Goal: Information Seeking & Learning: Compare options

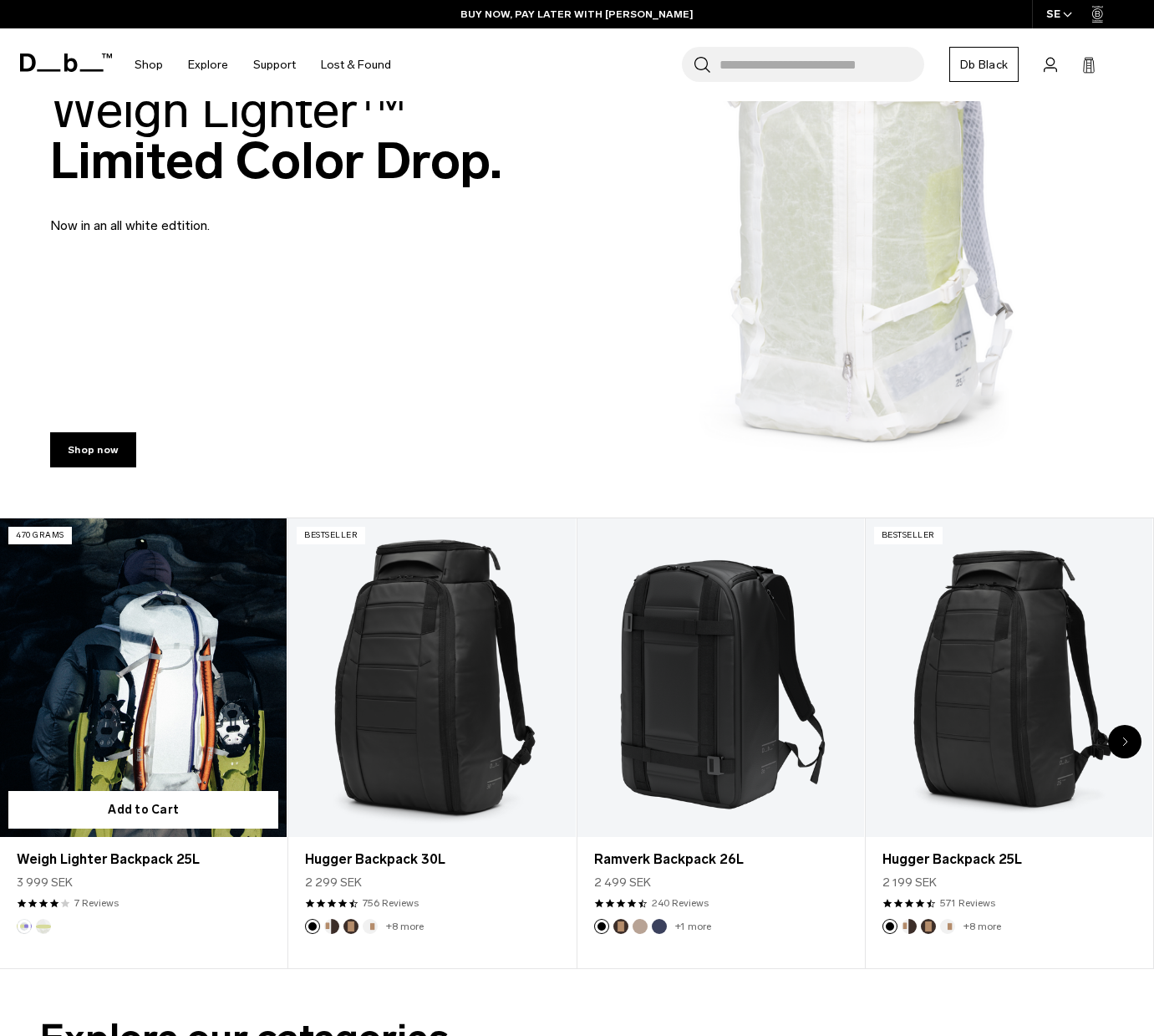
scroll to position [196, 0]
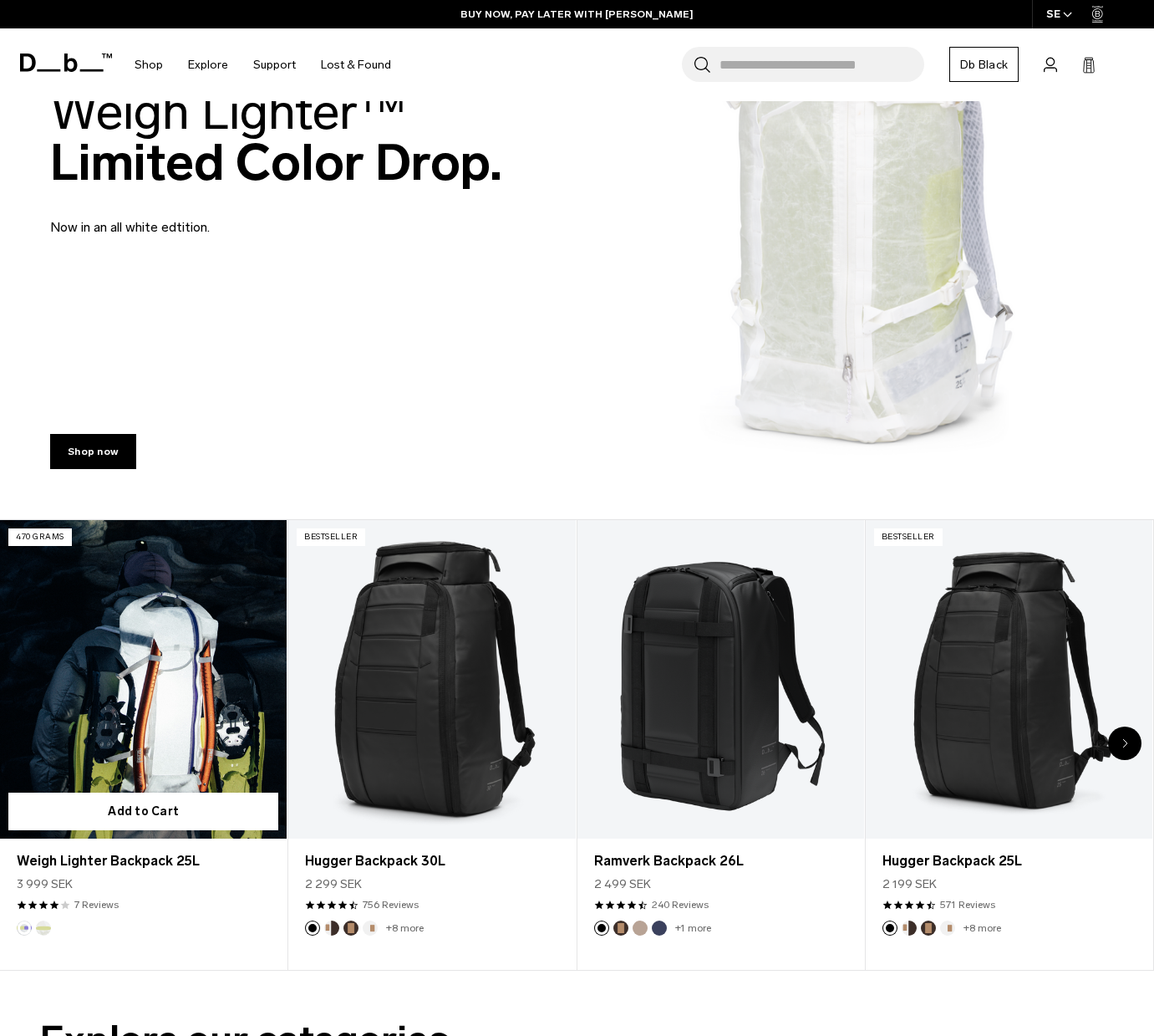
click at [78, 703] on link "Weigh Lighter Backpack 25L" at bounding box center [143, 679] width 287 height 318
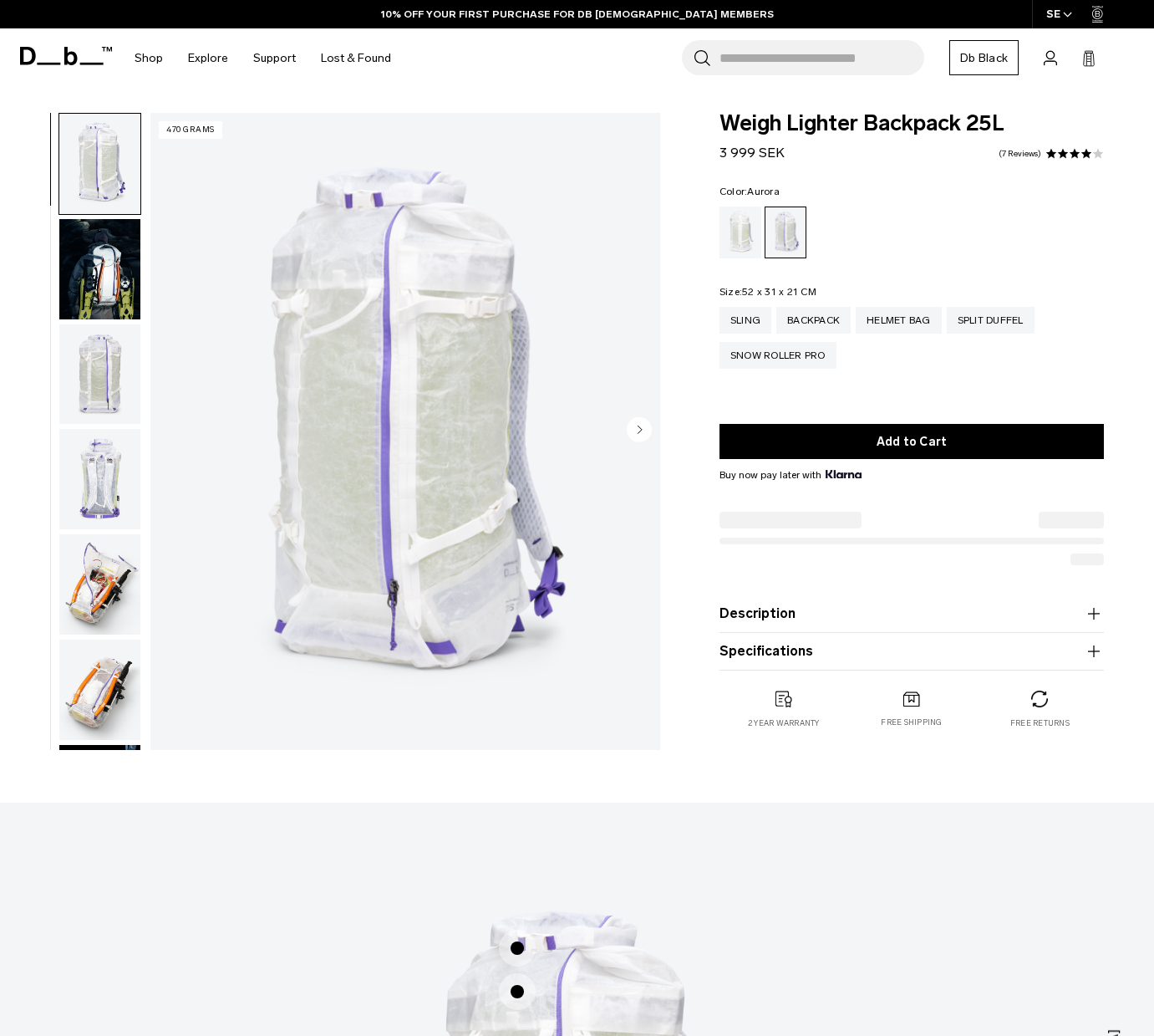
click at [110, 277] on img "button" at bounding box center [99, 269] width 81 height 100
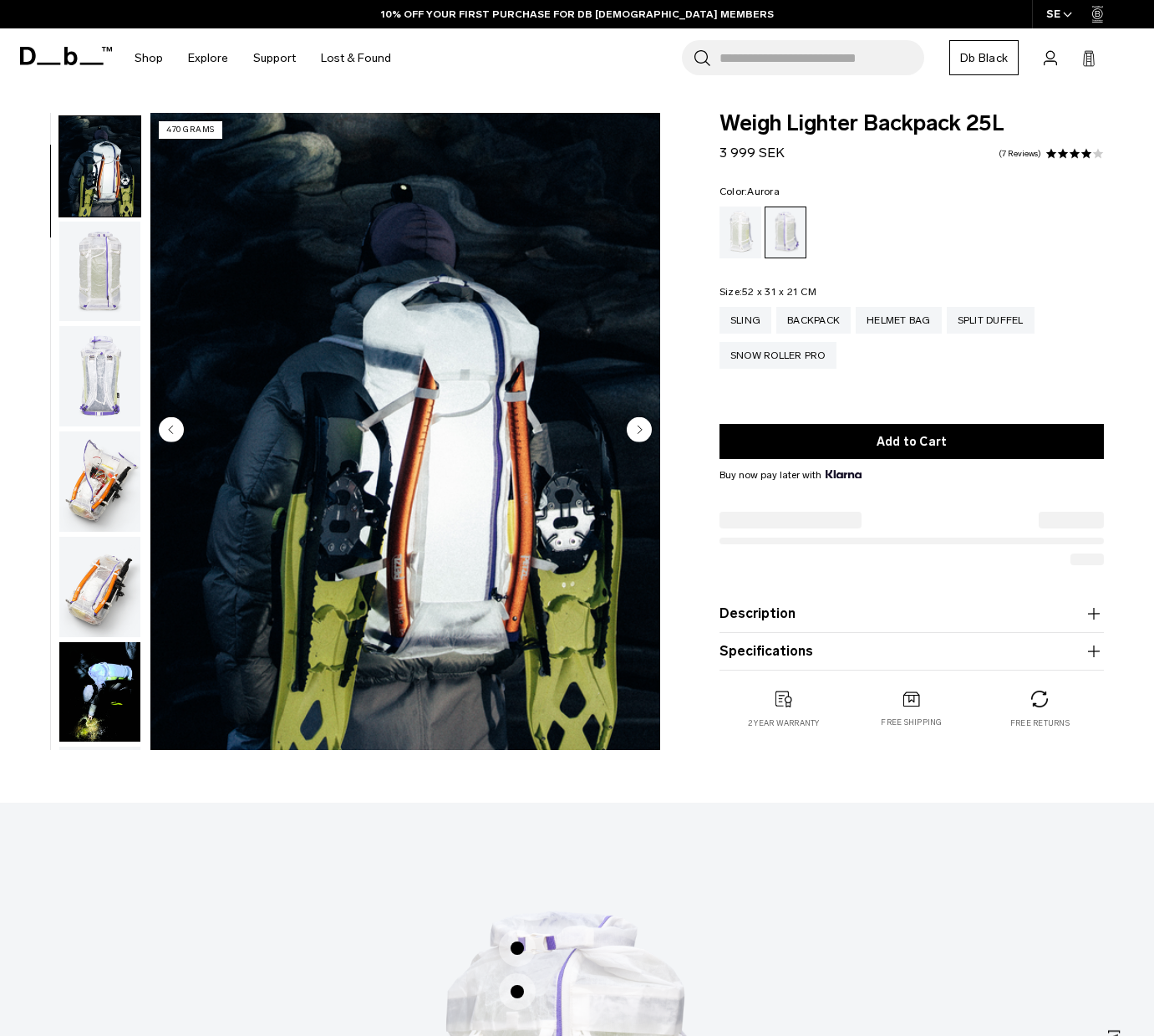
scroll to position [105, 0]
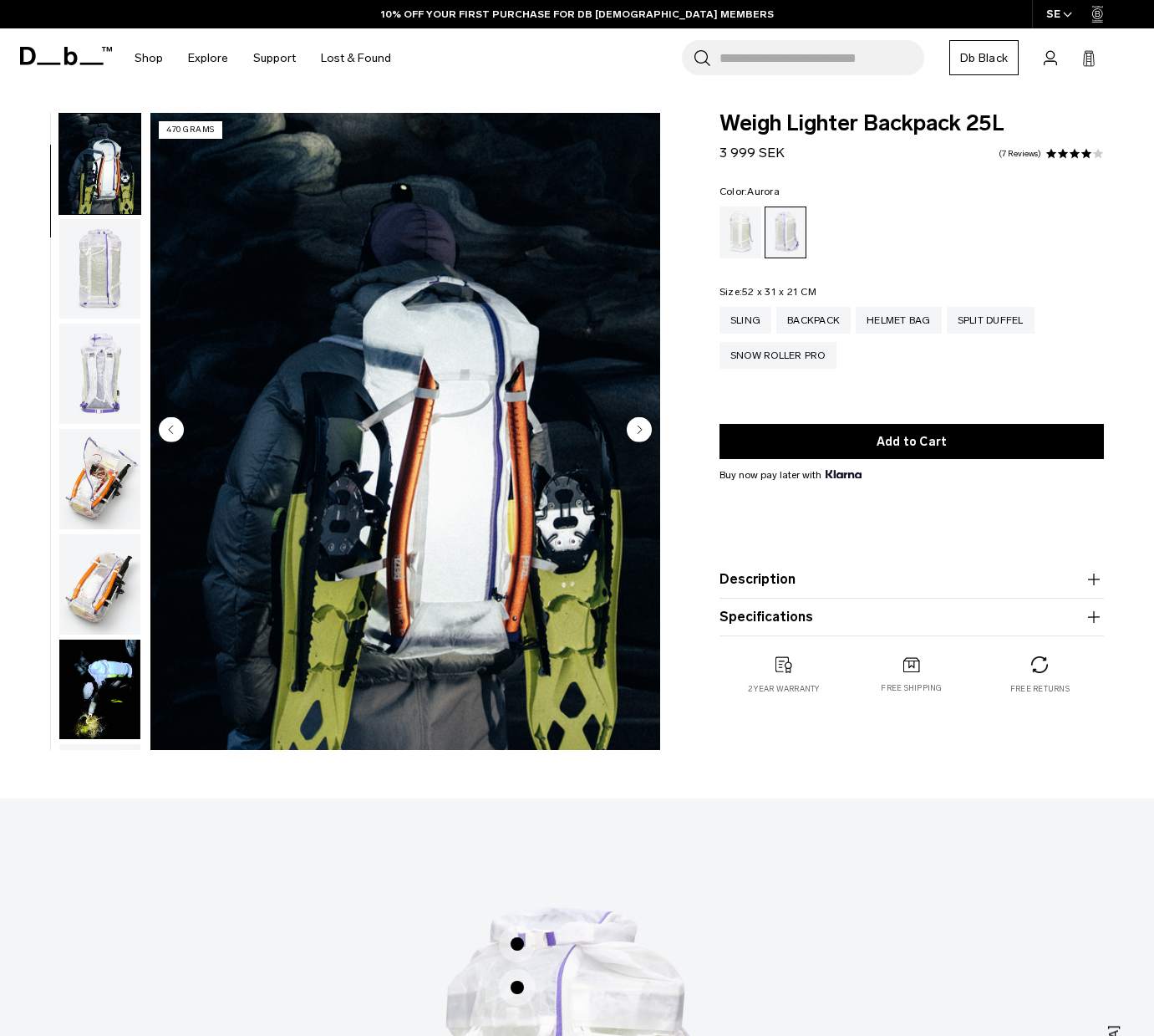
click at [98, 475] on img "button" at bounding box center [99, 479] width 81 height 100
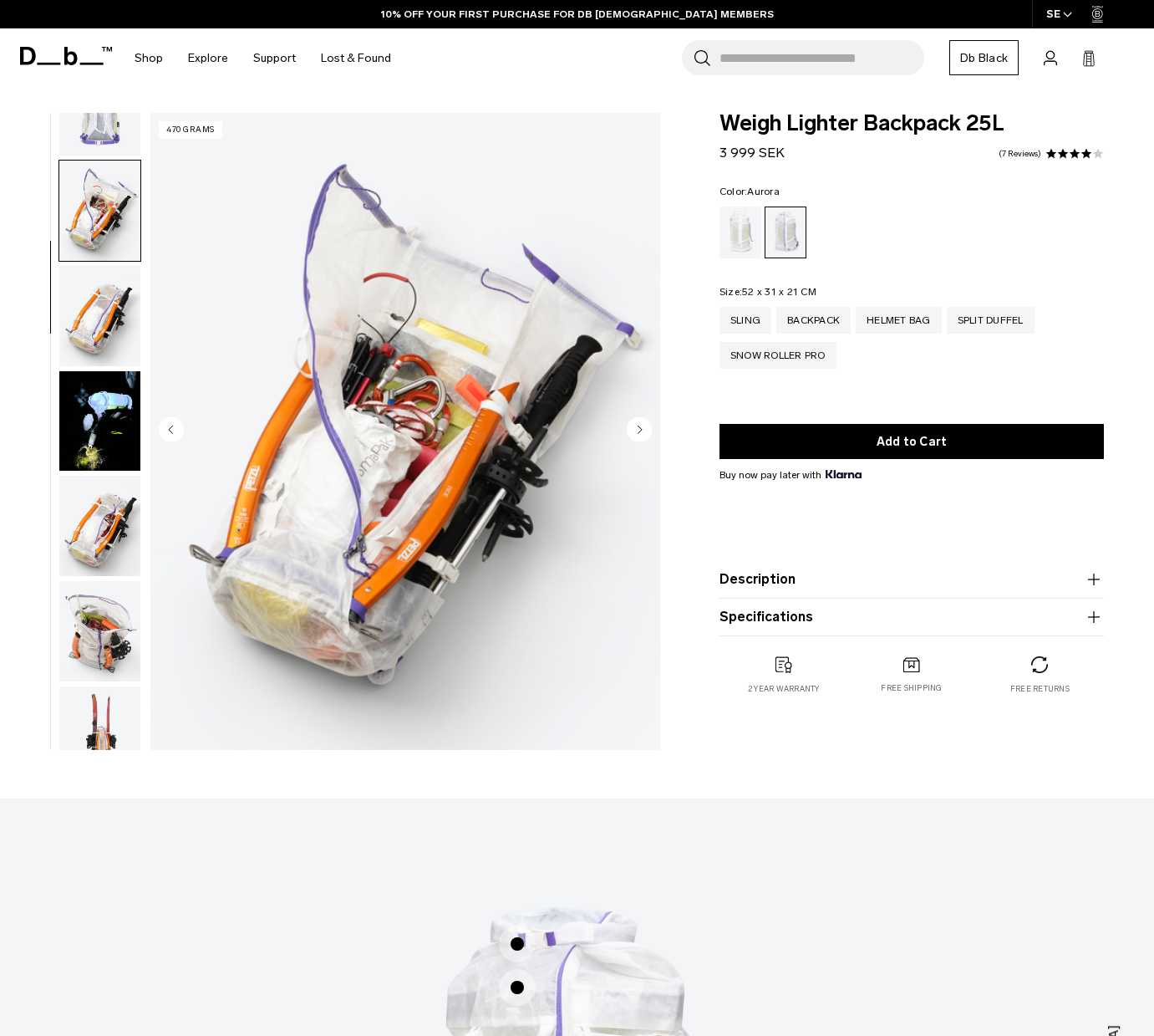
scroll to position [420, 0]
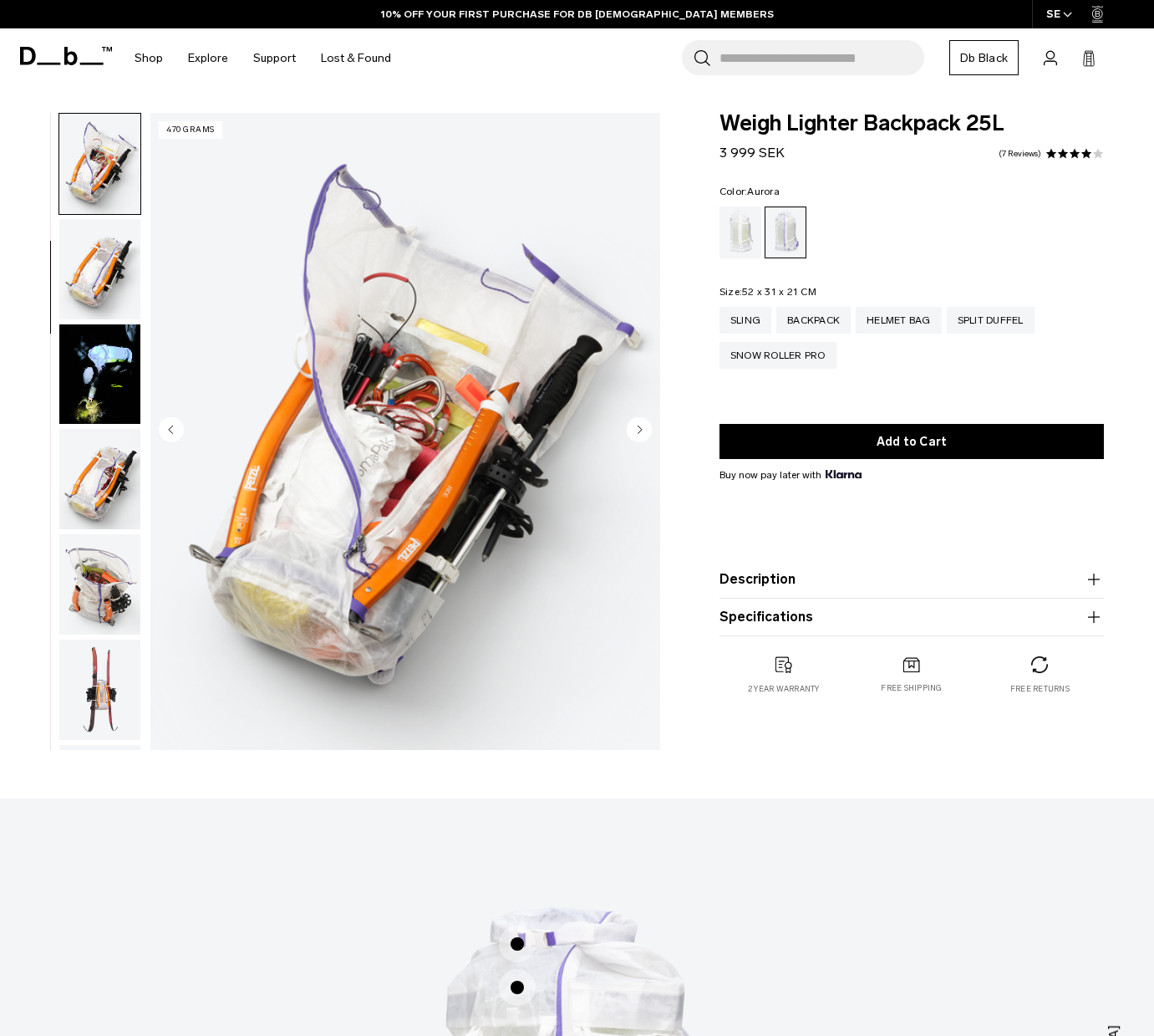
click at [97, 482] on img "button" at bounding box center [99, 479] width 81 height 100
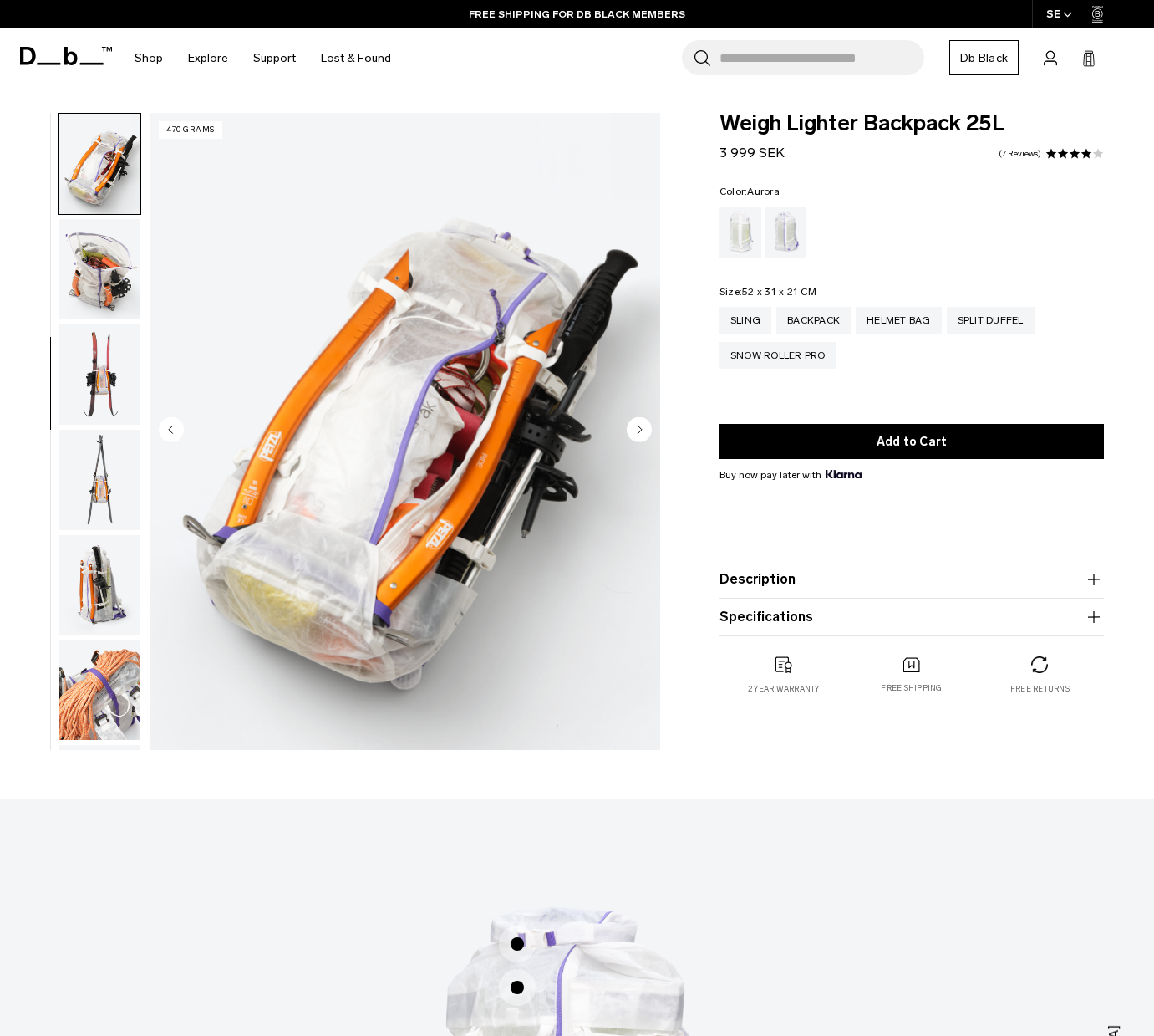
click at [93, 499] on img "button" at bounding box center [99, 480] width 81 height 100
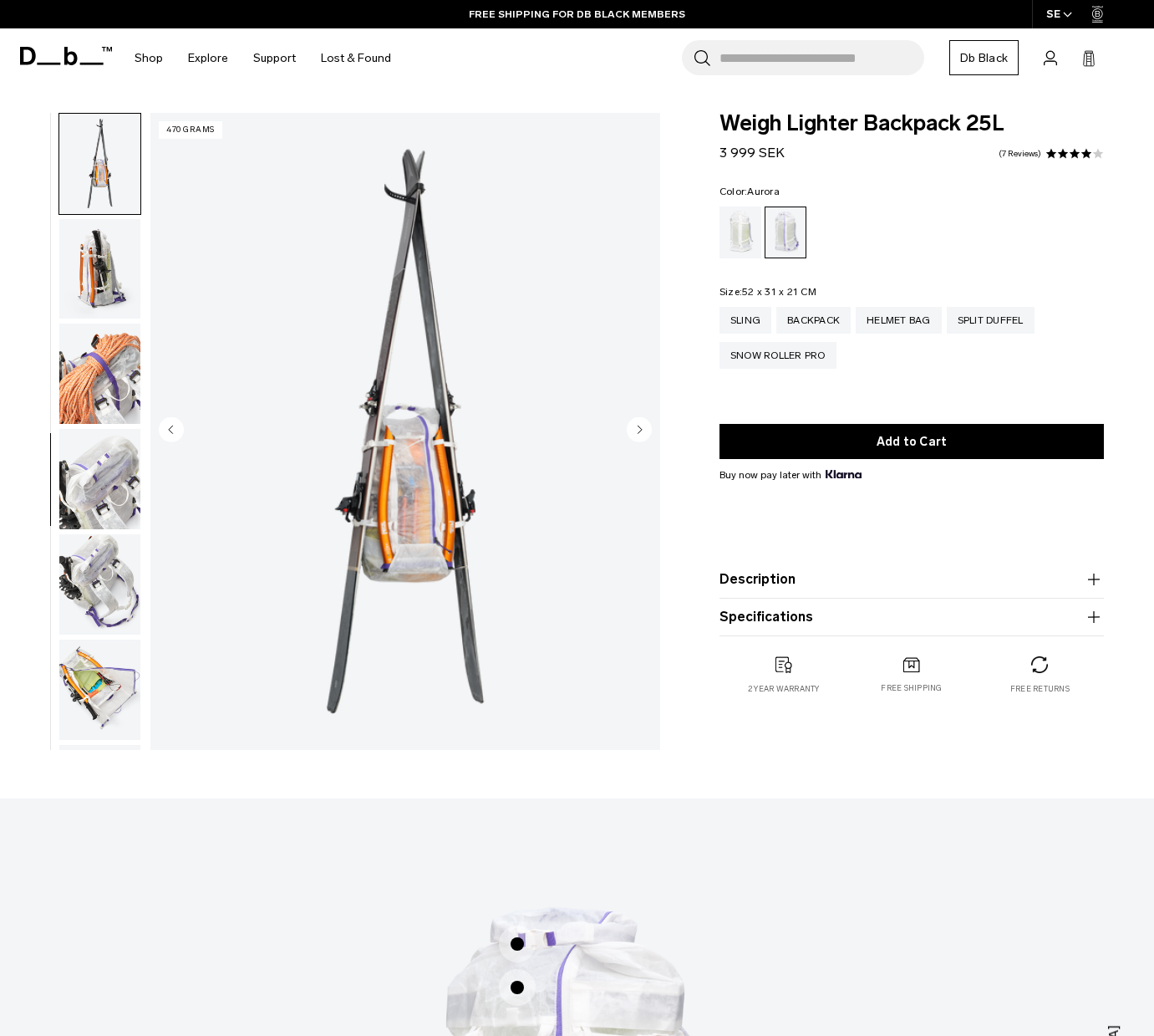
click at [95, 502] on img "button" at bounding box center [99, 479] width 81 height 100
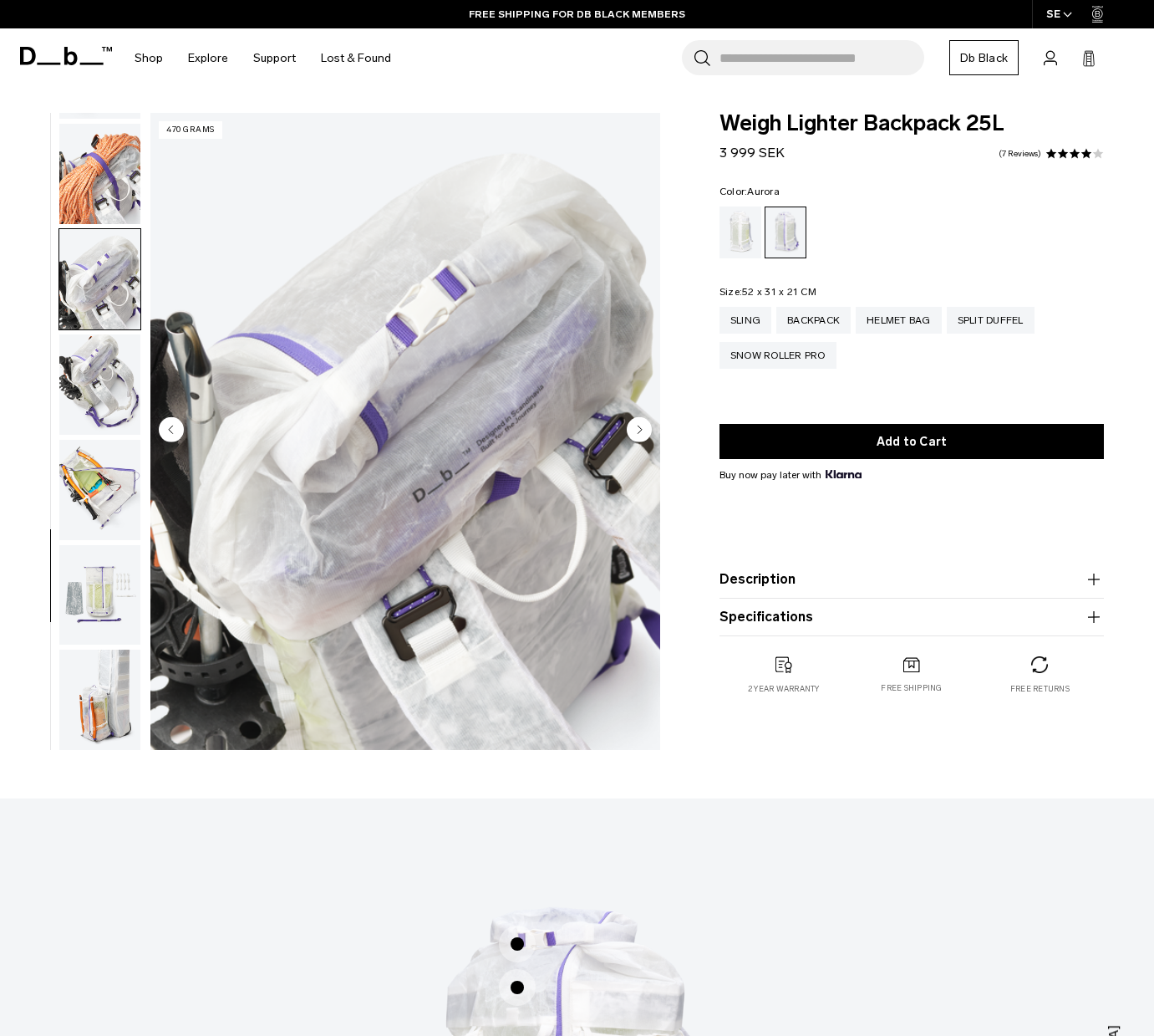
scroll to position [1252, 0]
click at [97, 504] on img "button" at bounding box center [99, 489] width 81 height 100
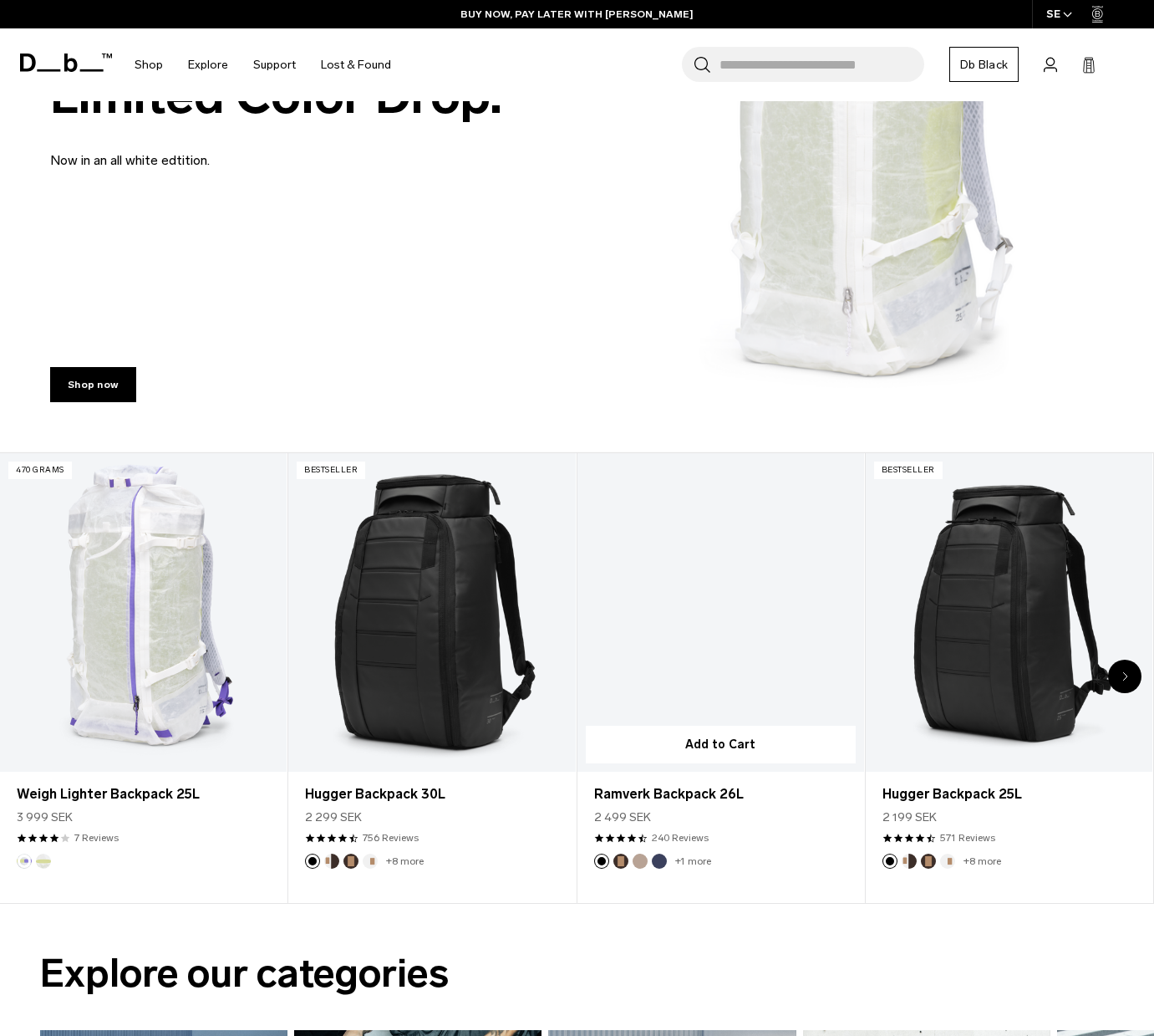
scroll to position [256, 0]
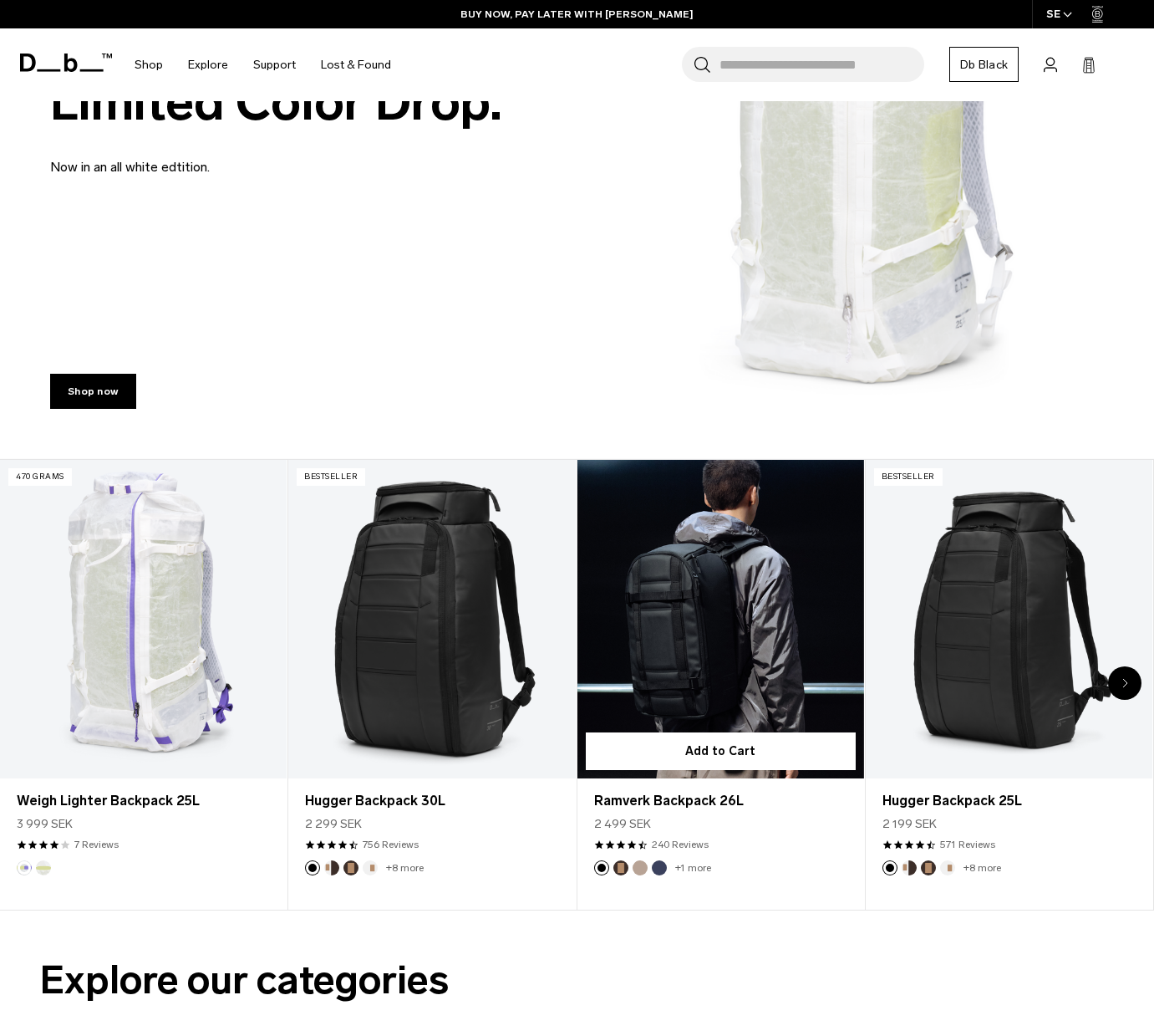
click at [665, 601] on link "Ramverk Backpack 26L" at bounding box center [720, 619] width 287 height 318
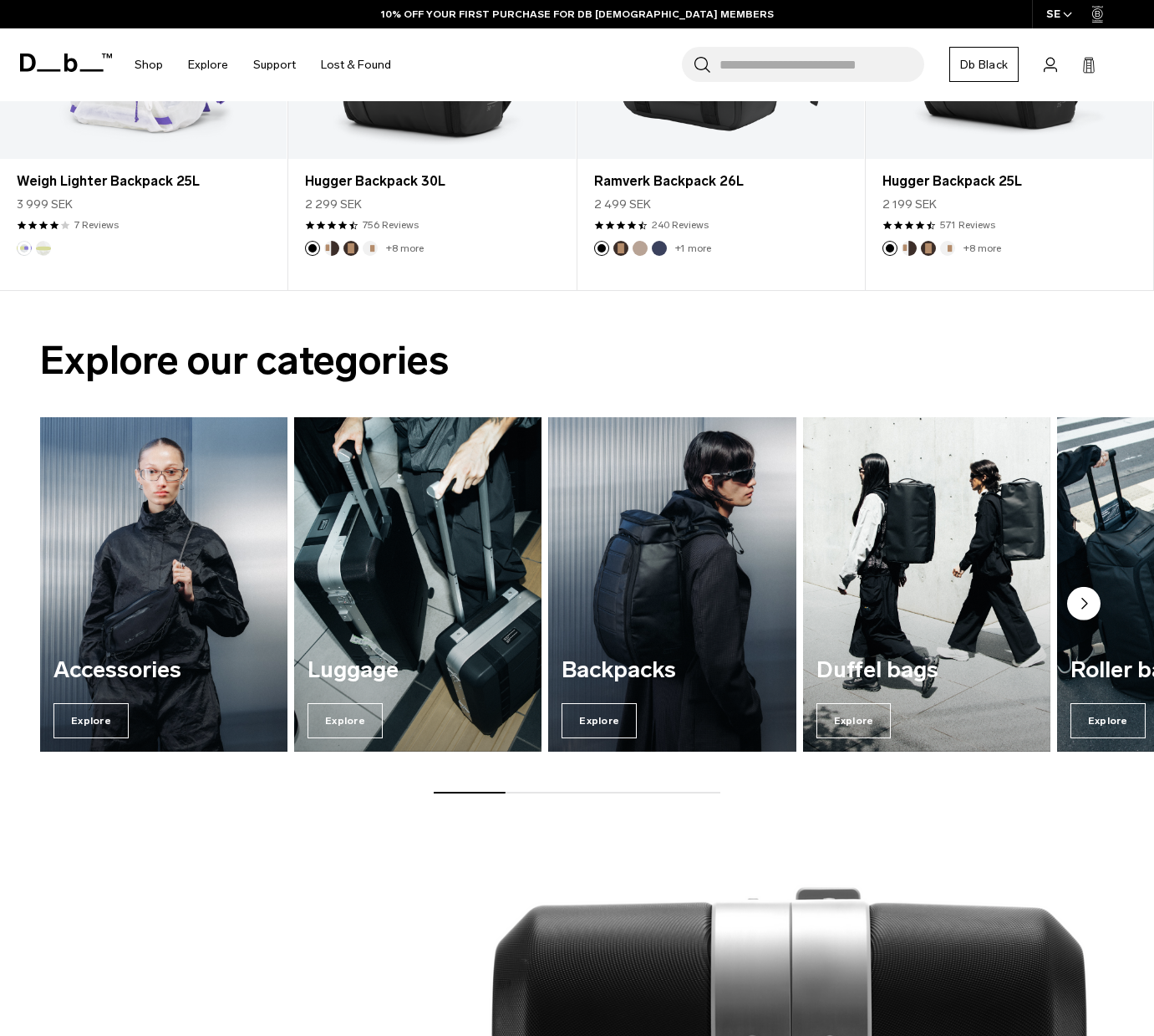
scroll to position [850, 0]
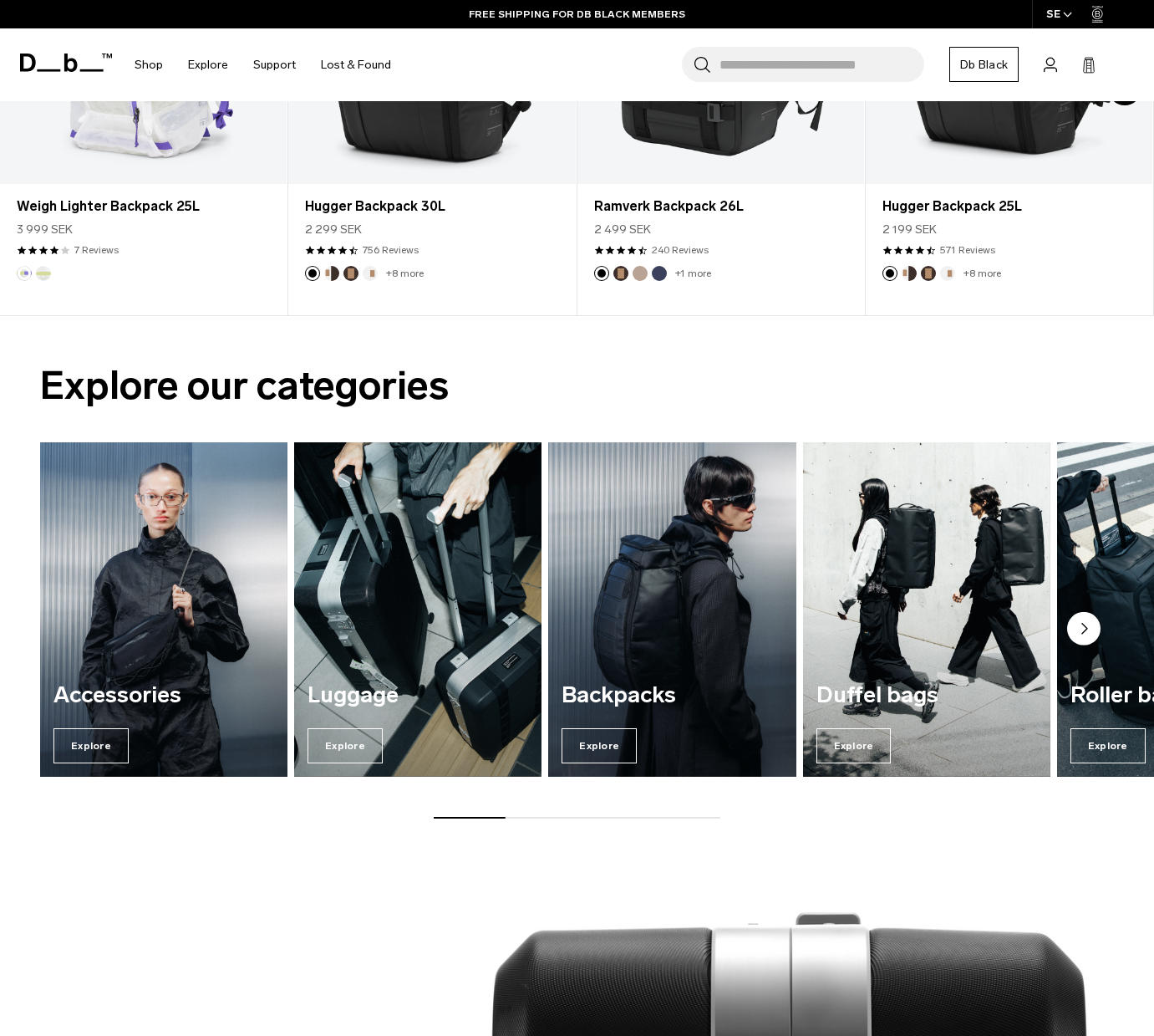
click at [711, 513] on img "3 / 7" at bounding box center [672, 609] width 255 height 344
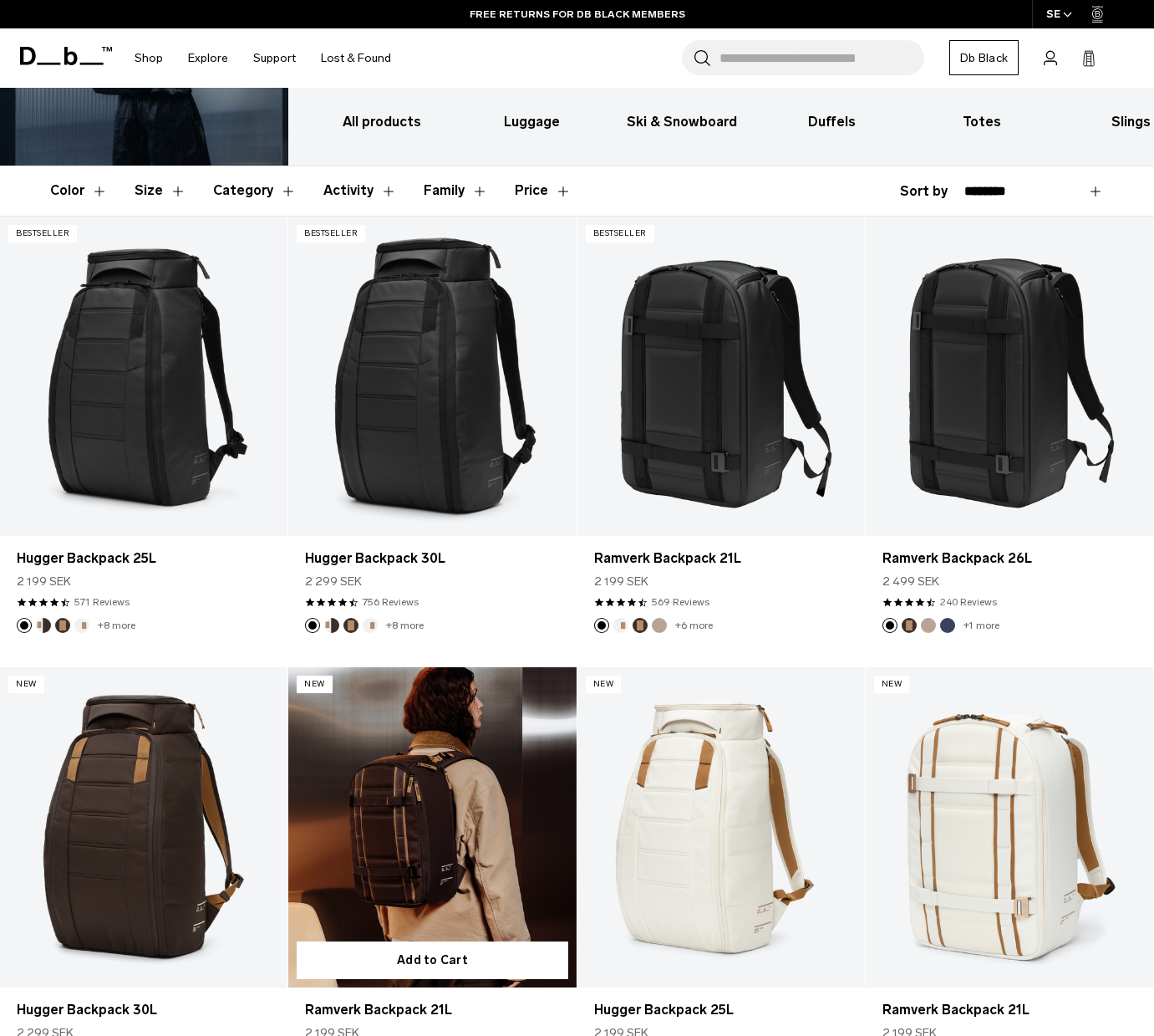
scroll to position [165, 0]
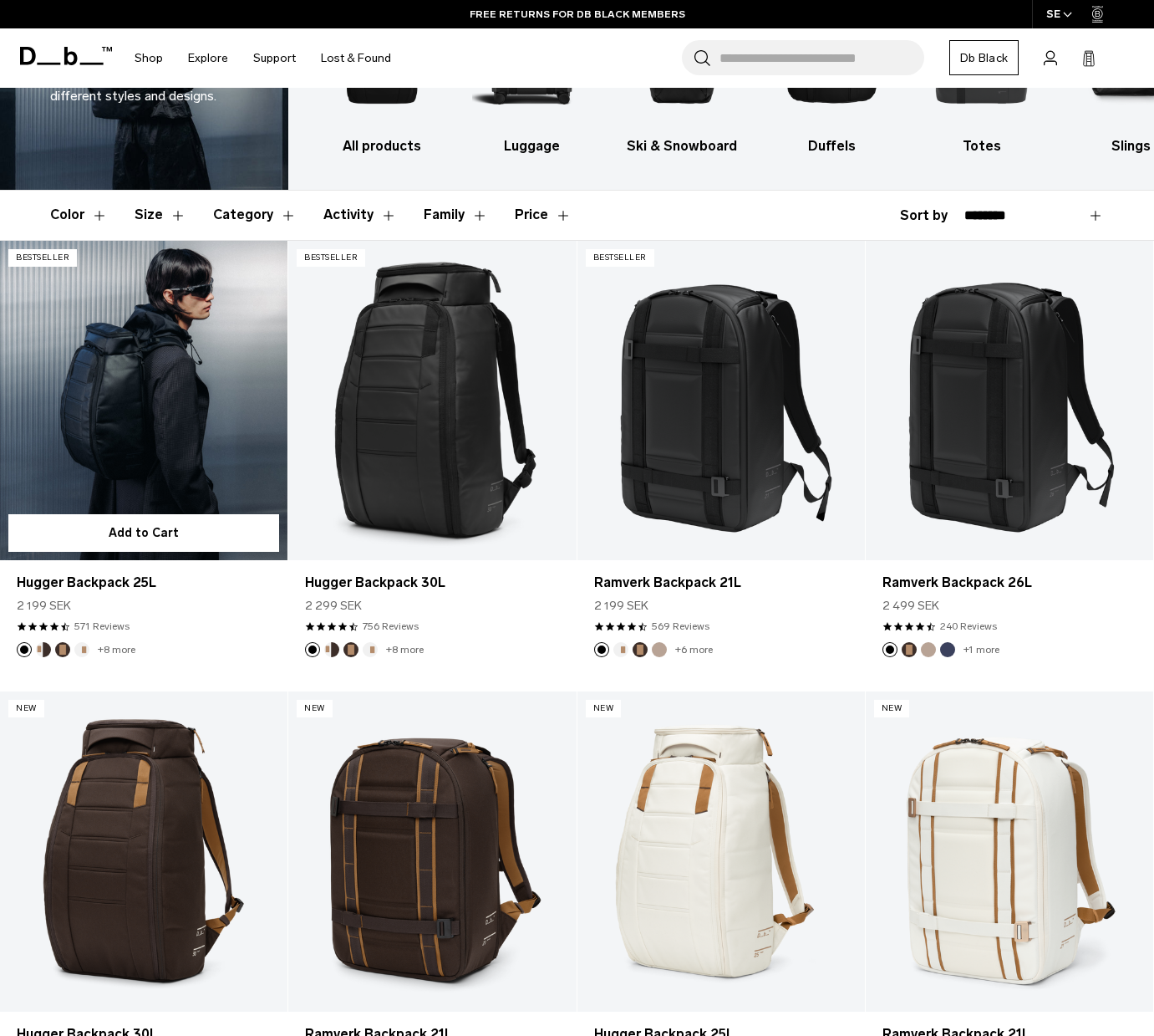
click at [139, 401] on link "Hugger Backpack 25L" at bounding box center [144, 400] width 288 height 320
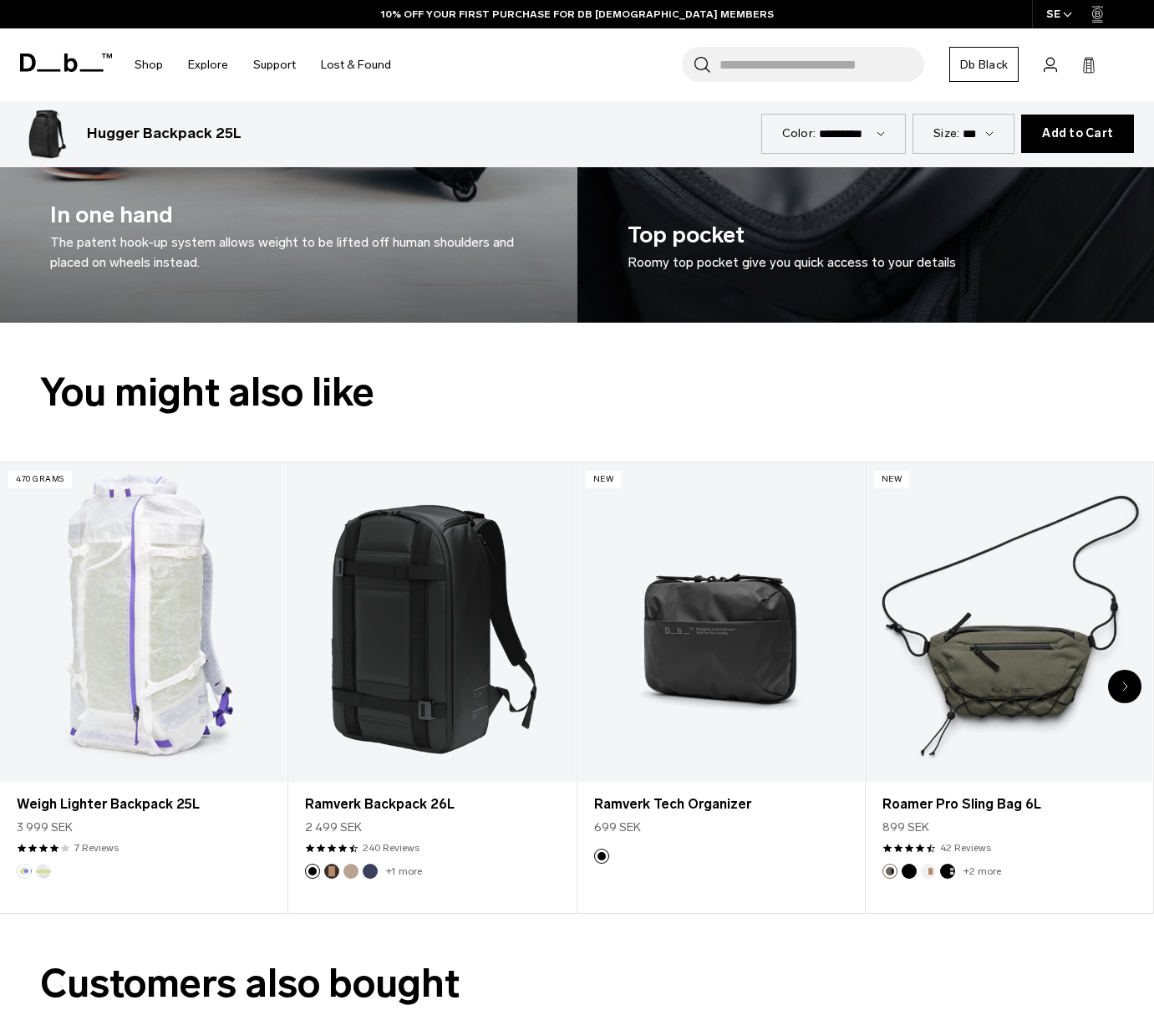
scroll to position [3283, 0]
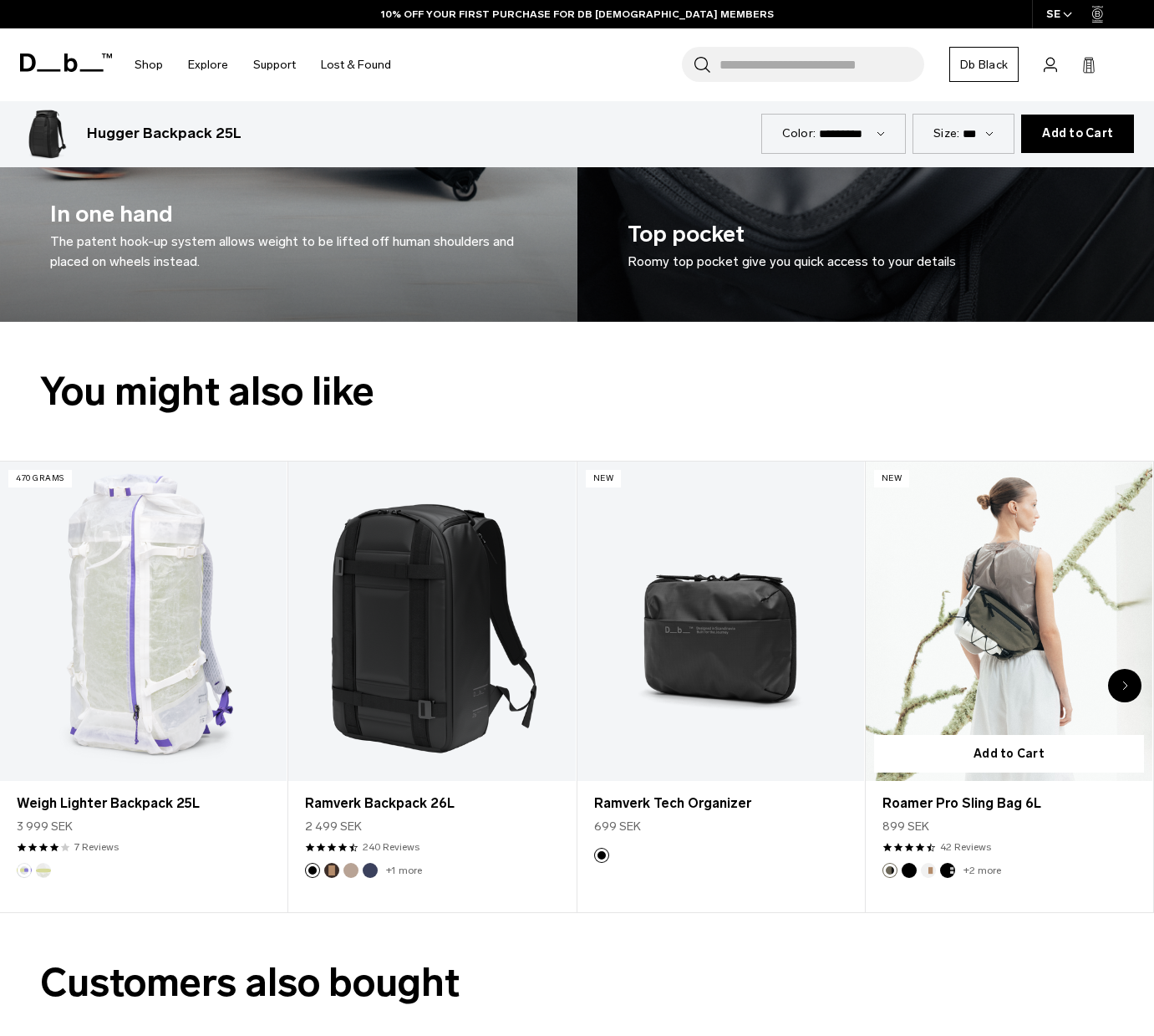
click at [1023, 635] on link "Roamer Pro Sling Bag 6L" at bounding box center [1009, 620] width 287 height 318
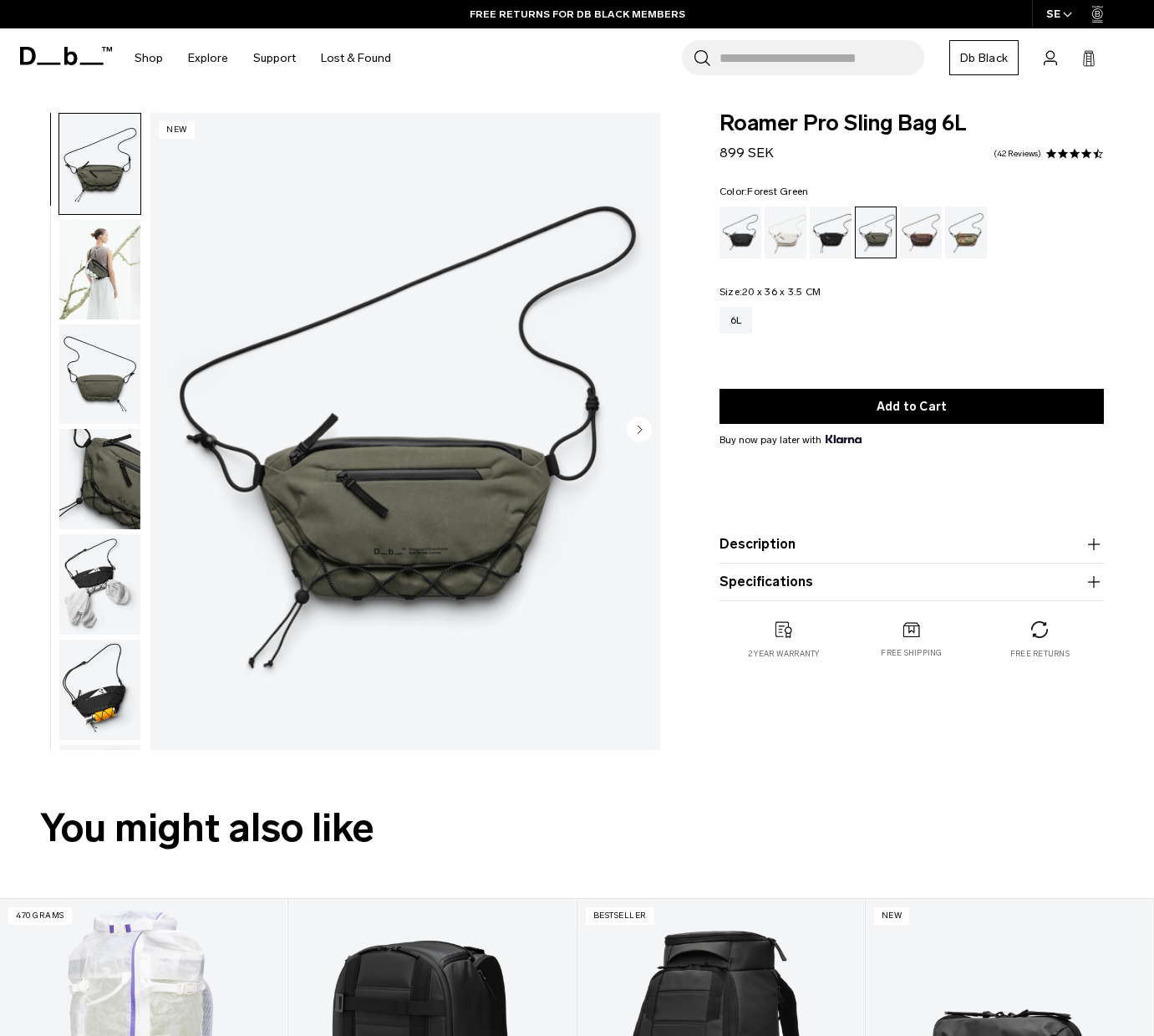
click at [115, 587] on img "button" at bounding box center [99, 585] width 81 height 100
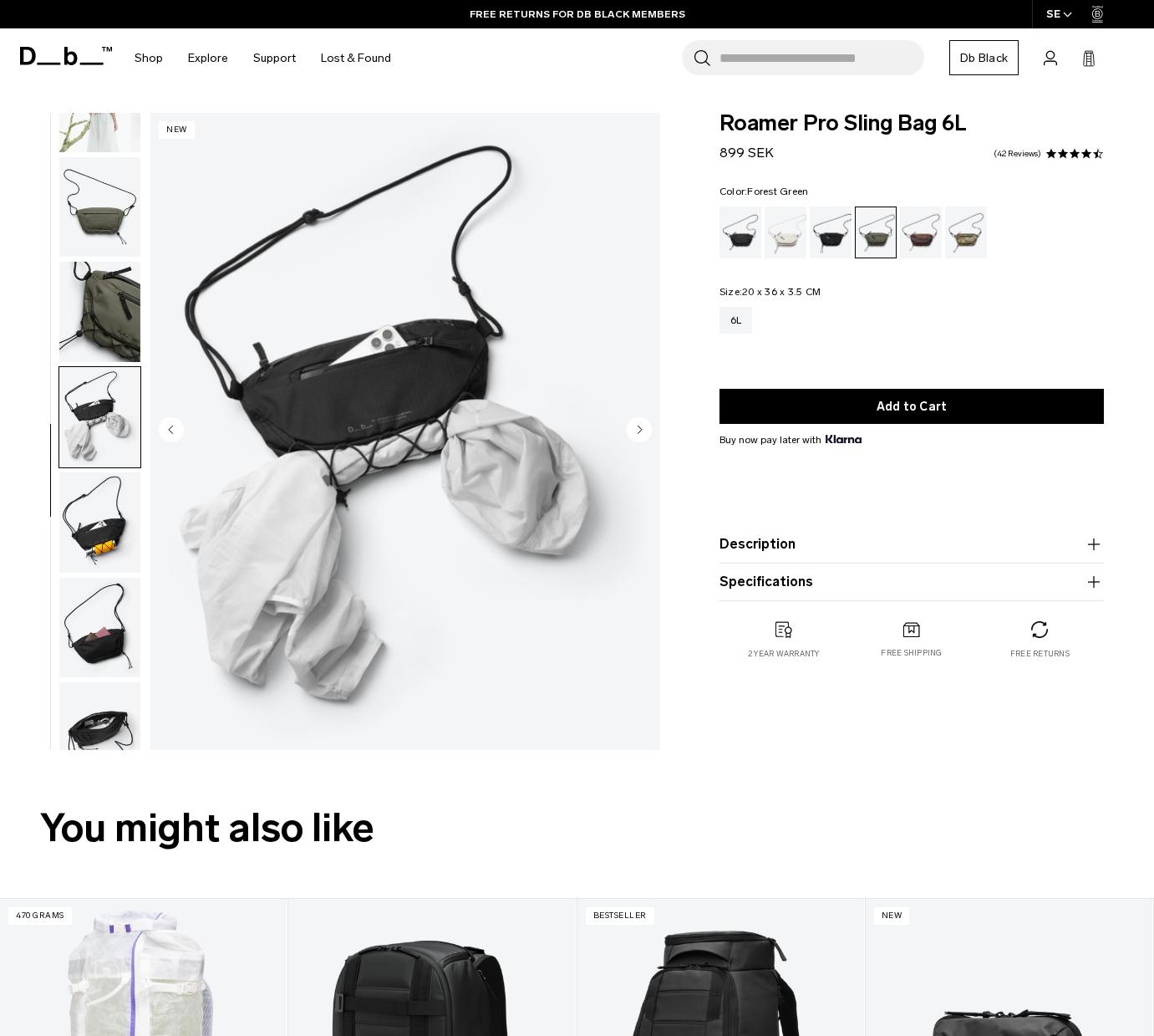
scroll to position [158, 0]
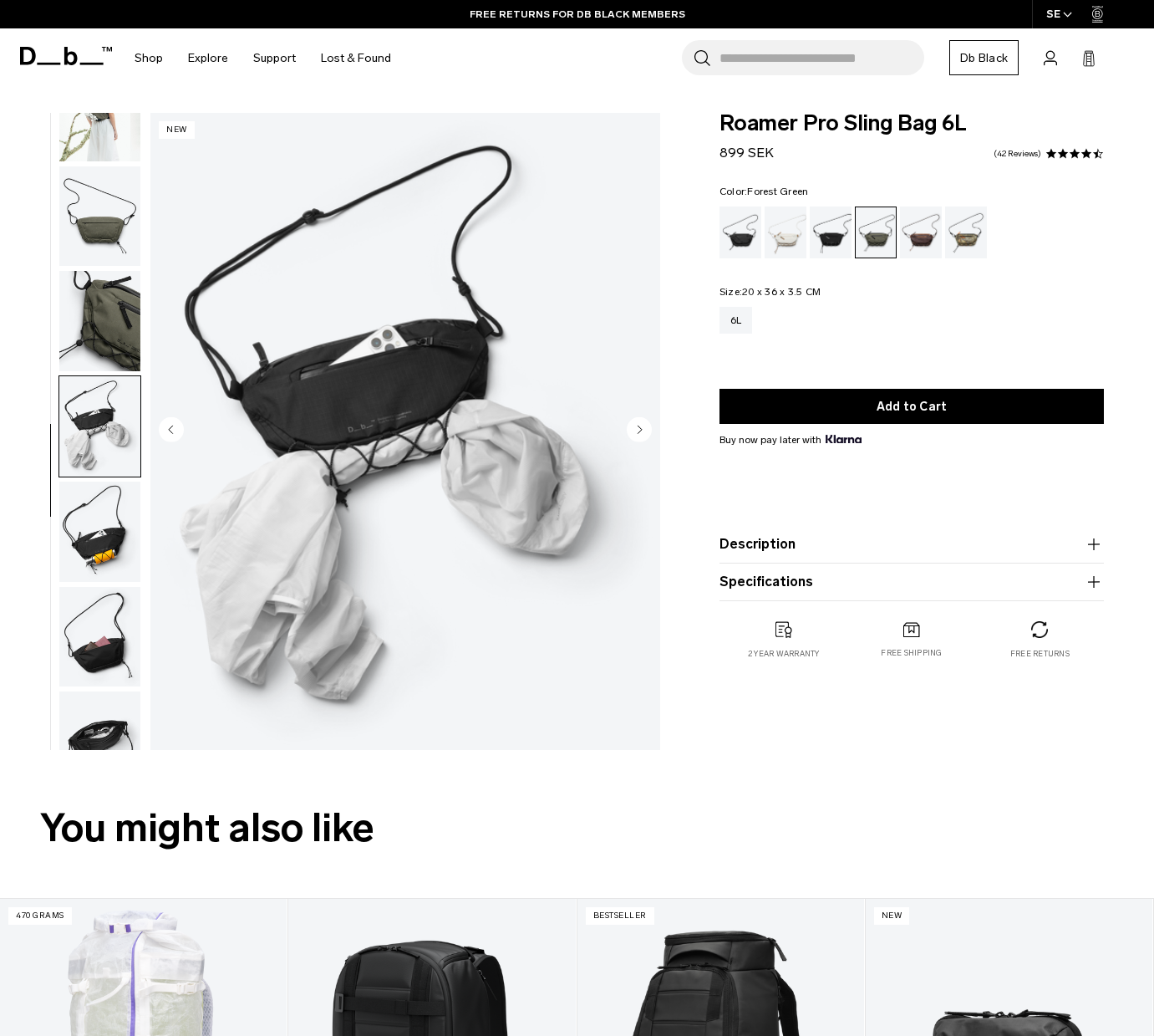
click at [93, 621] on img "button" at bounding box center [99, 636] width 81 height 100
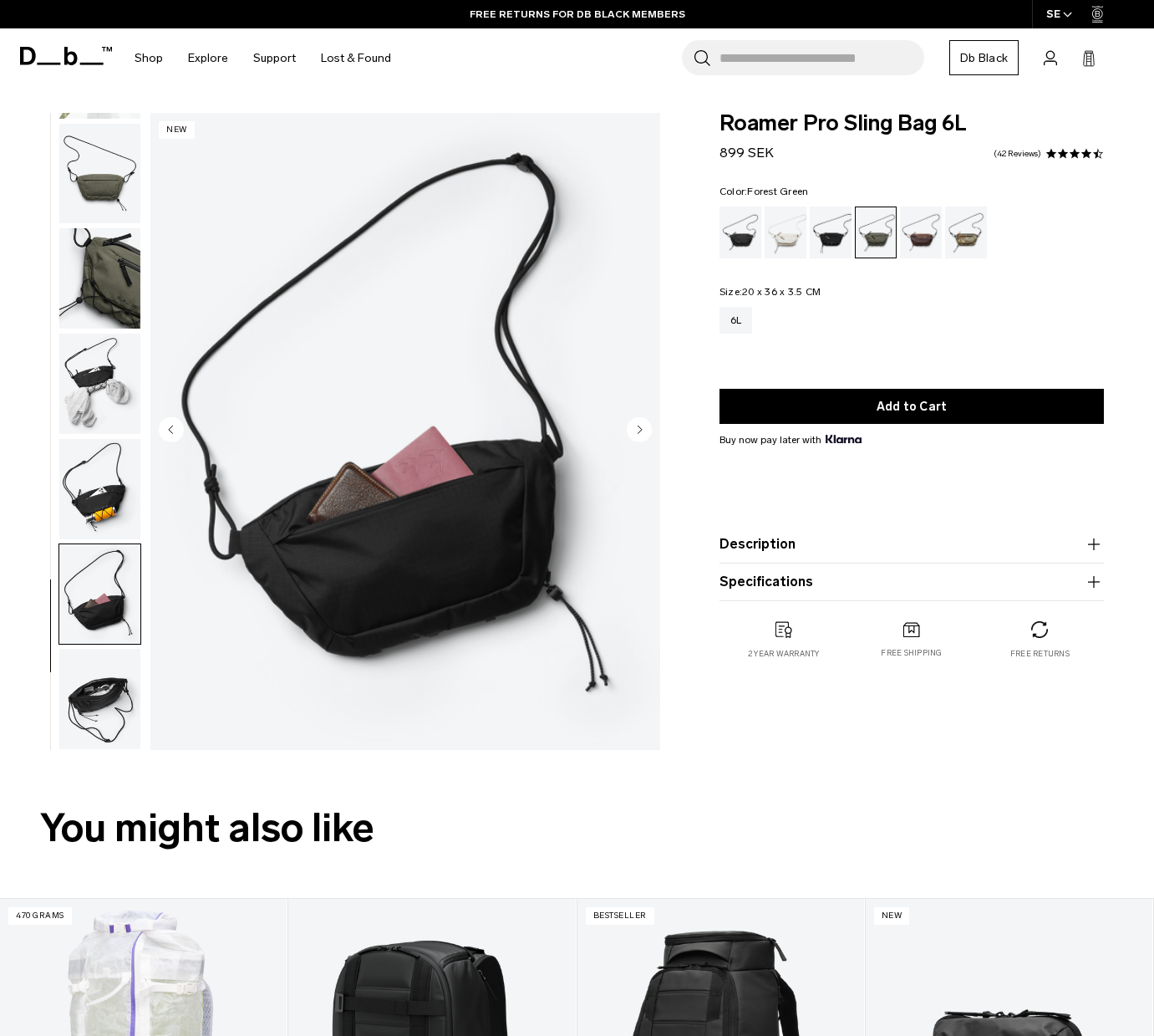
scroll to position [11, 0]
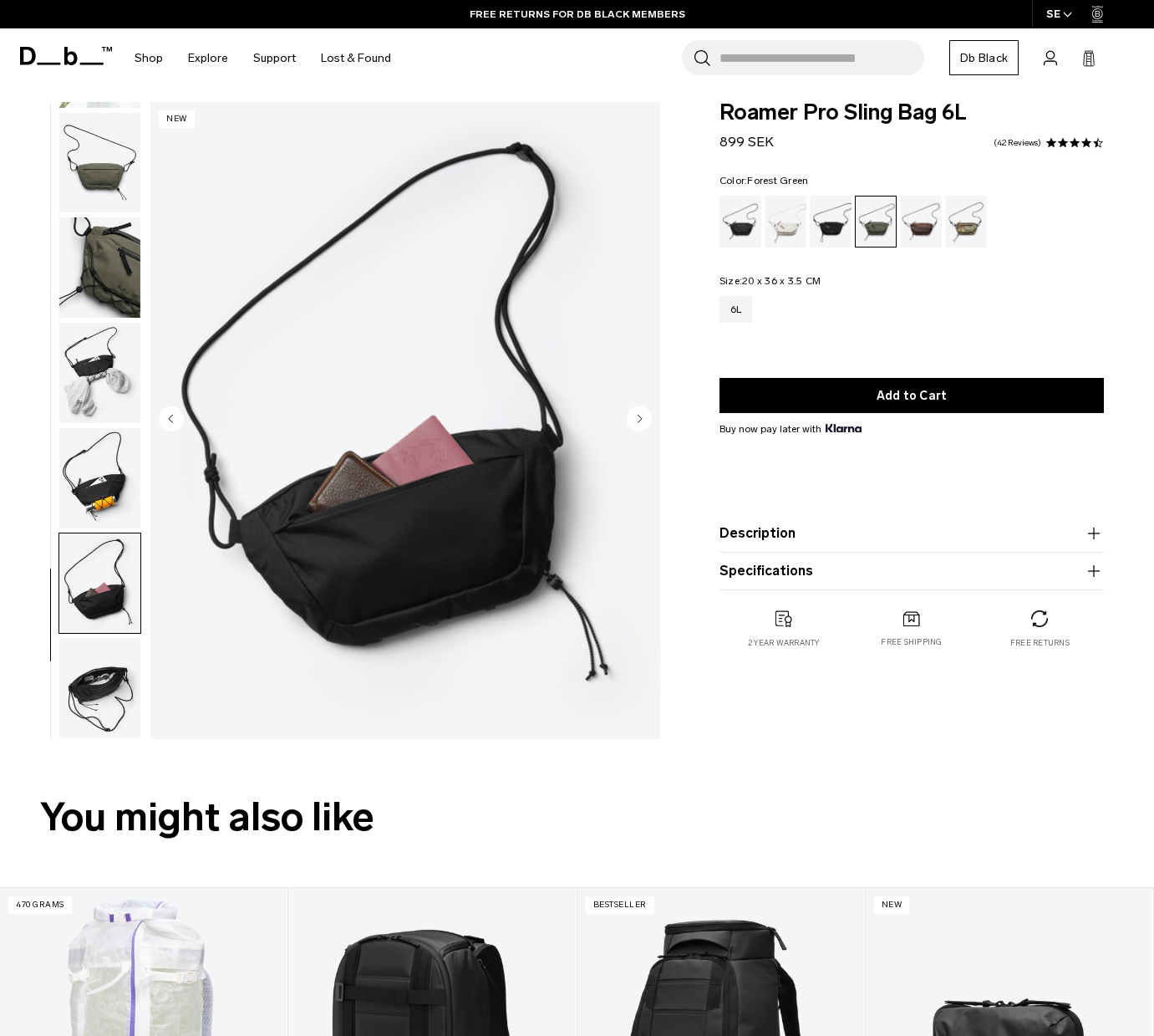
click at [97, 496] on img "button" at bounding box center [99, 478] width 81 height 100
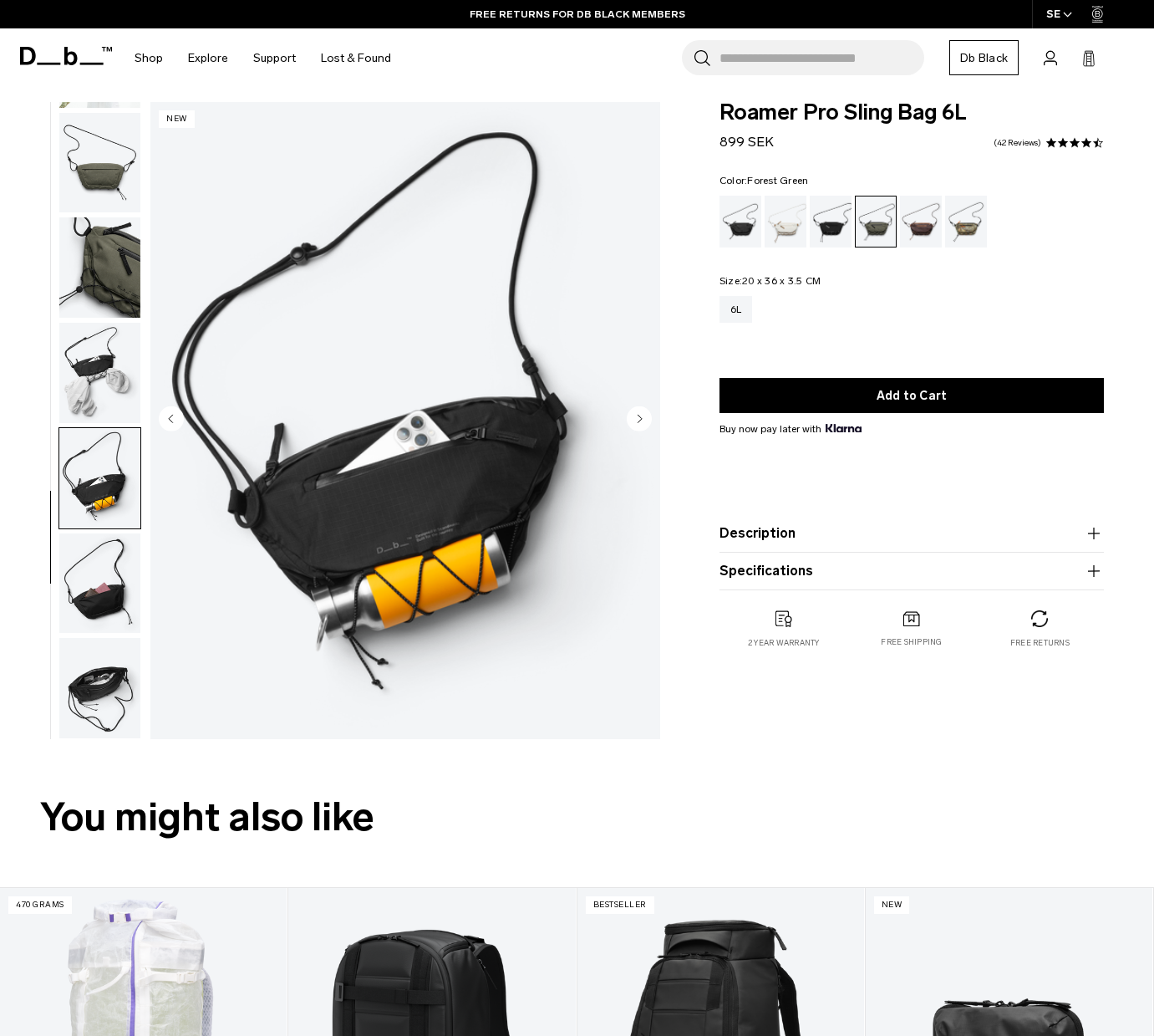
click at [95, 685] on img "button" at bounding box center [99, 688] width 81 height 100
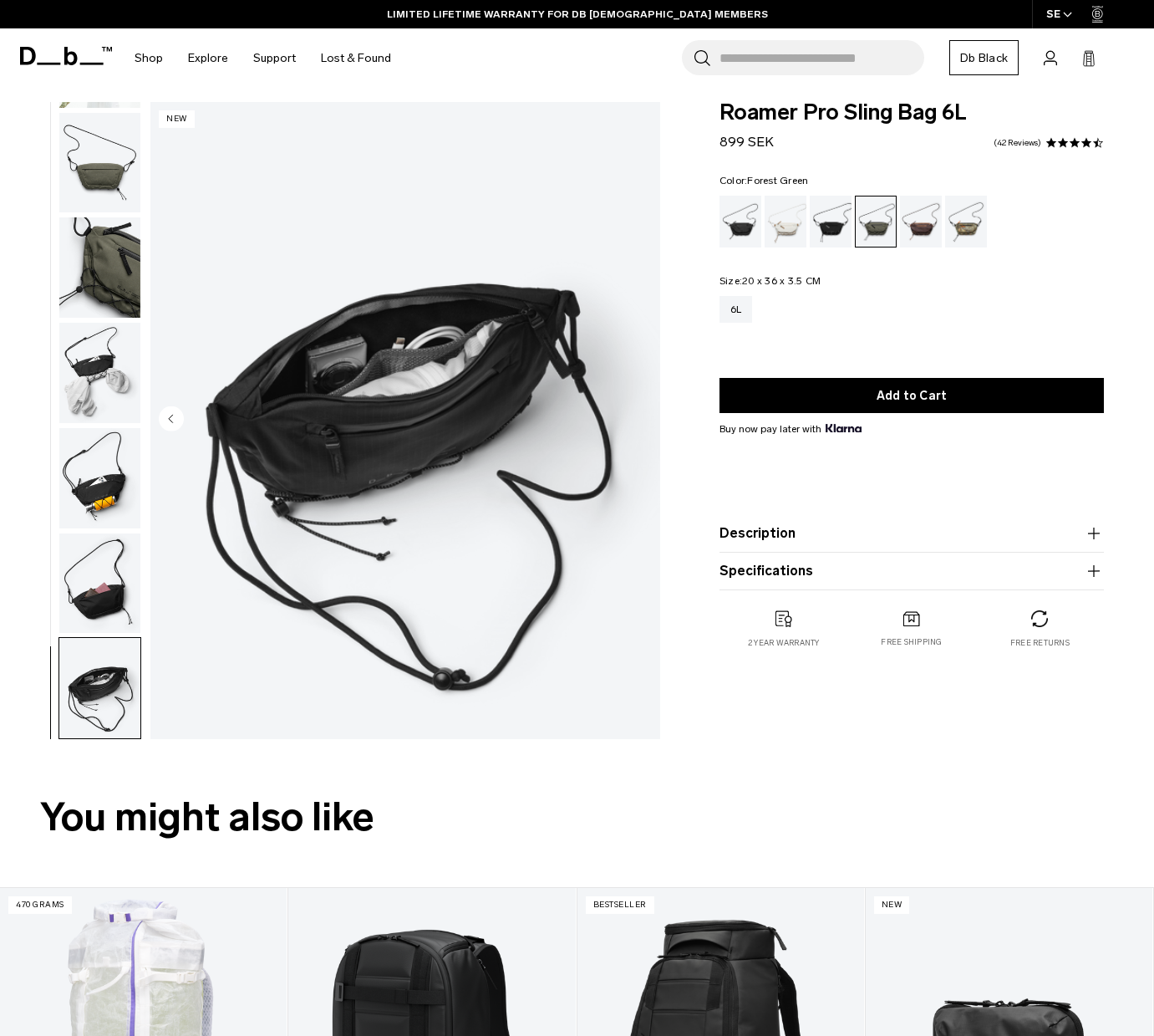
scroll to position [0, 0]
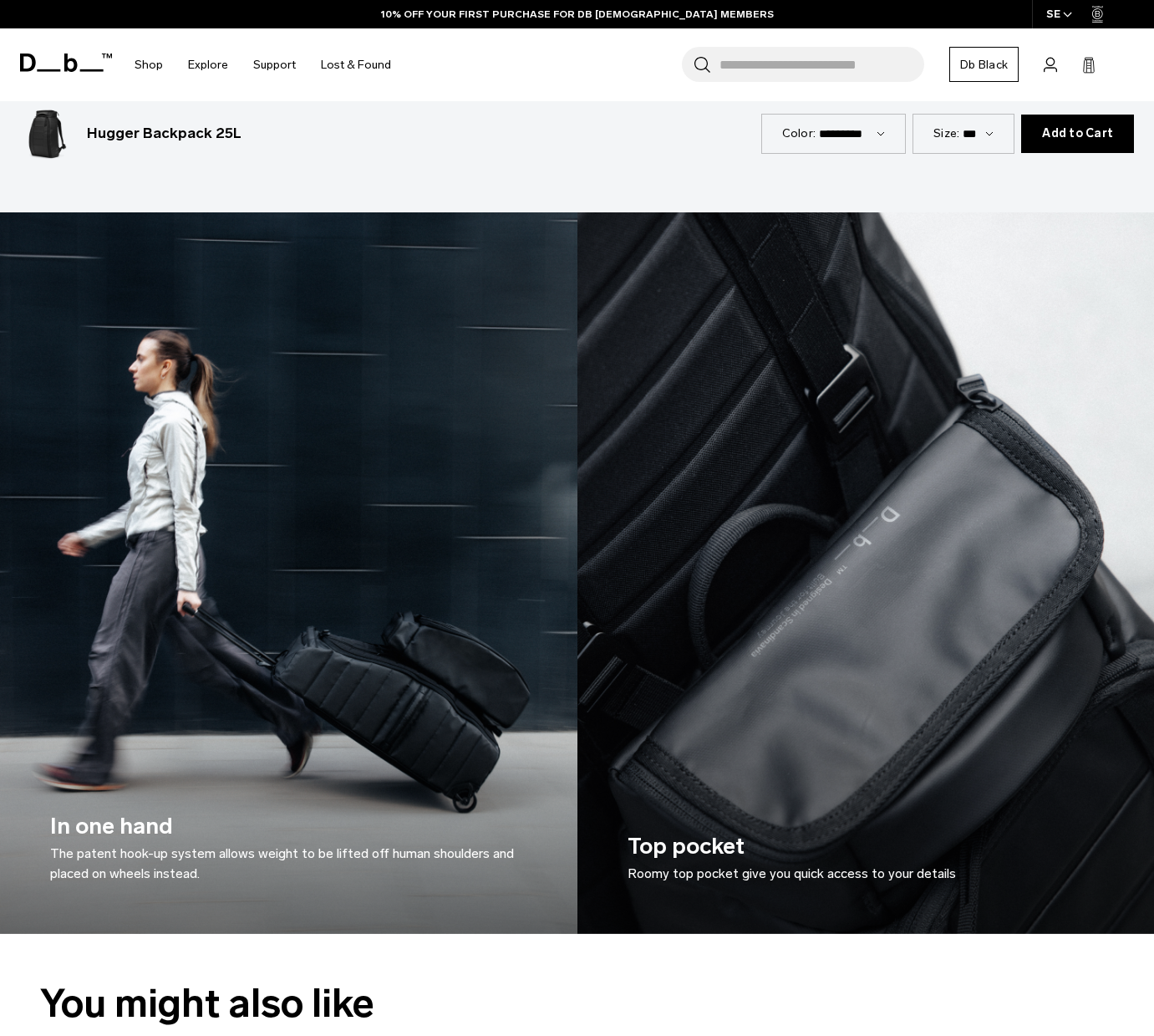
scroll to position [2674, 0]
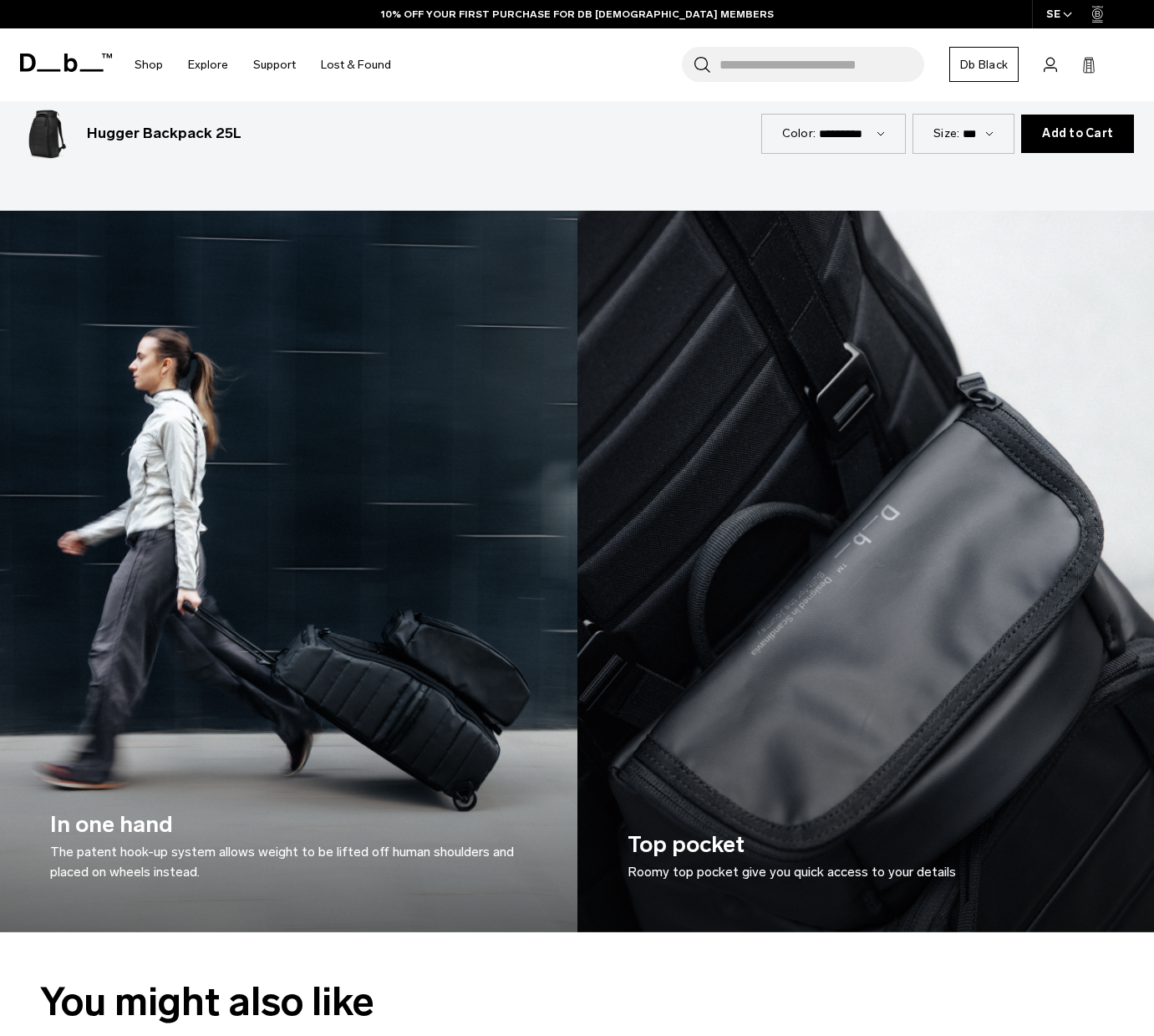
click at [190, 766] on div "In one hand The patent hook-up system allows weight to be lifted off human shou…" at bounding box center [289, 844] width 477 height 174
click at [135, 820] on h3 "In one hand The patent hook-up system allows weight to be lifted off human shou…" at bounding box center [289, 844] width 477 height 74
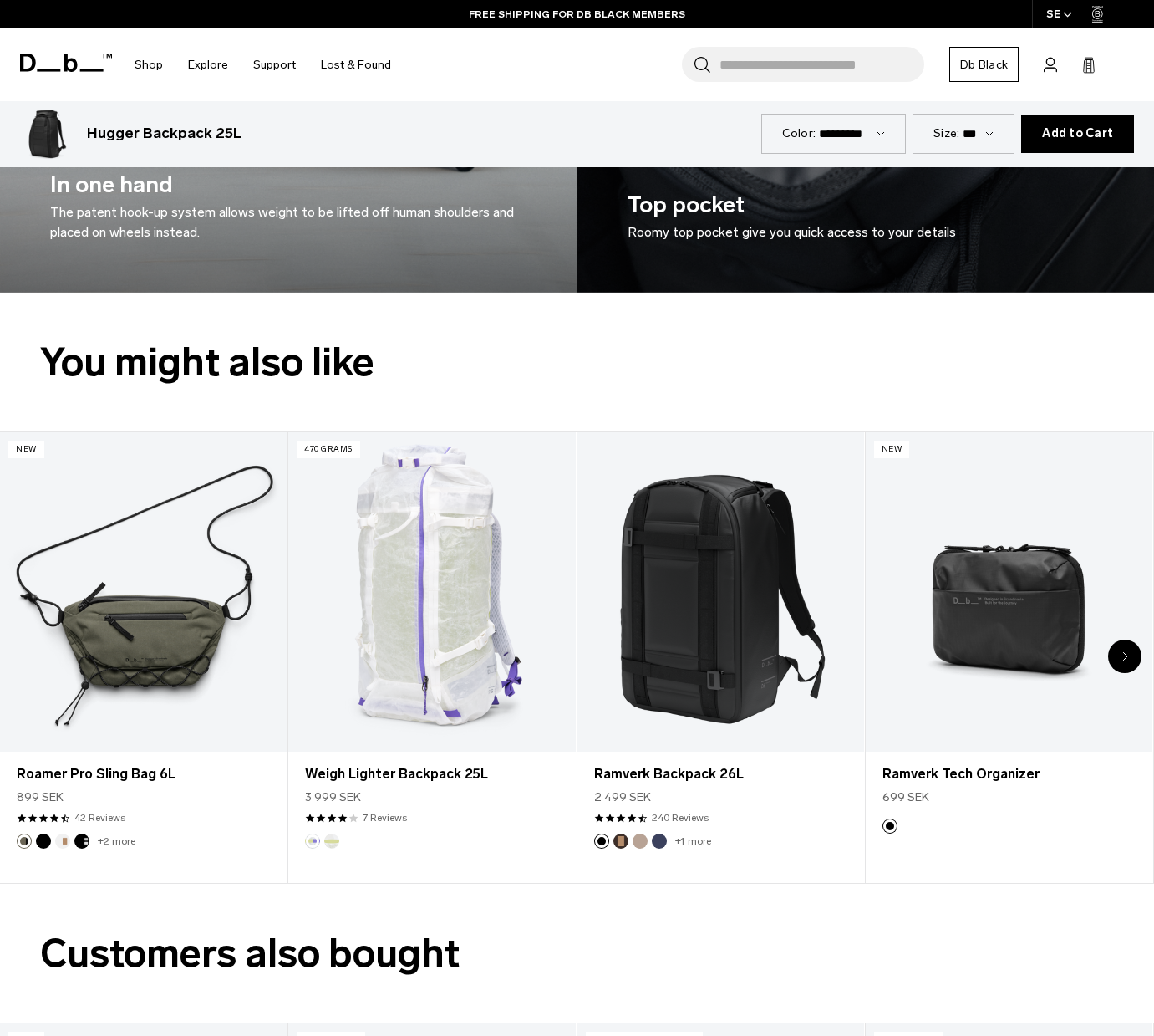
scroll to position [3581, 0]
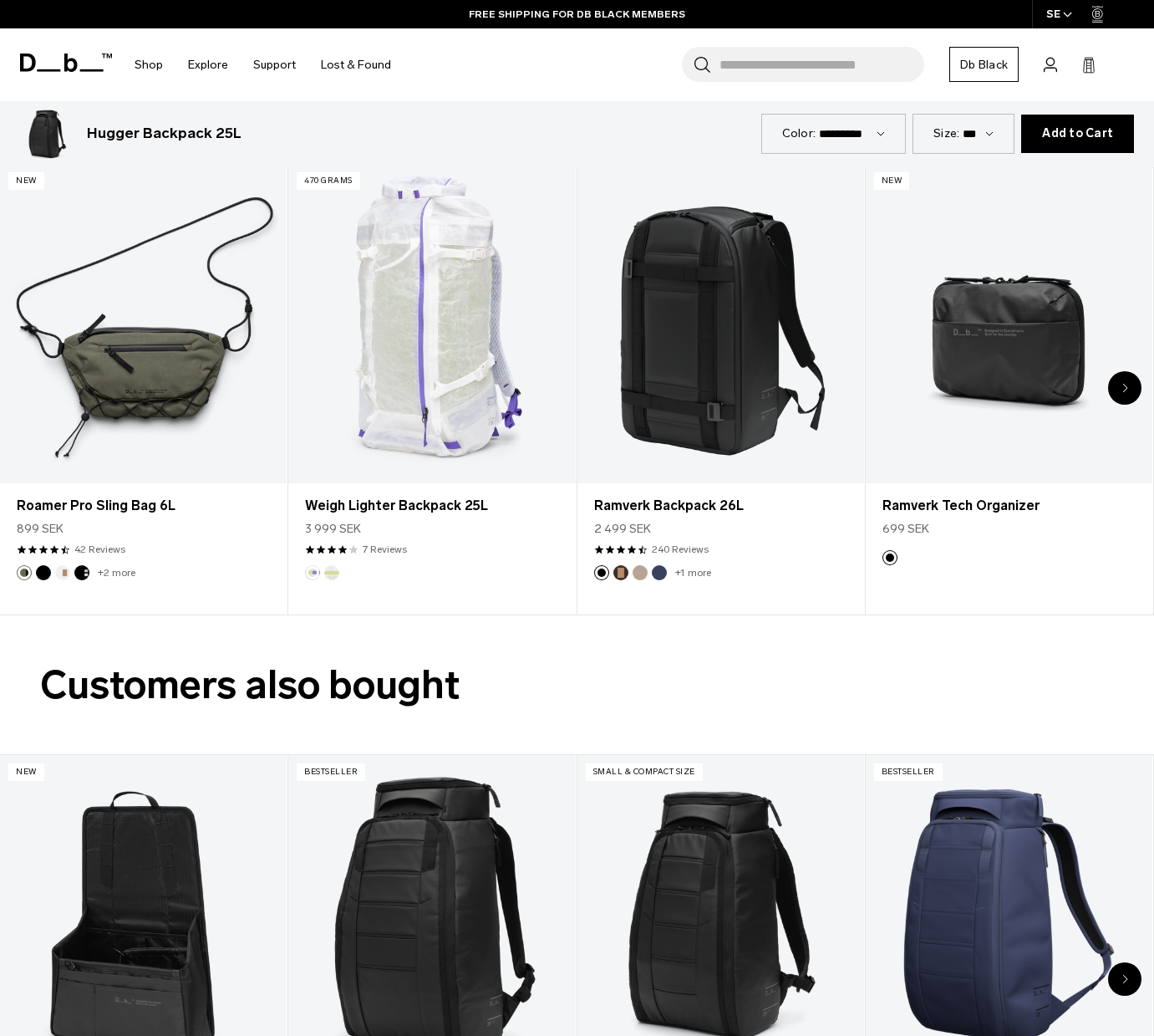
click at [1123, 383] on icon "Next slide" at bounding box center [1125, 387] width 6 height 10
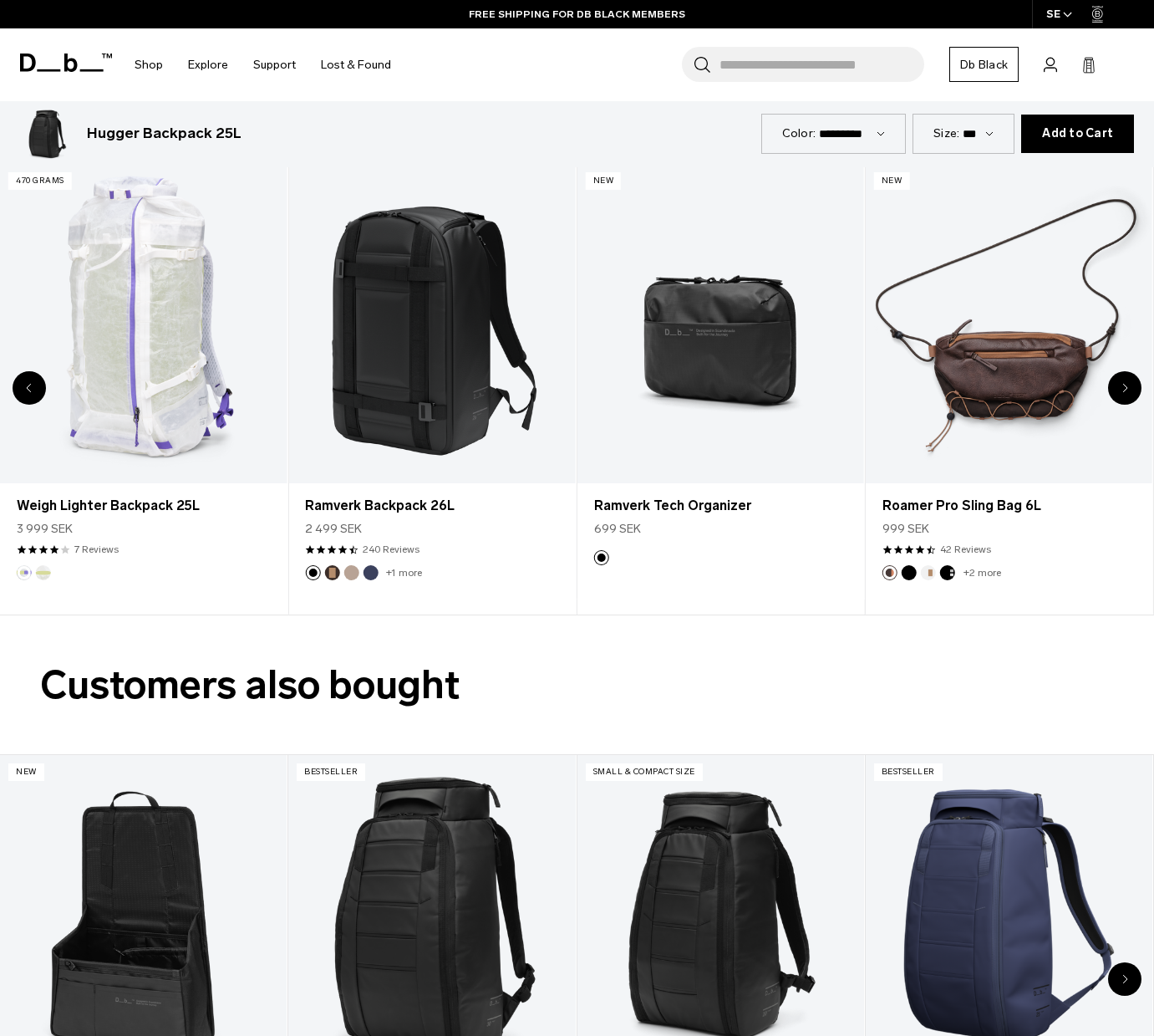
click at [1123, 383] on icon "Next slide" at bounding box center [1125, 387] width 6 height 10
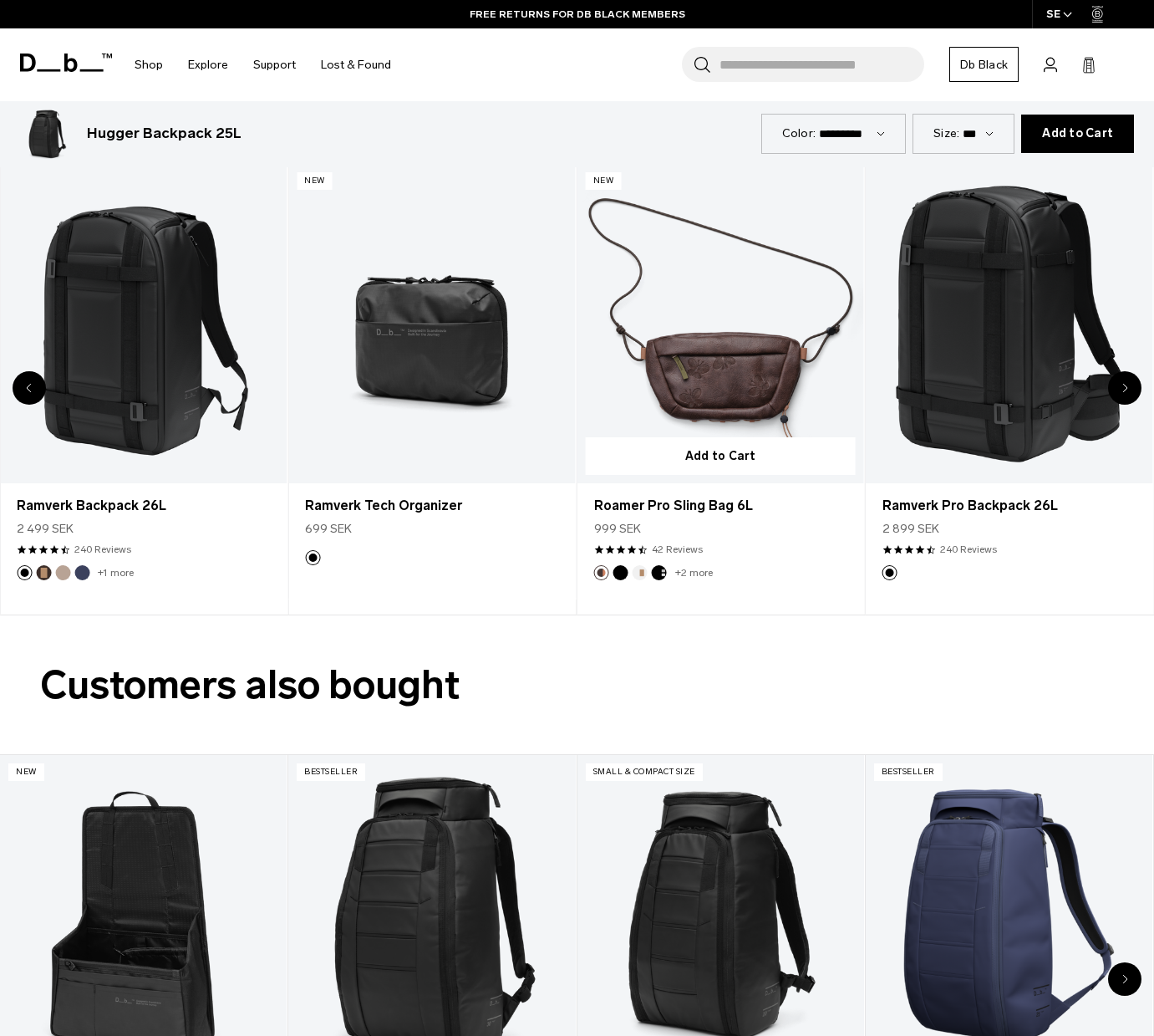
click at [730, 364] on link "Roamer Pro Sling Bag 6L" at bounding box center [720, 323] width 287 height 318
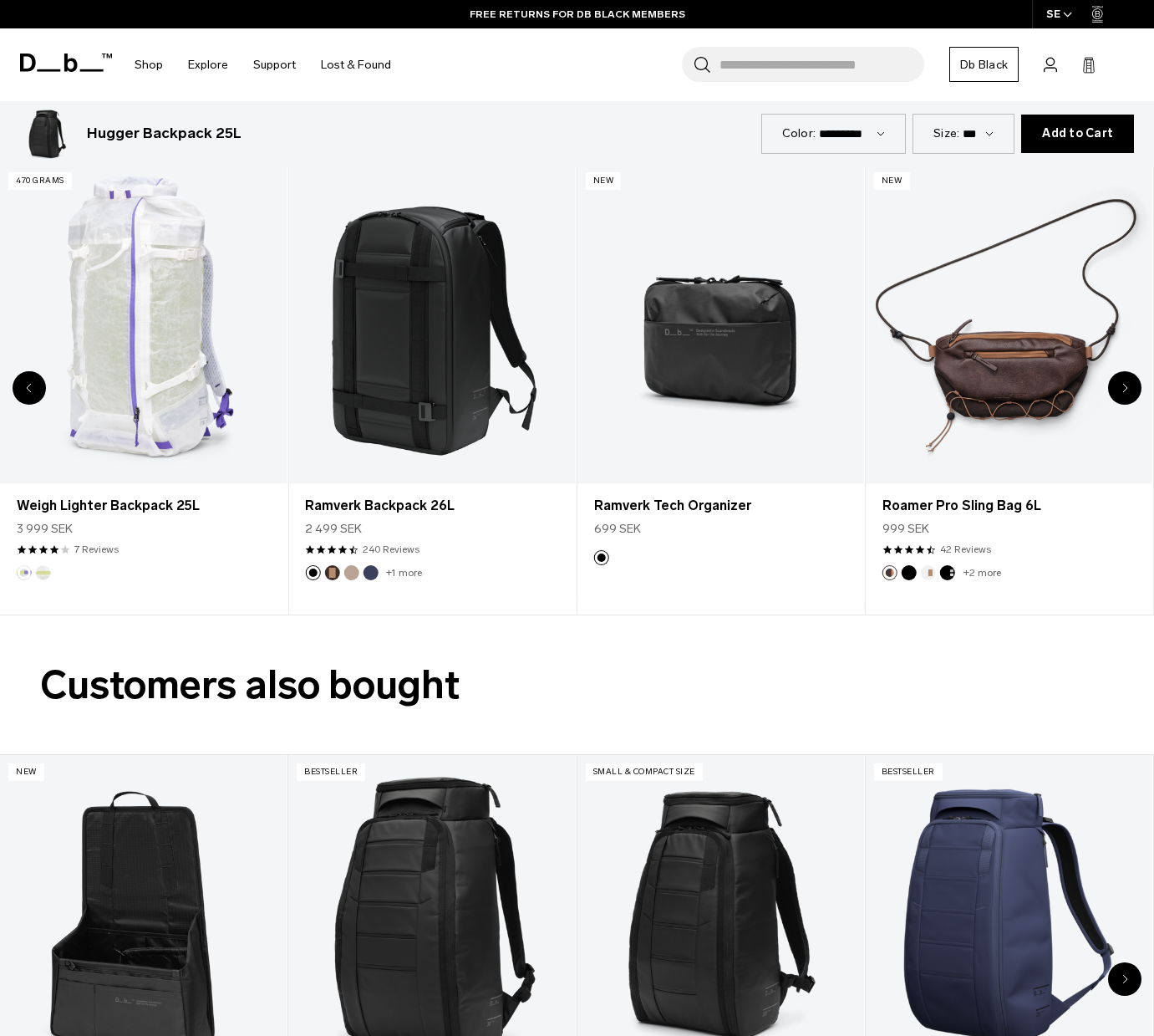
click at [1123, 383] on icon "Next slide" at bounding box center [1125, 387] width 6 height 10
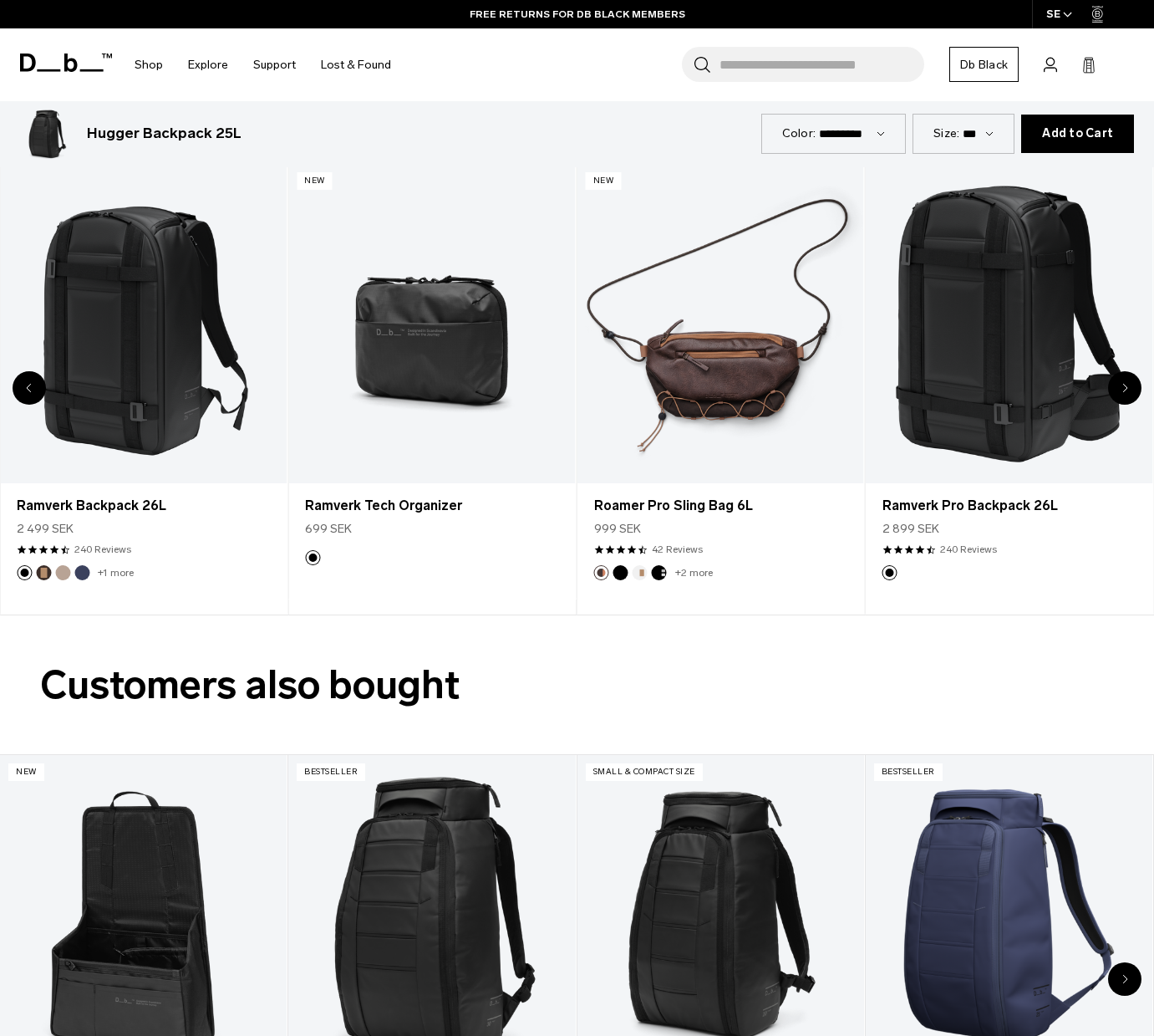
click at [1123, 383] on icon "Next slide" at bounding box center [1125, 387] width 6 height 10
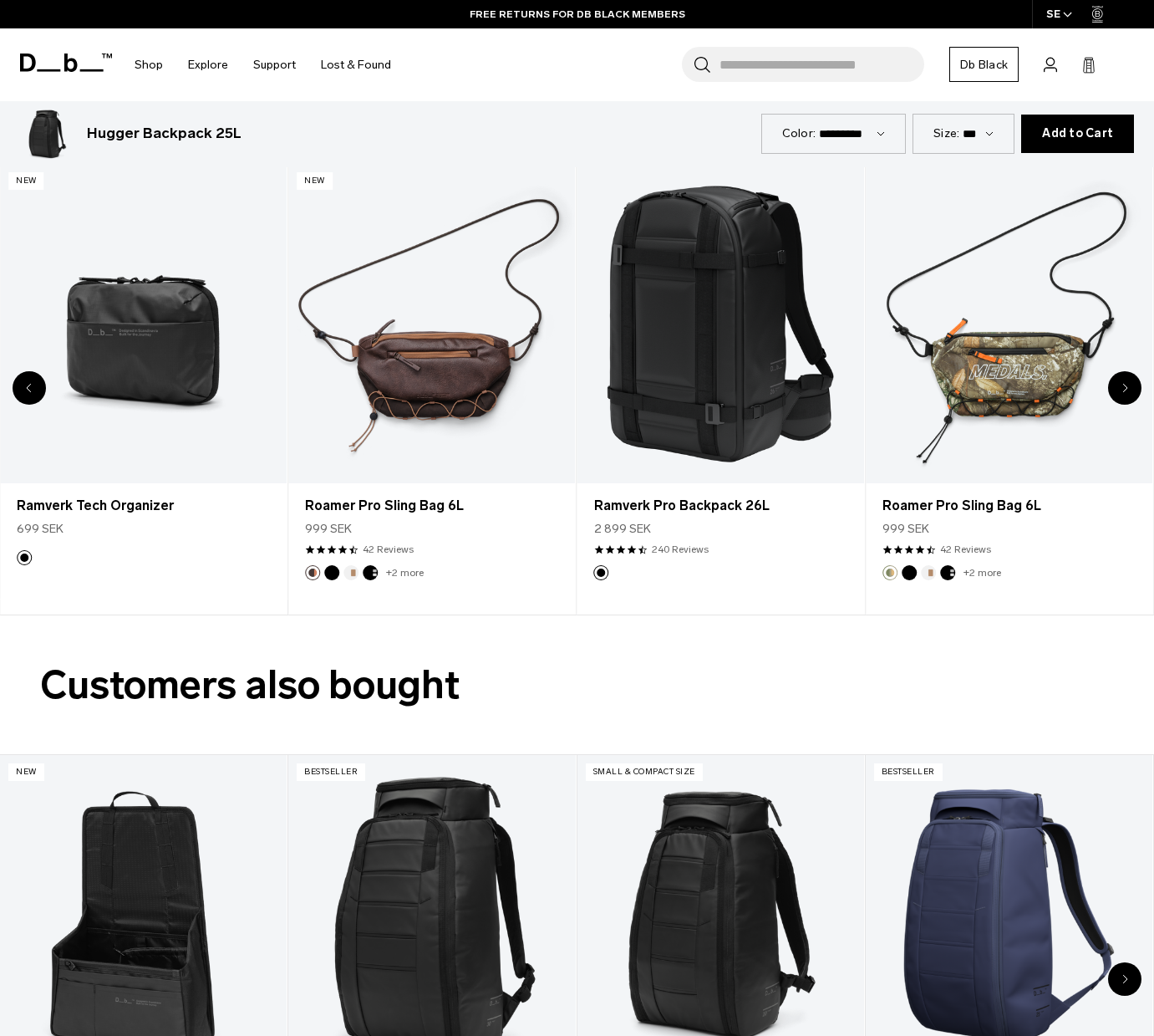
click at [1123, 383] on icon "Next slide" at bounding box center [1125, 387] width 6 height 10
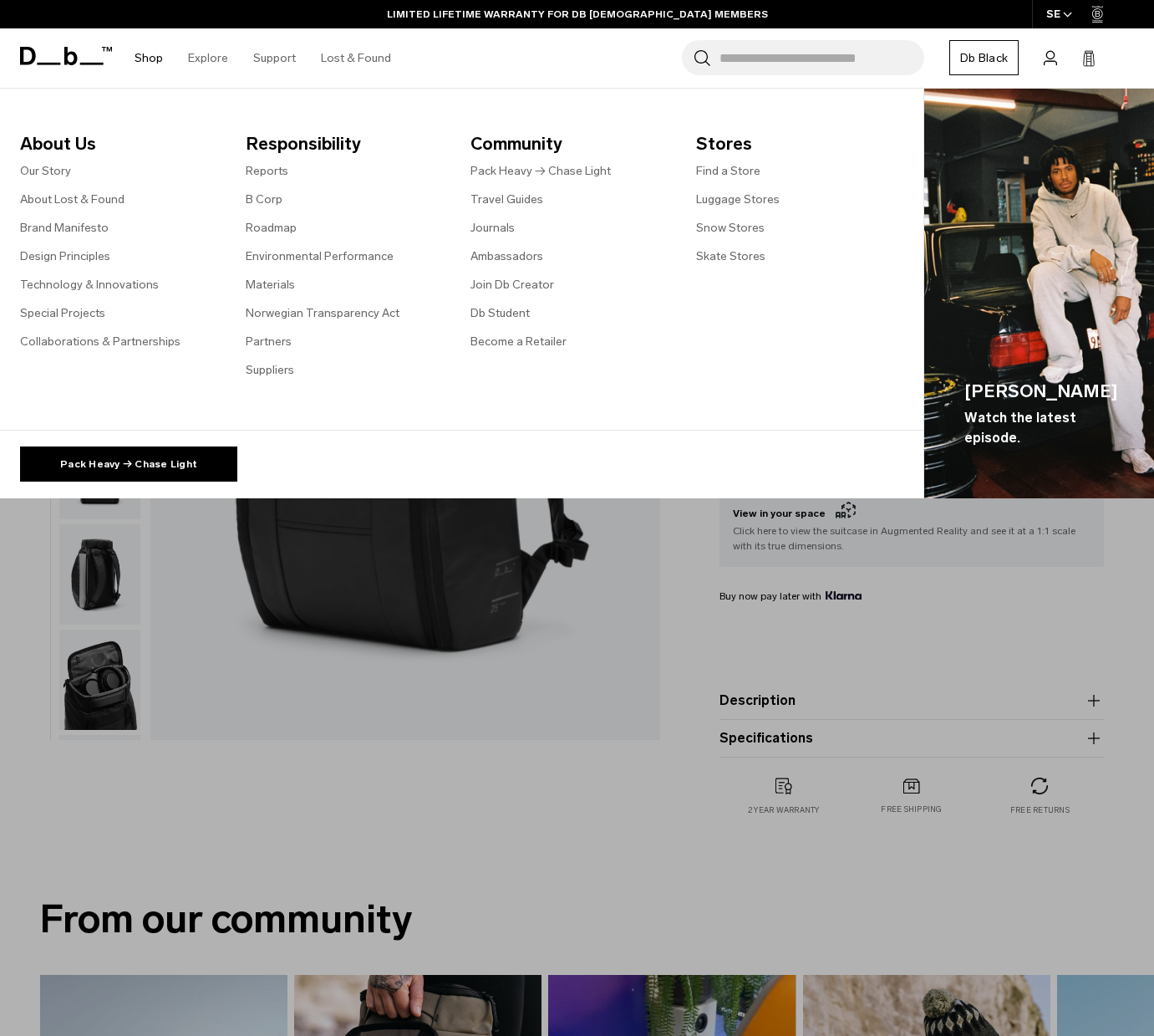
scroll to position [8, 0]
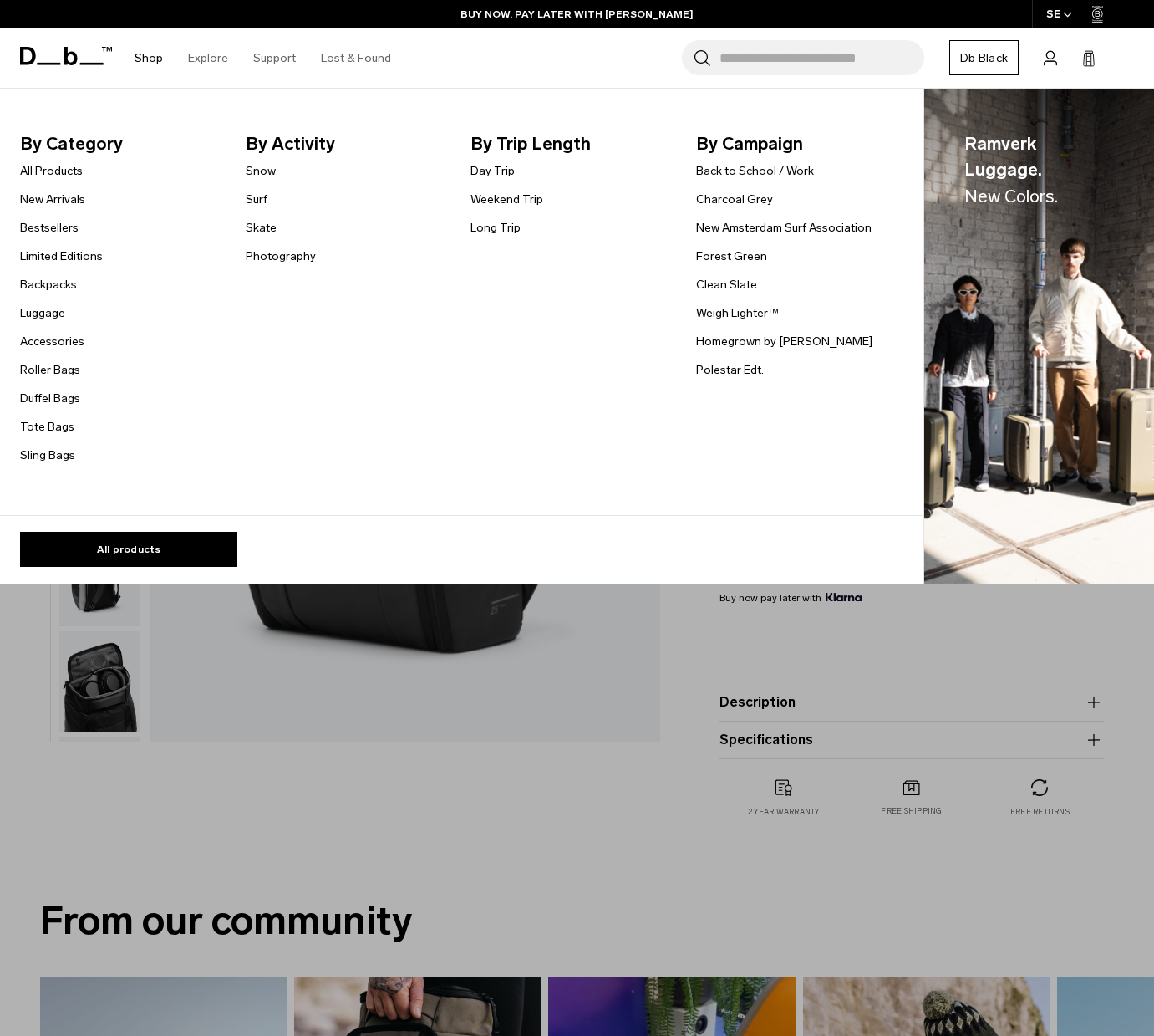
click at [154, 61] on link "Shop" at bounding box center [149, 58] width 29 height 59
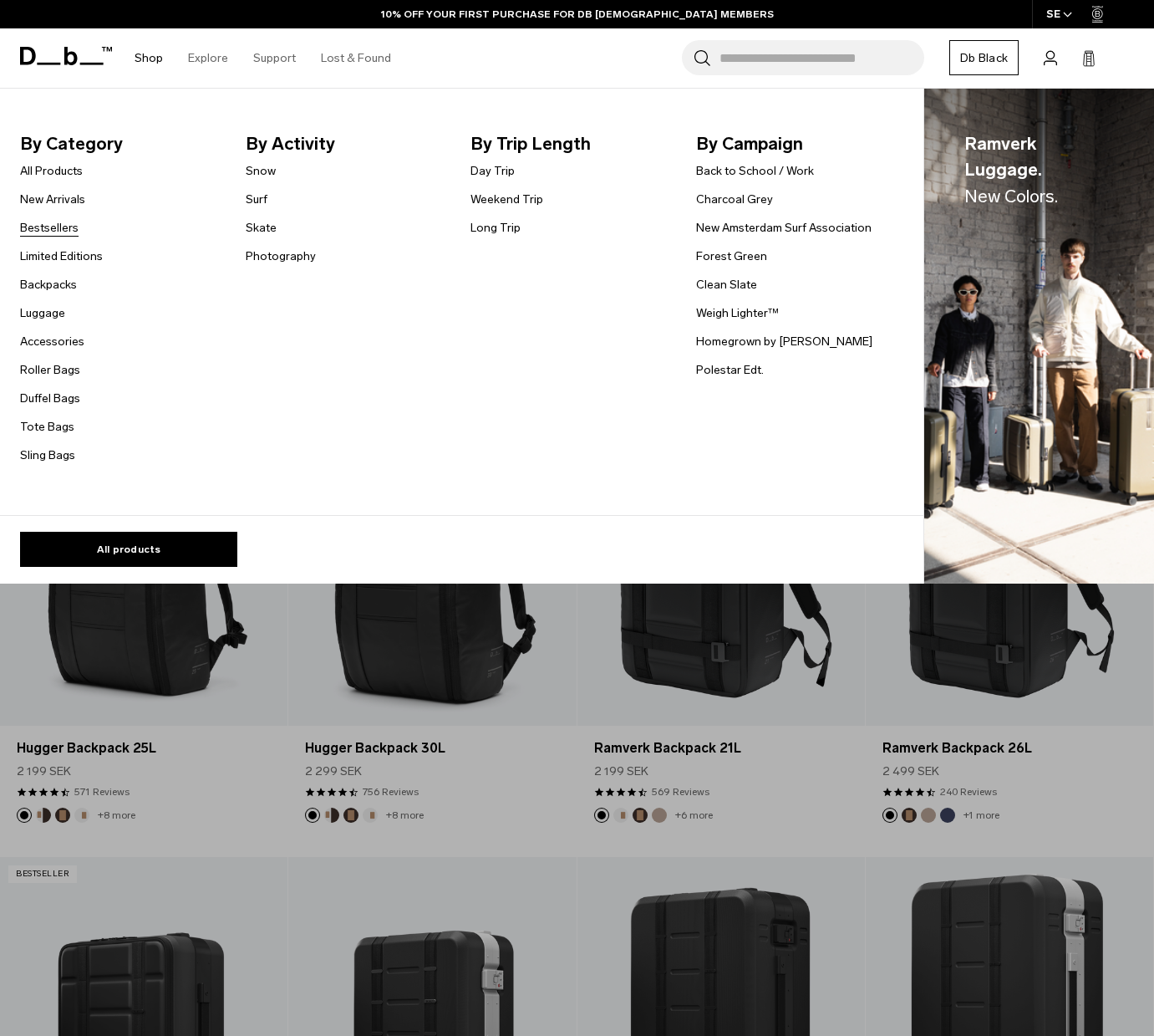
click at [61, 228] on link "Bestsellers" at bounding box center [48, 228] width 58 height 18
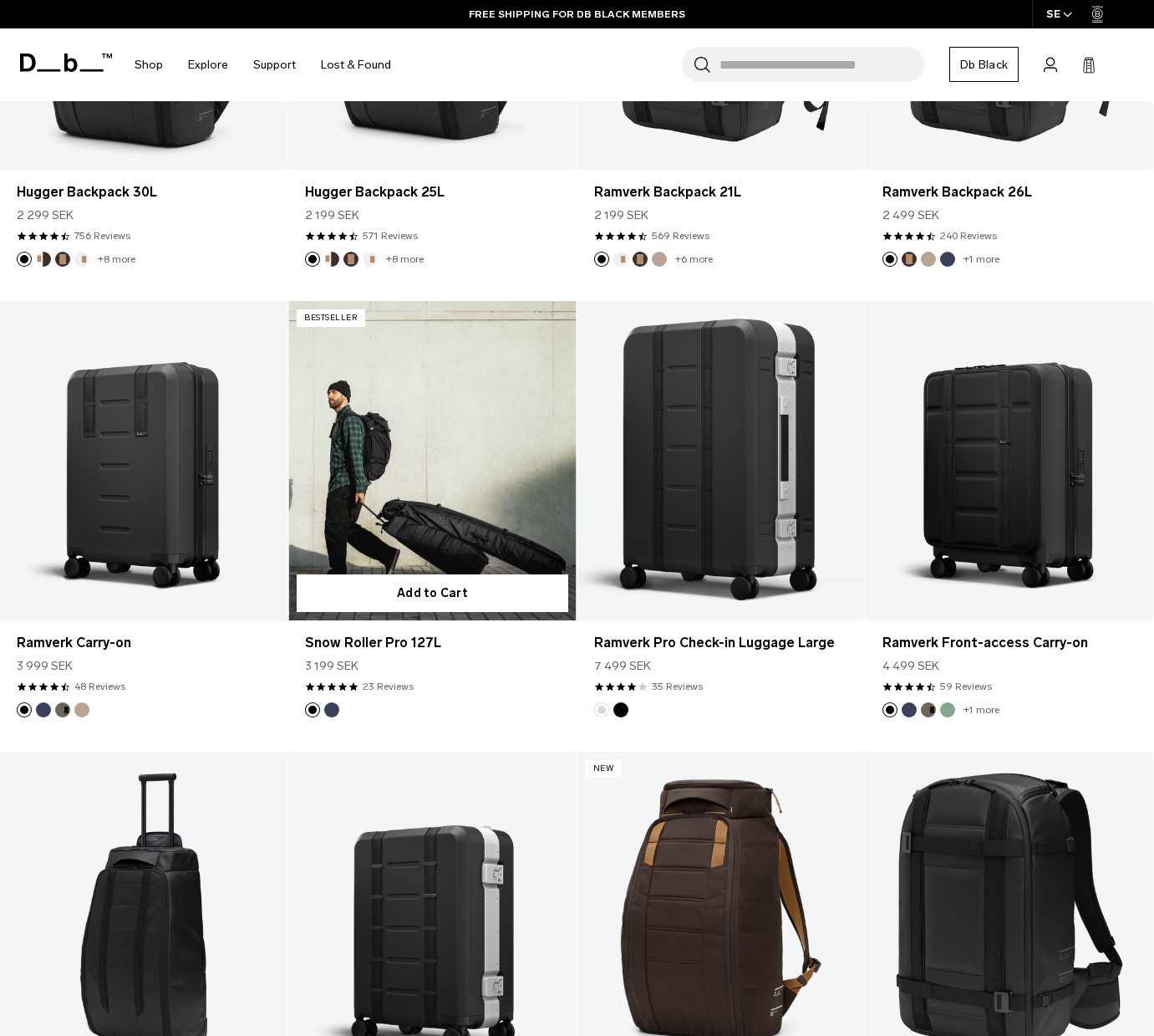
scroll to position [749, 0]
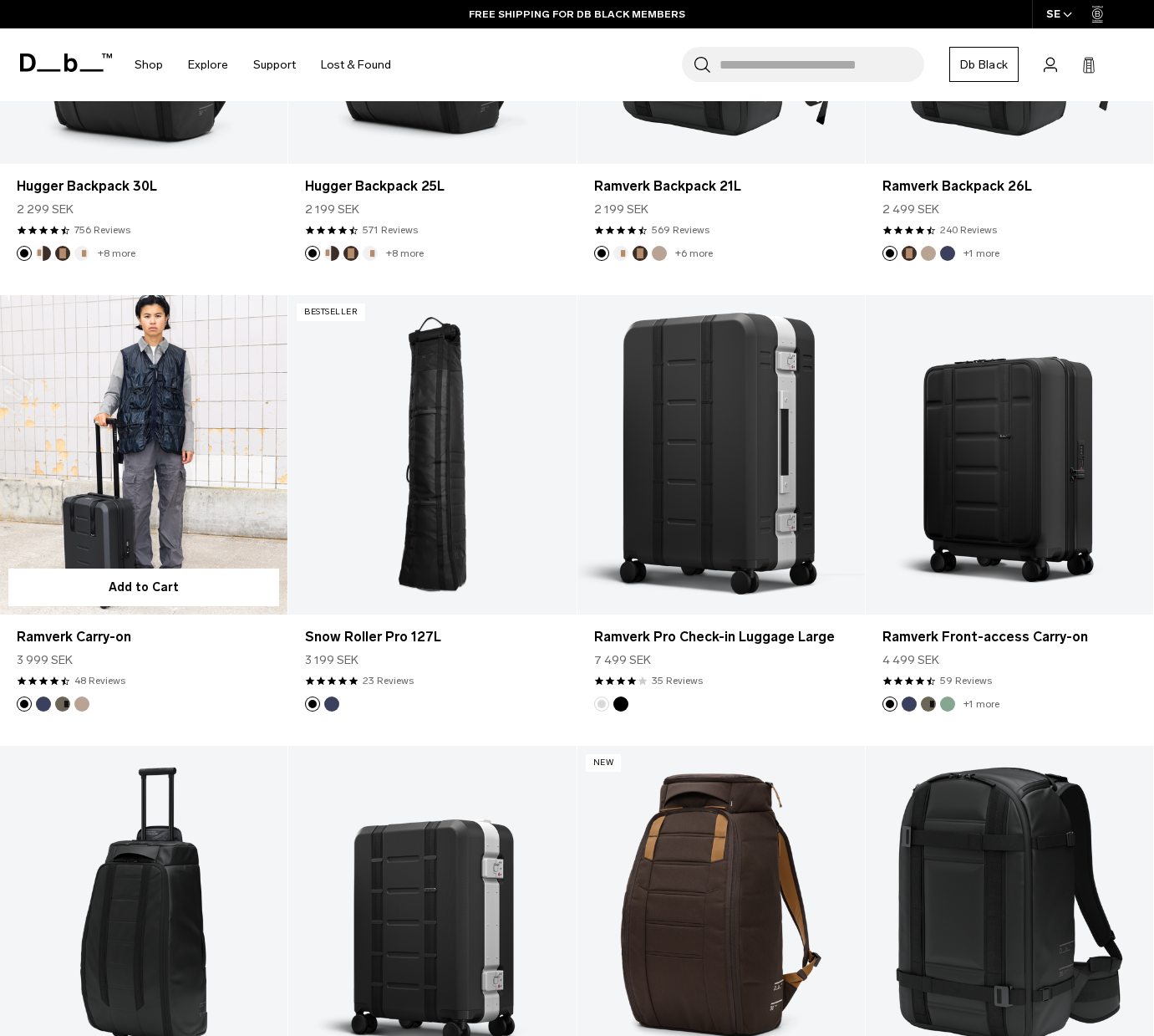
click at [164, 454] on link "Ramverk Carry-on" at bounding box center [144, 455] width 288 height 320
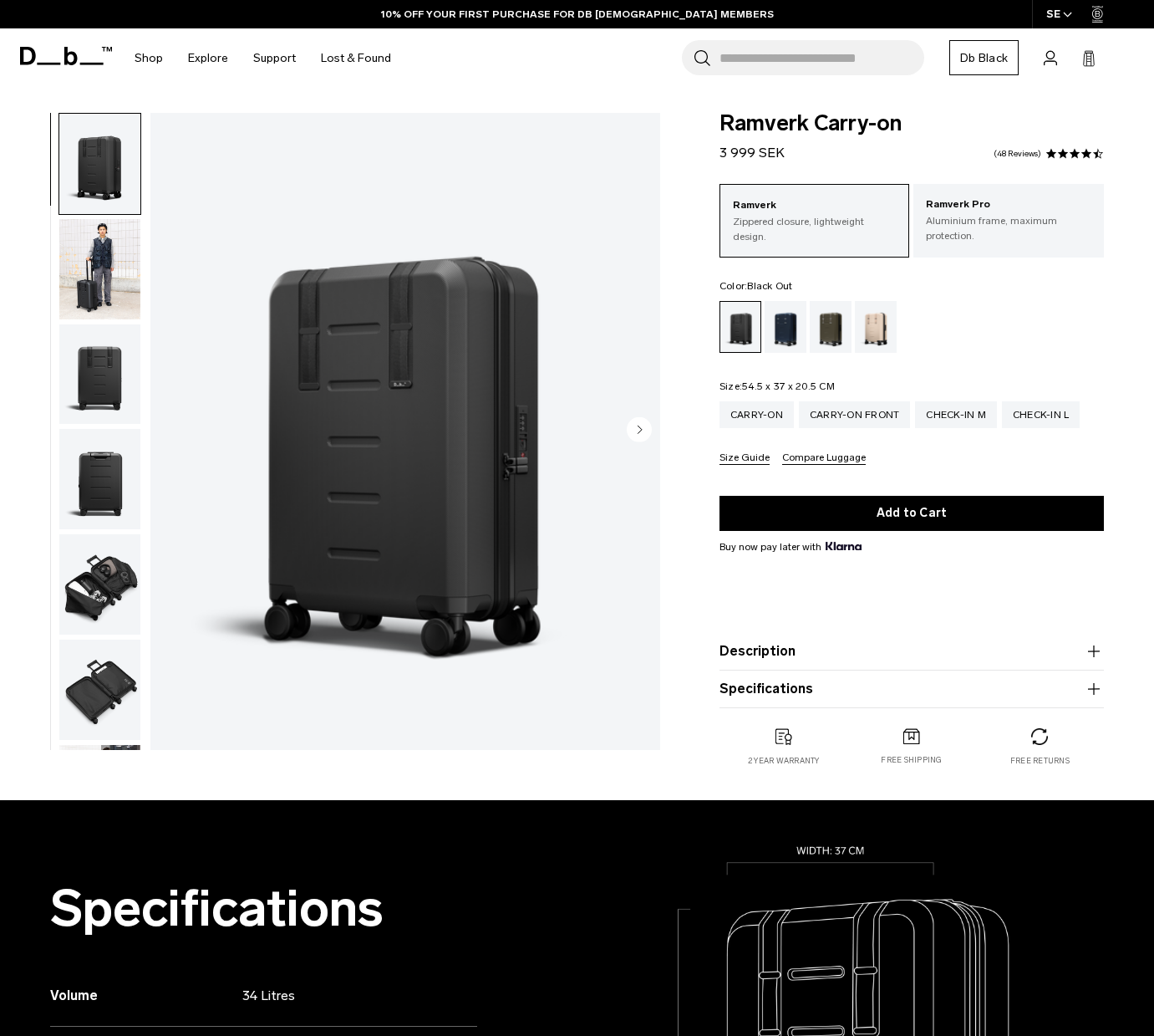
click at [102, 569] on img "button" at bounding box center [99, 585] width 81 height 100
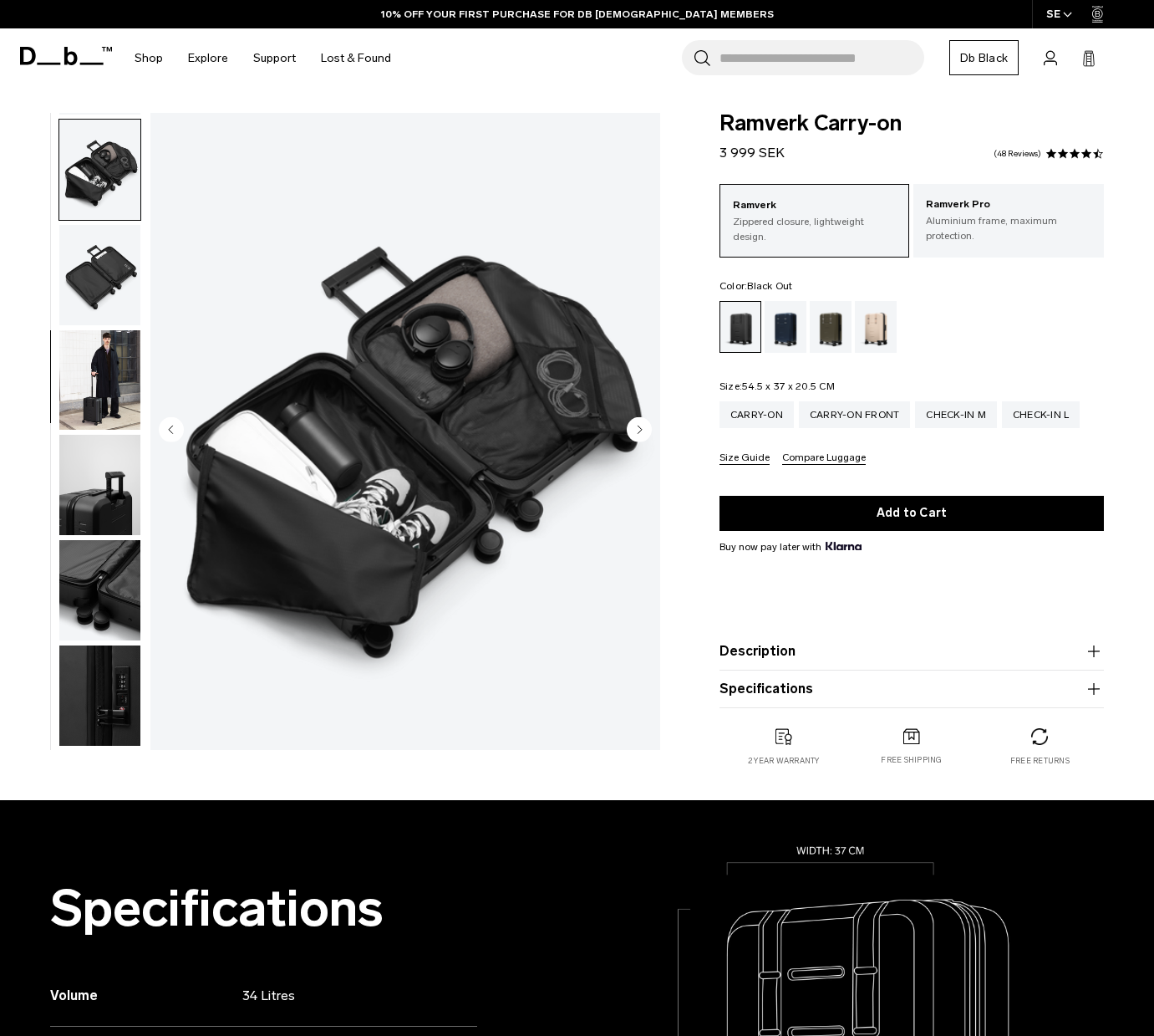
scroll to position [420, 0]
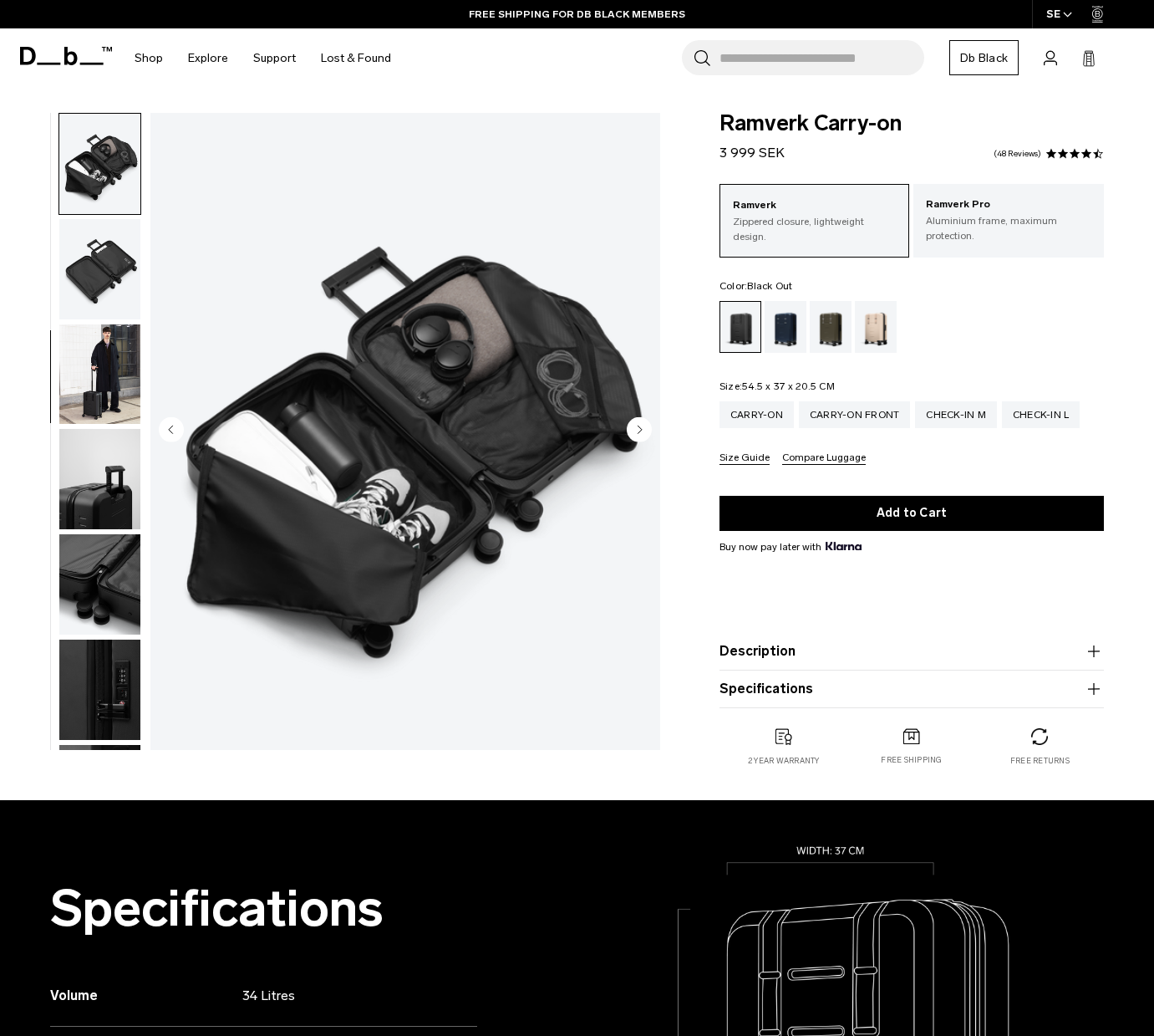
click at [106, 254] on img "button" at bounding box center [99, 269] width 81 height 100
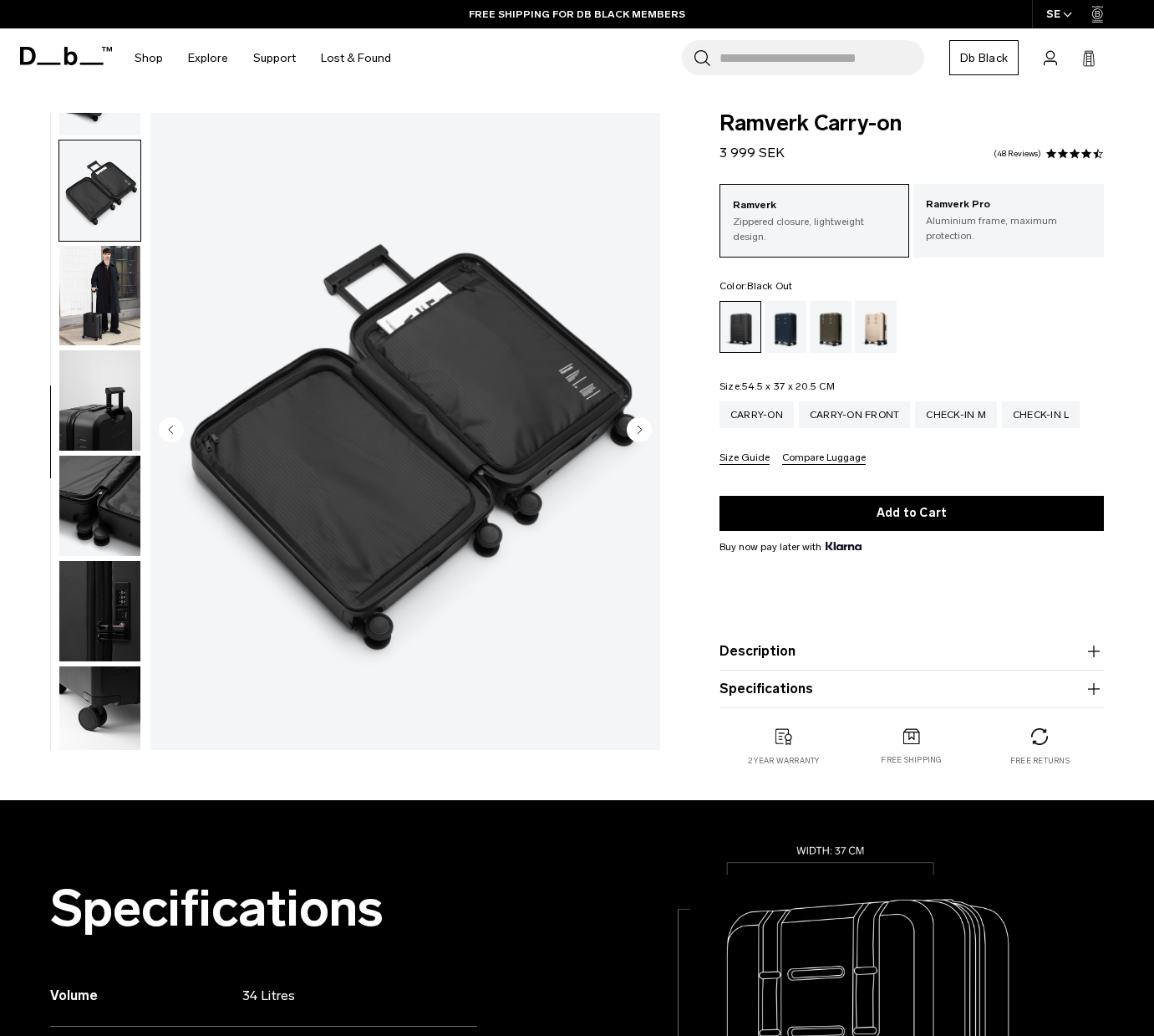
scroll to position [517, 0]
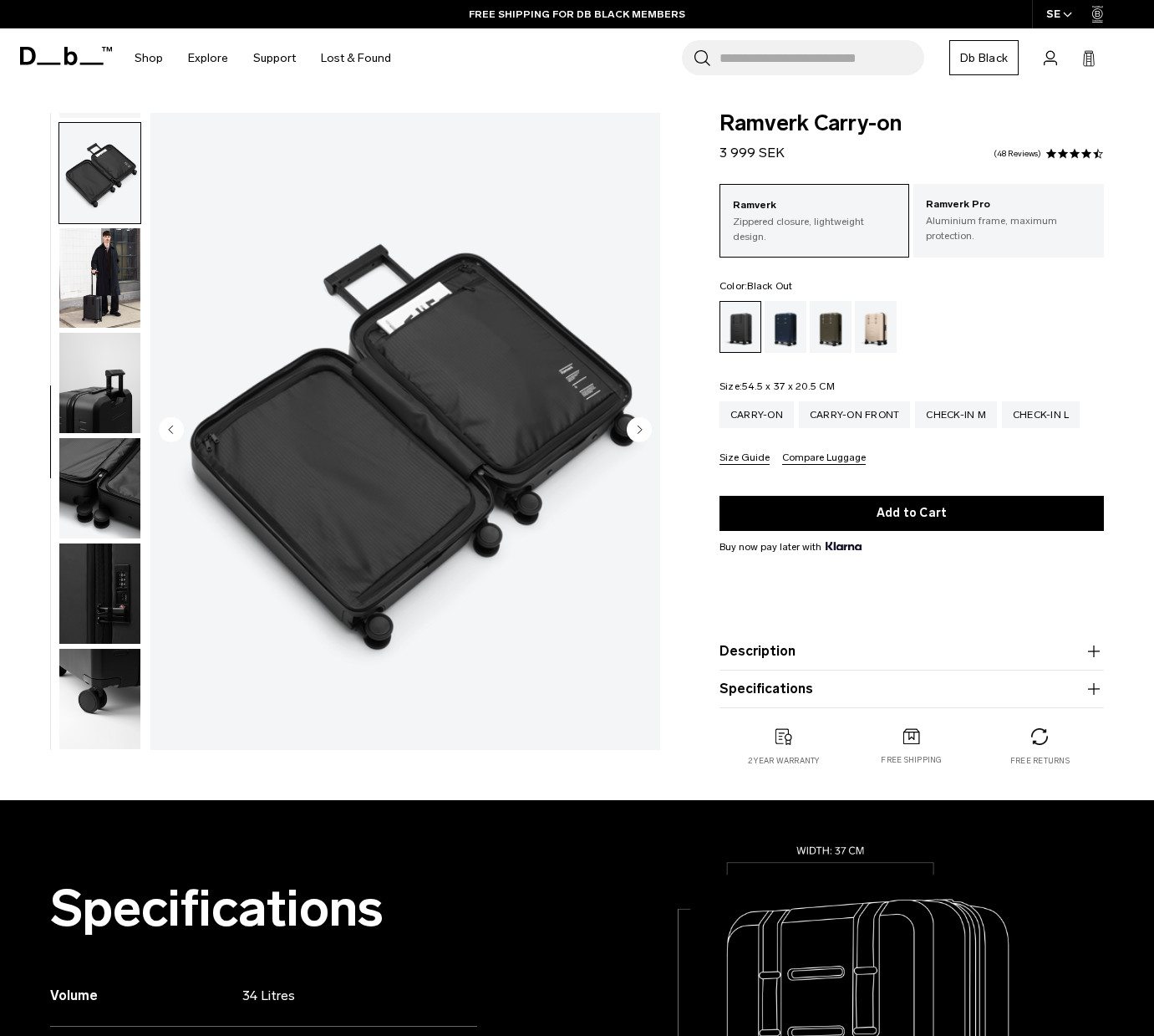
click at [92, 574] on img "button" at bounding box center [99, 594] width 81 height 100
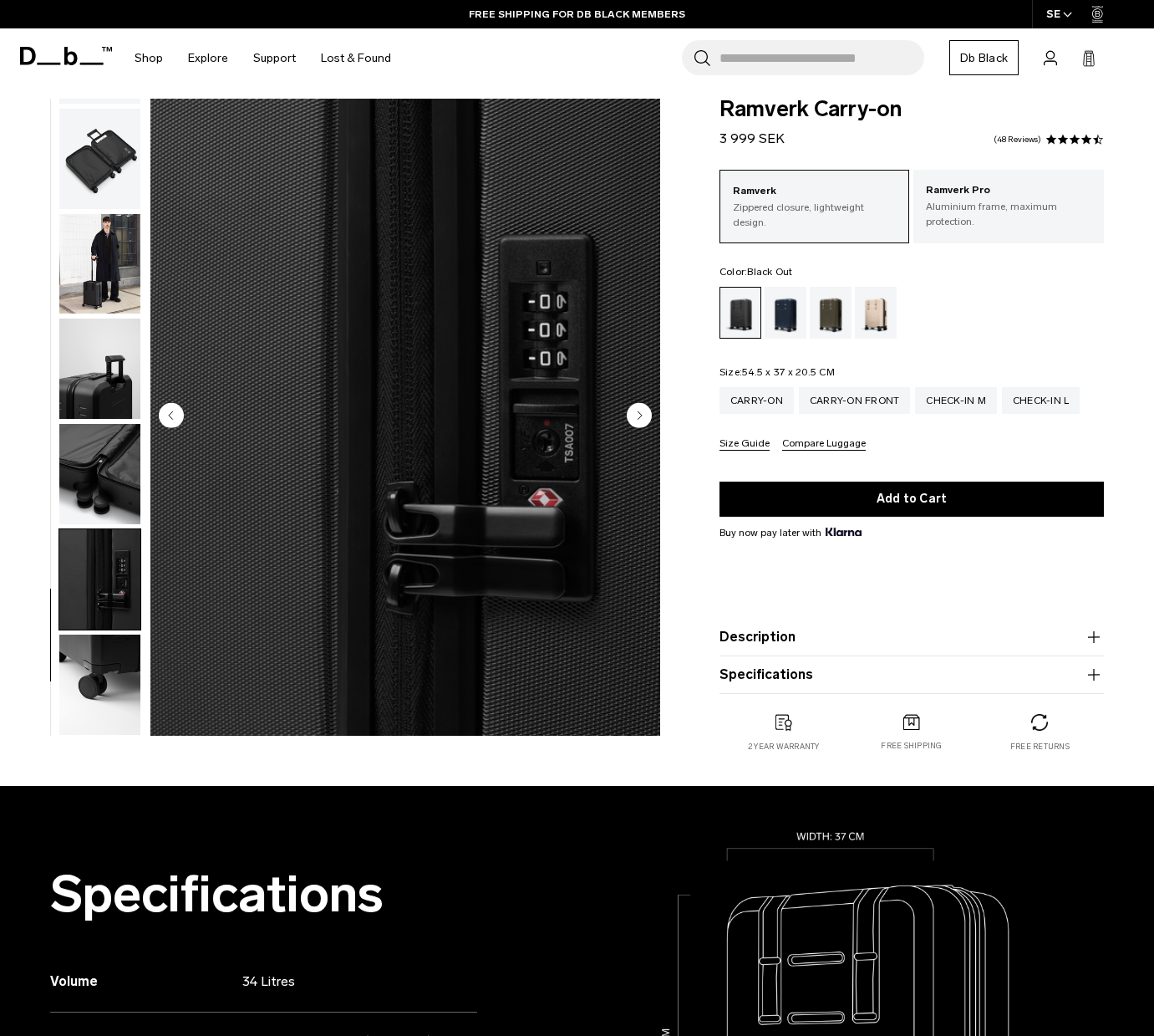
scroll to position [5, 0]
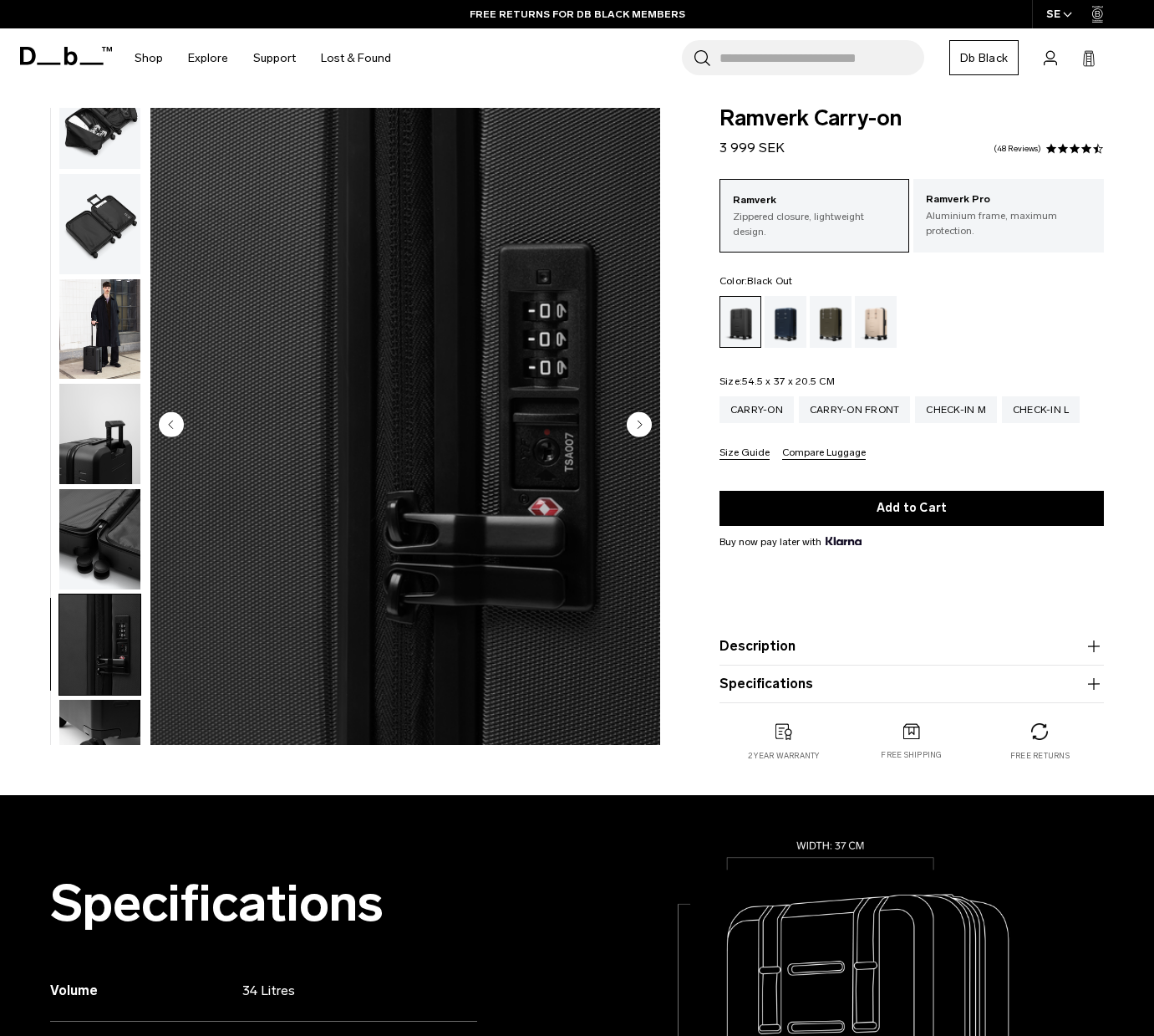
click at [99, 522] on img "button" at bounding box center [99, 539] width 81 height 100
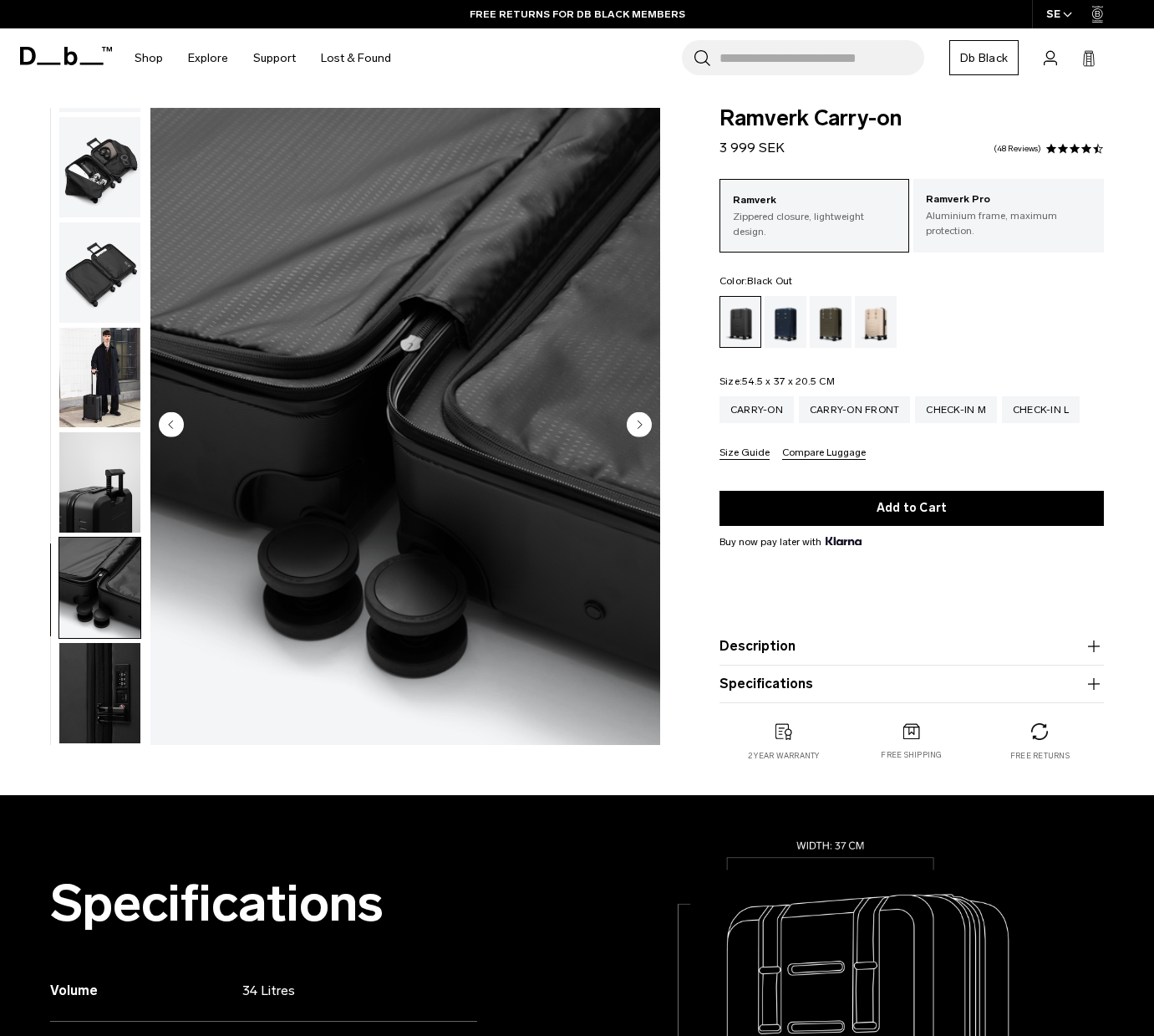
click at [105, 474] on img "button" at bounding box center [99, 482] width 81 height 100
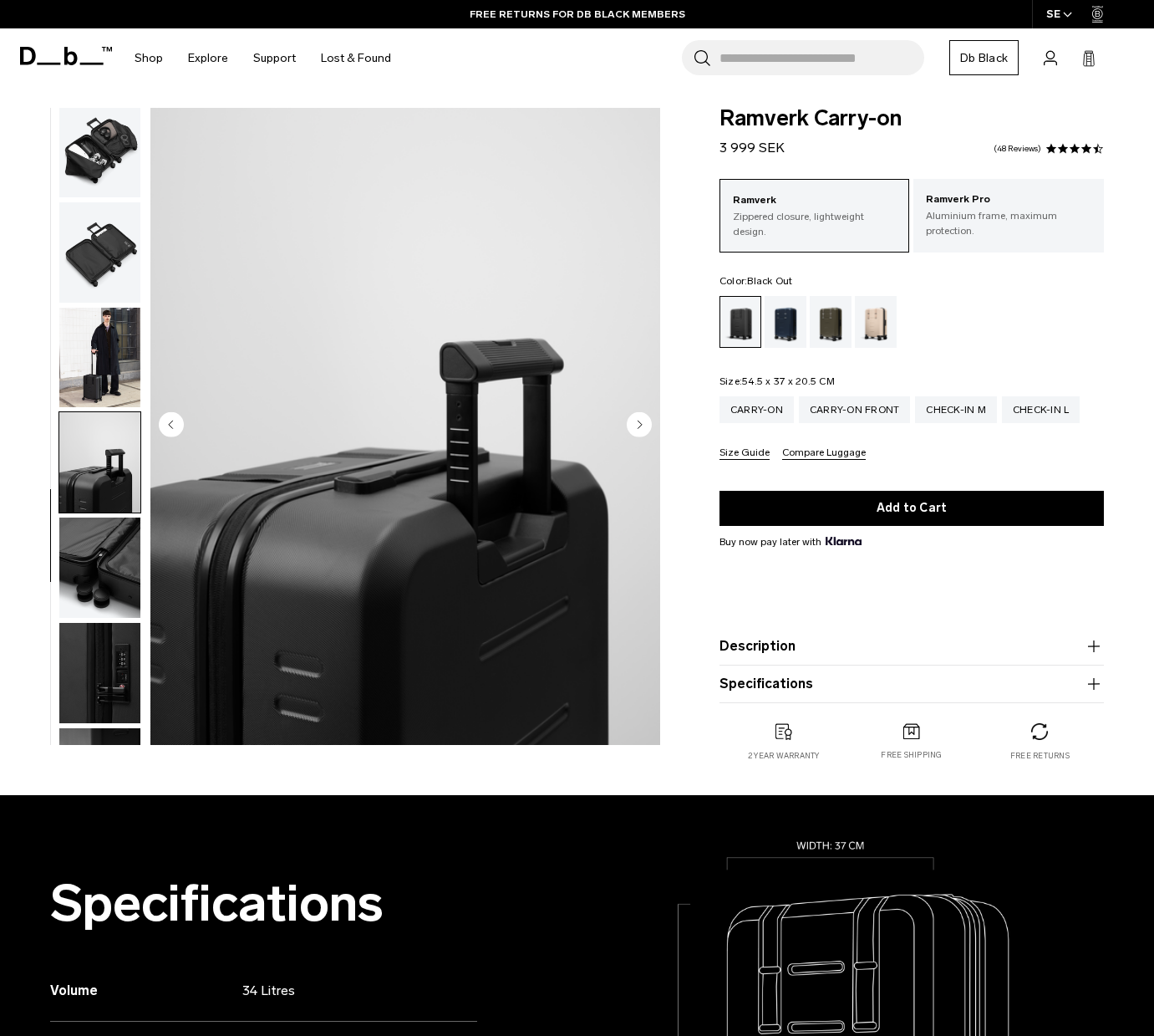
scroll to position [422, 0]
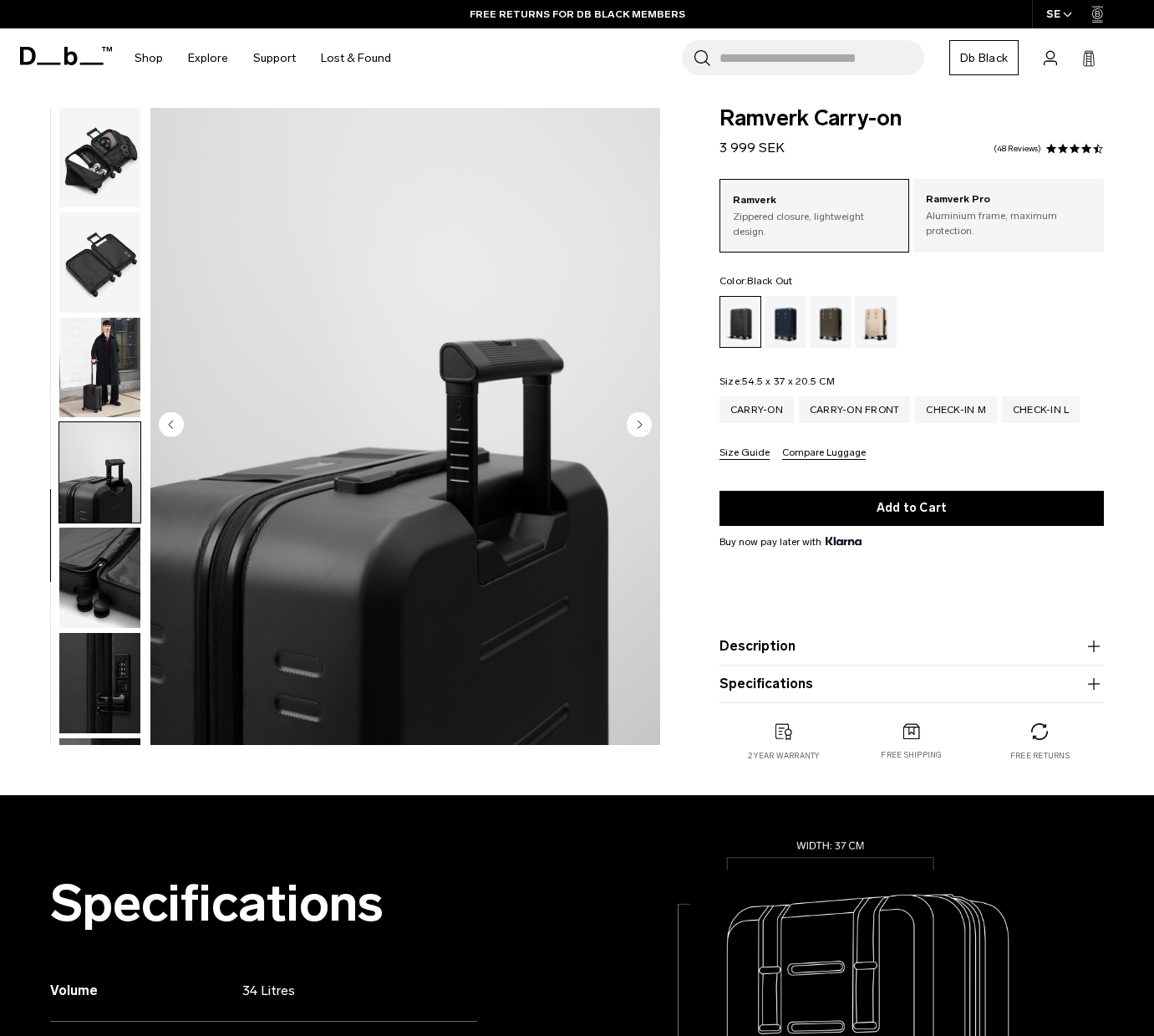
click at [87, 375] on img "button" at bounding box center [99, 367] width 81 height 100
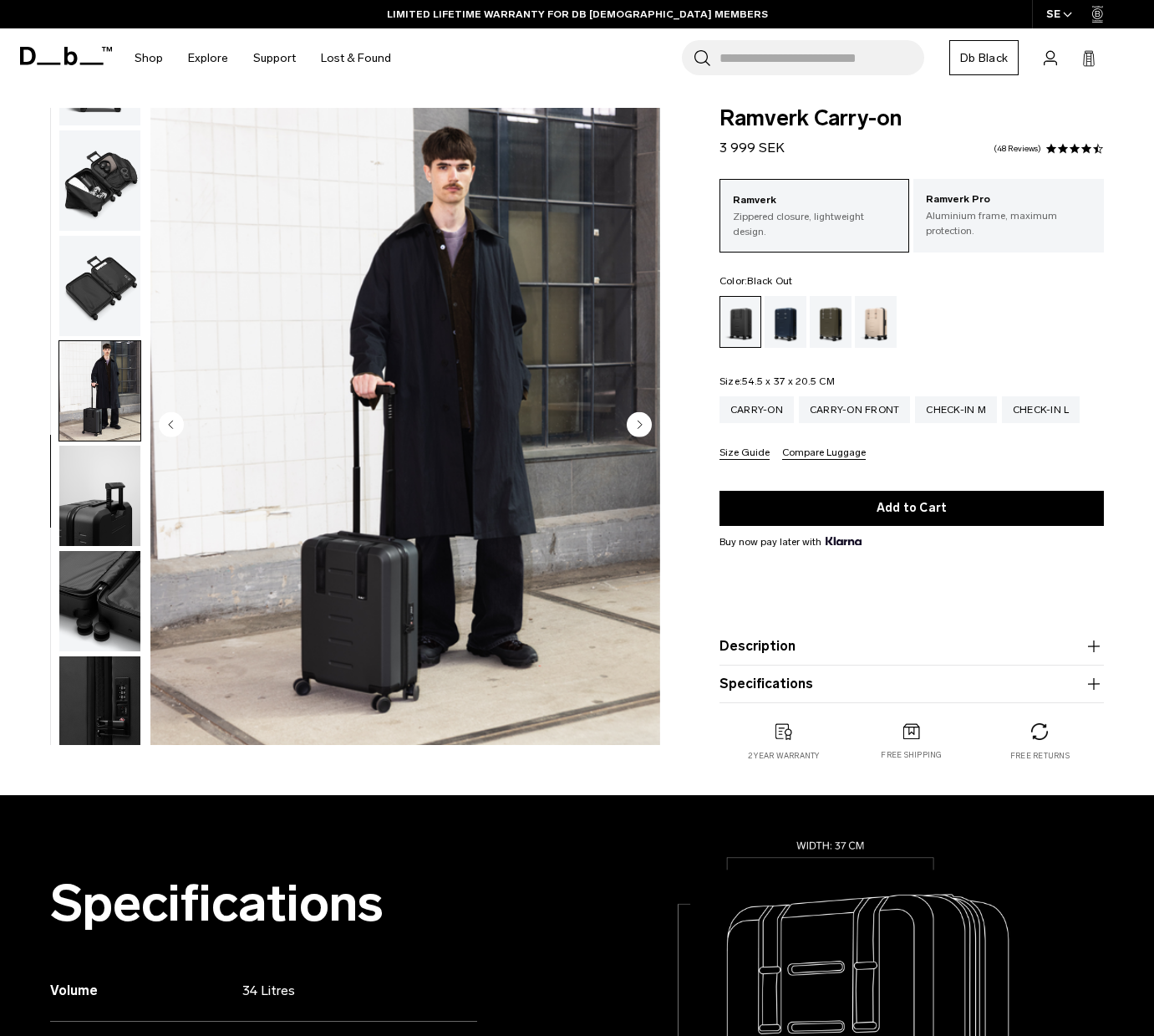
click at [103, 286] on img "button" at bounding box center [99, 286] width 81 height 100
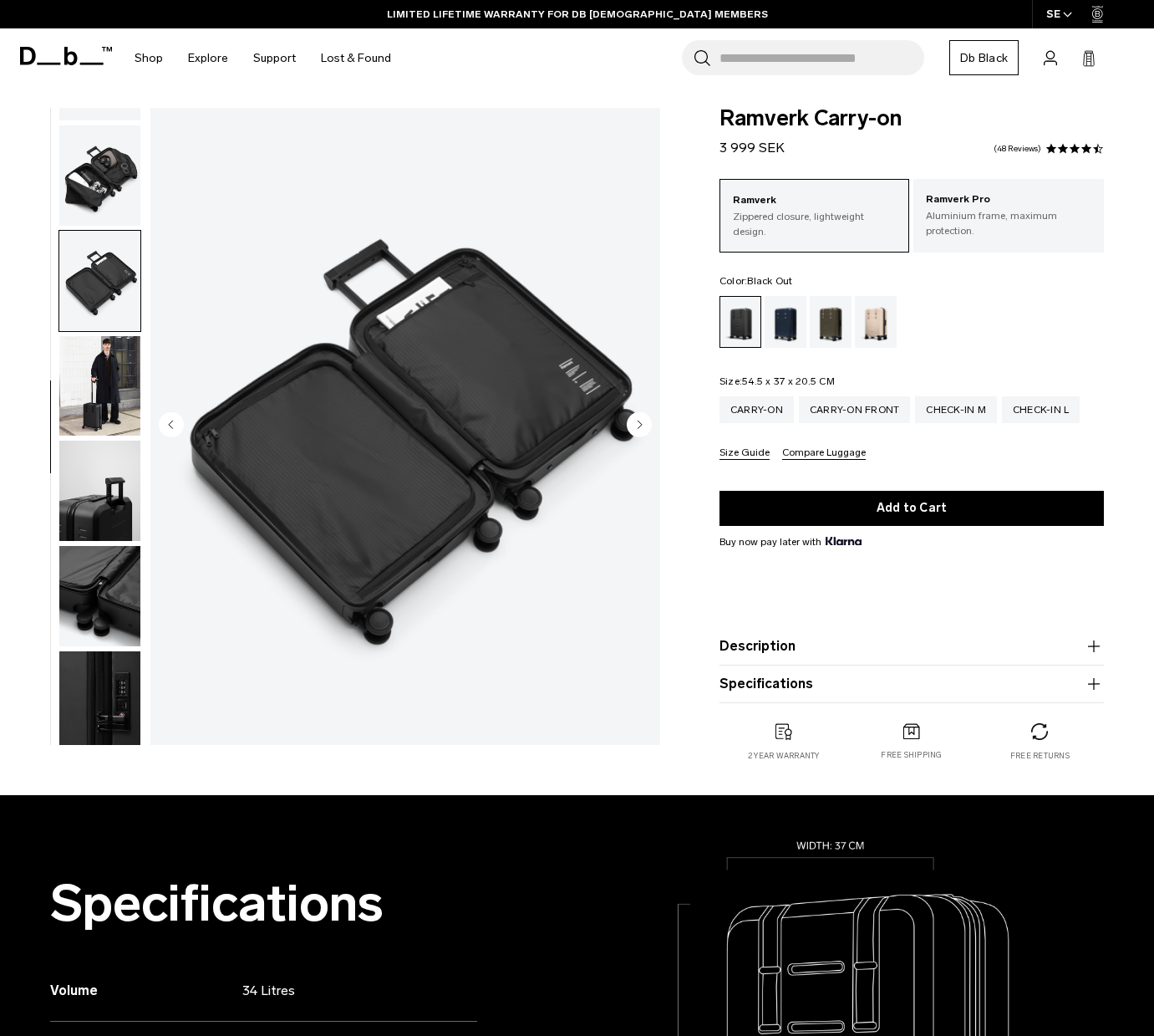
scroll to position [392, 0]
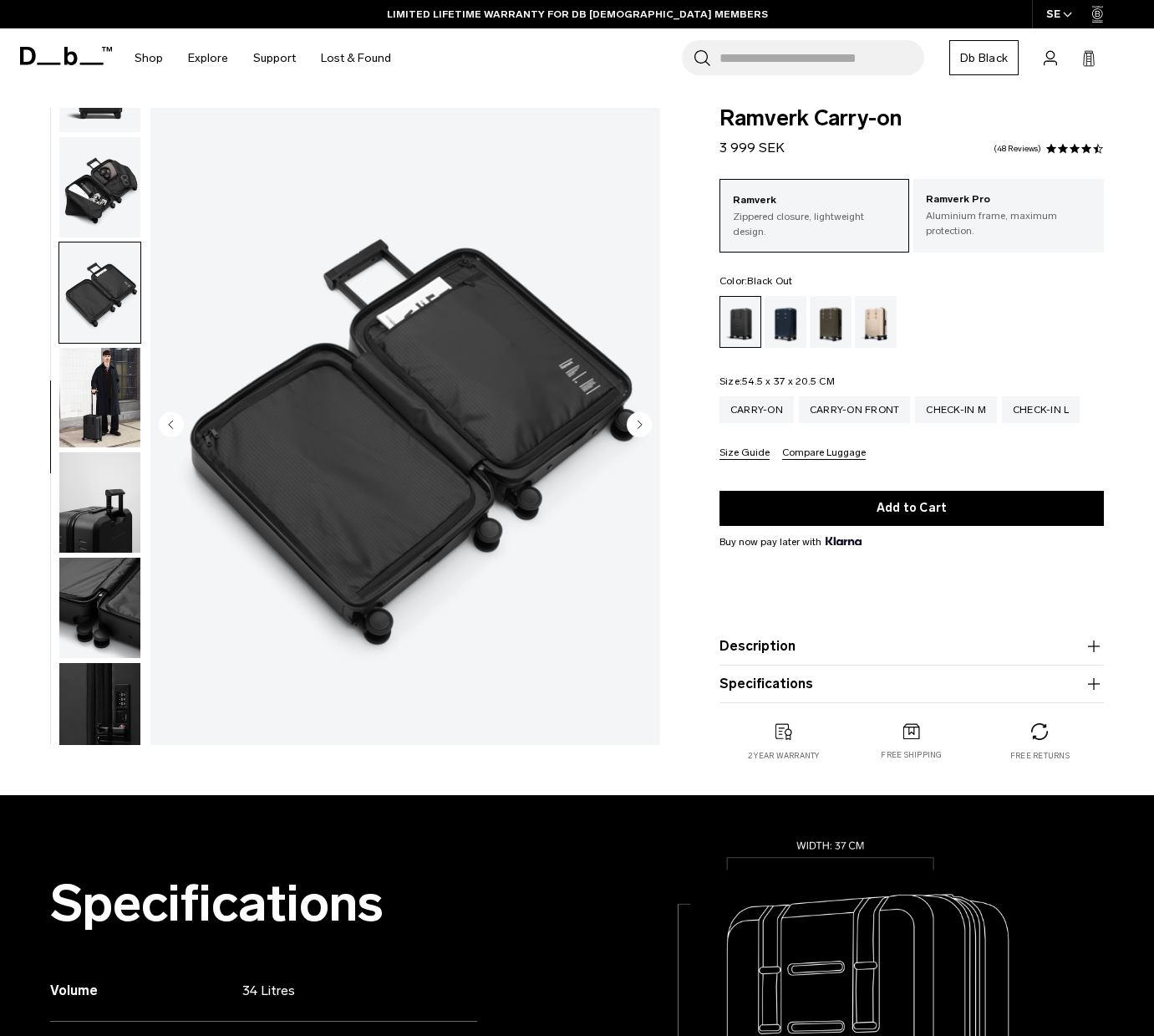
click at [107, 282] on img "button" at bounding box center [99, 292] width 81 height 100
click at [106, 287] on img "button" at bounding box center [99, 292] width 81 height 100
click at [100, 190] on img "button" at bounding box center [99, 187] width 81 height 100
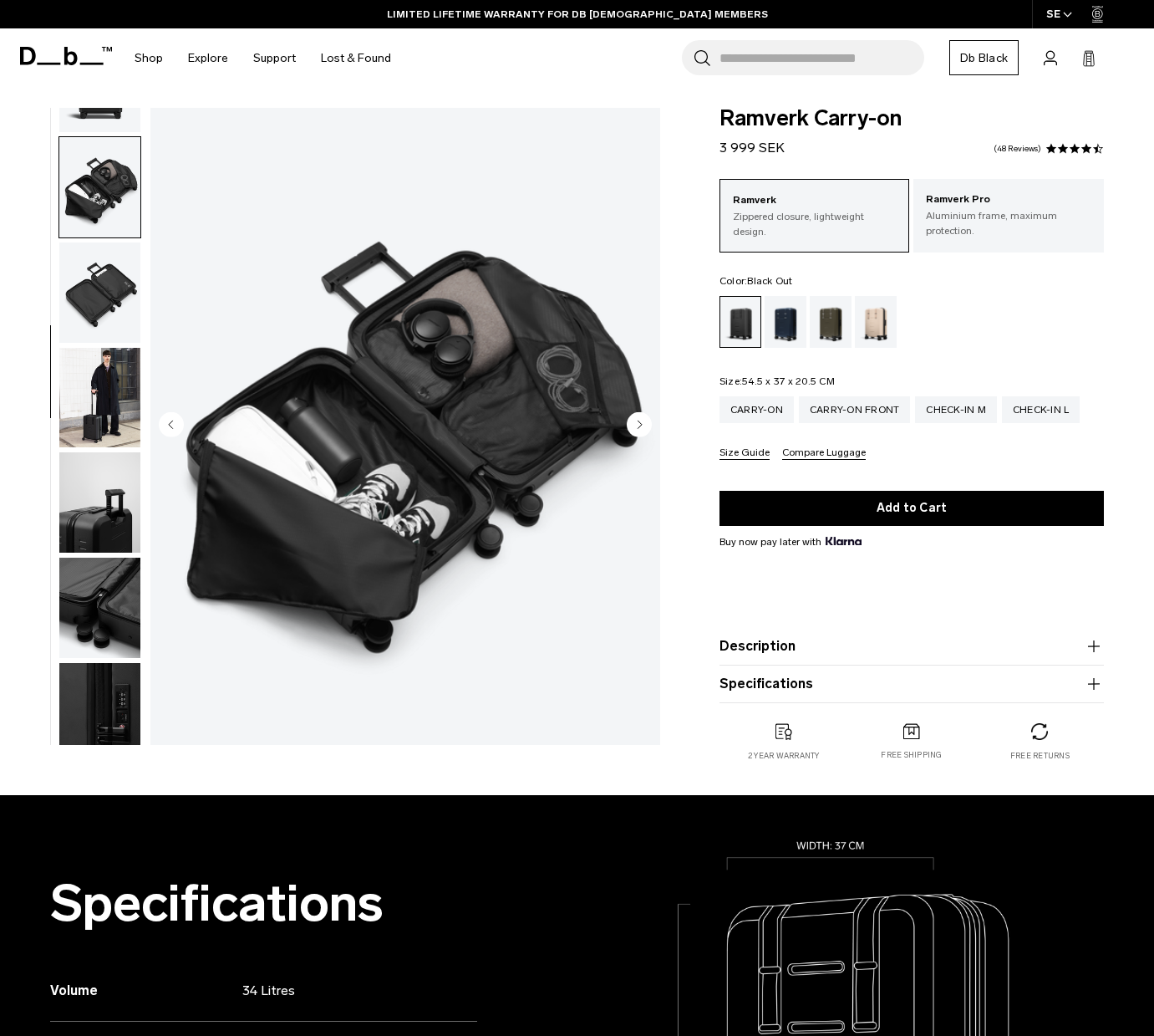
scroll to position [420, 0]
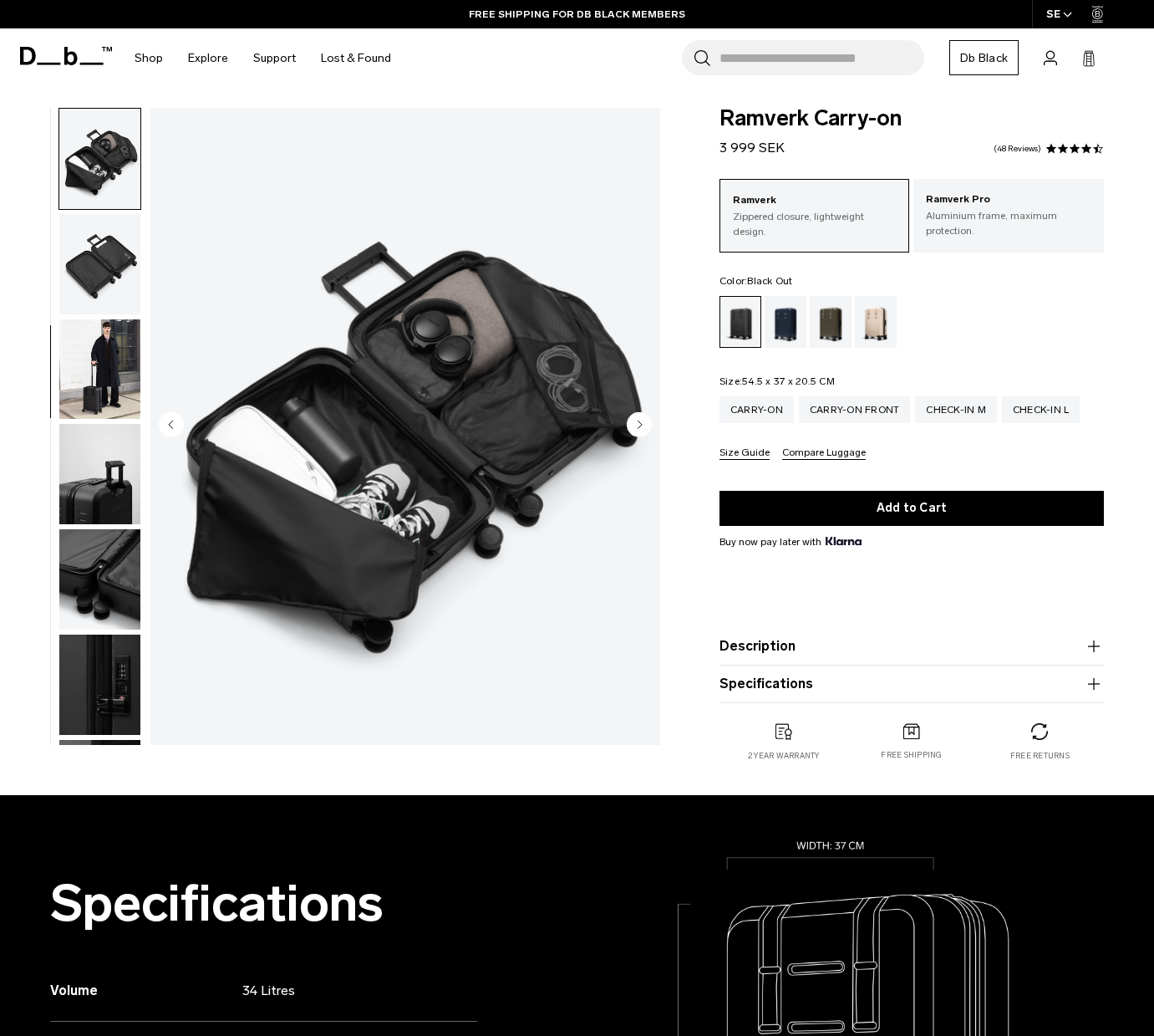
click at [97, 499] on img "button" at bounding box center [99, 474] width 81 height 100
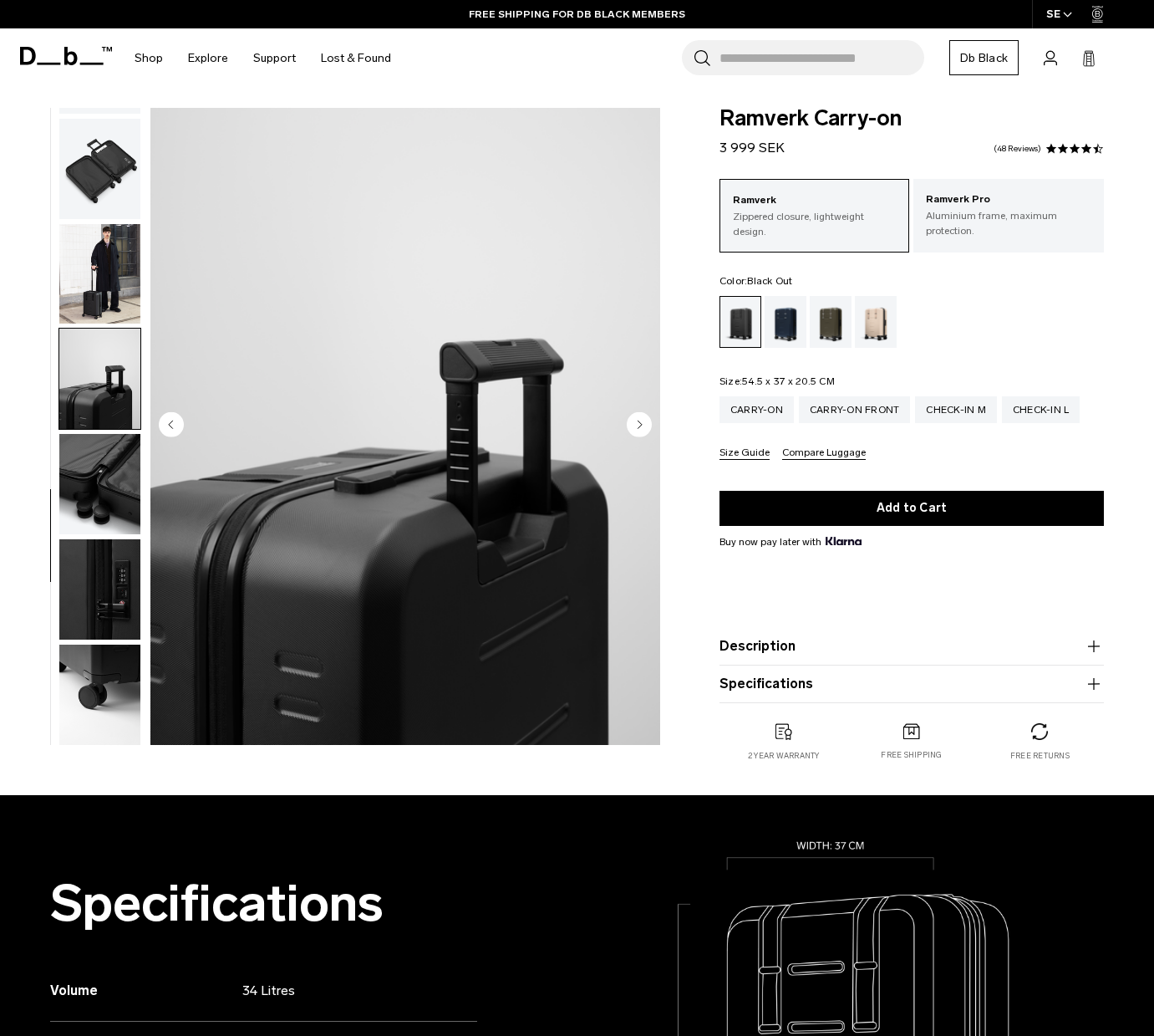
scroll to position [517, 0]
click at [109, 594] on img "button" at bounding box center [99, 588] width 81 height 100
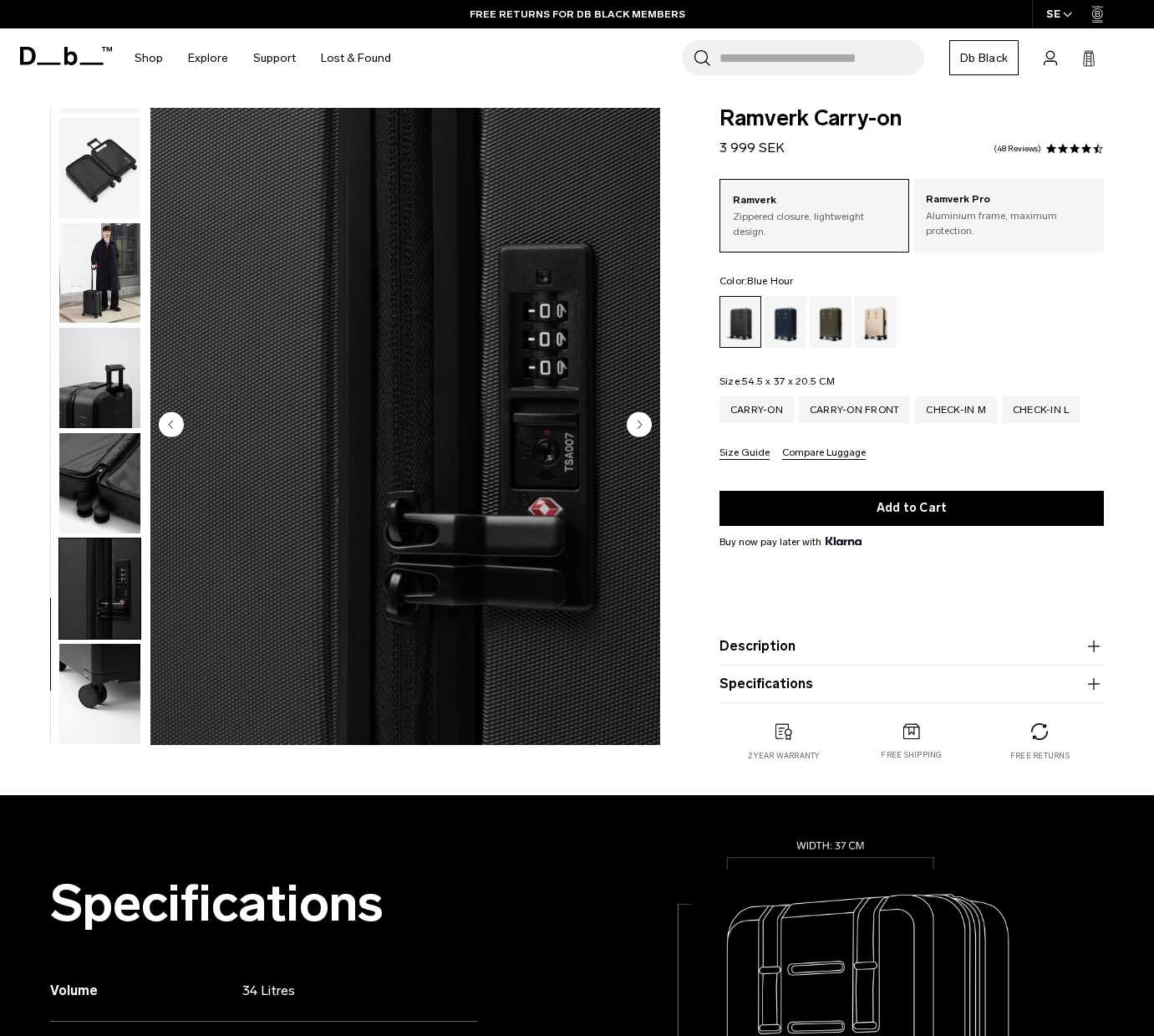
click at [788, 320] on div "Blue Hour" at bounding box center [787, 322] width 43 height 52
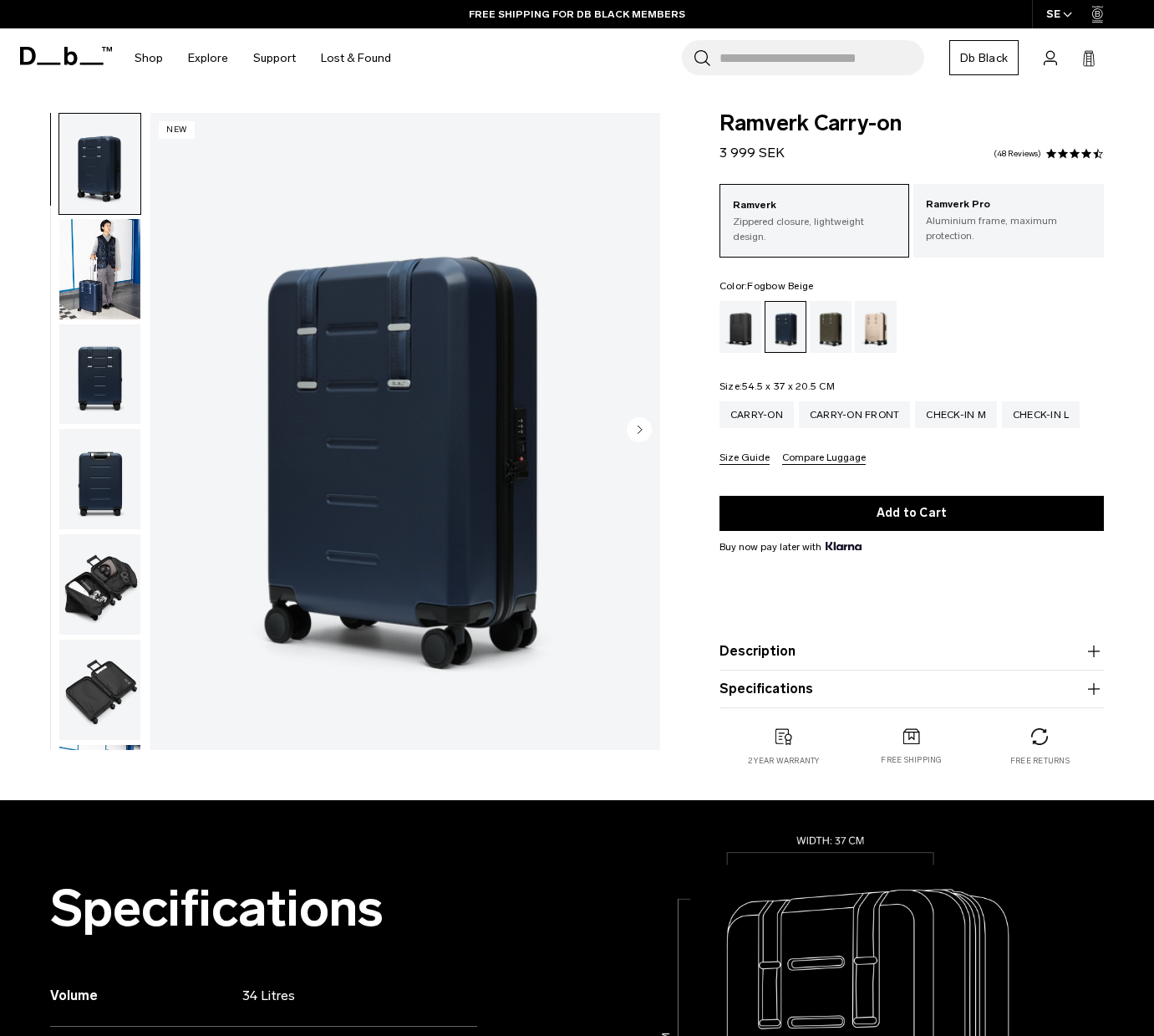
click at [878, 321] on div "Fogbow Beige" at bounding box center [877, 327] width 43 height 52
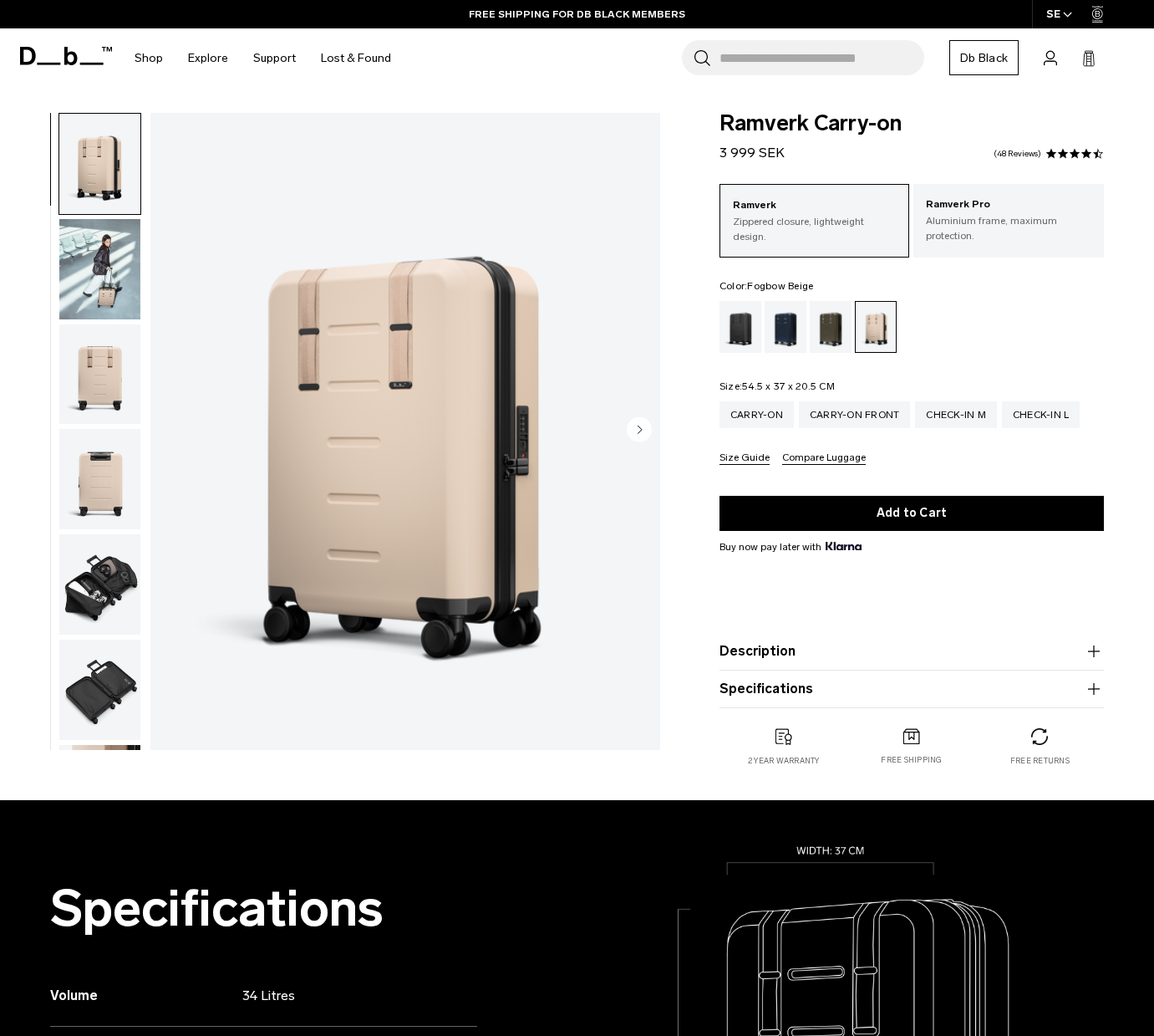
click at [635, 426] on circle "Next slide" at bounding box center [639, 430] width 25 height 25
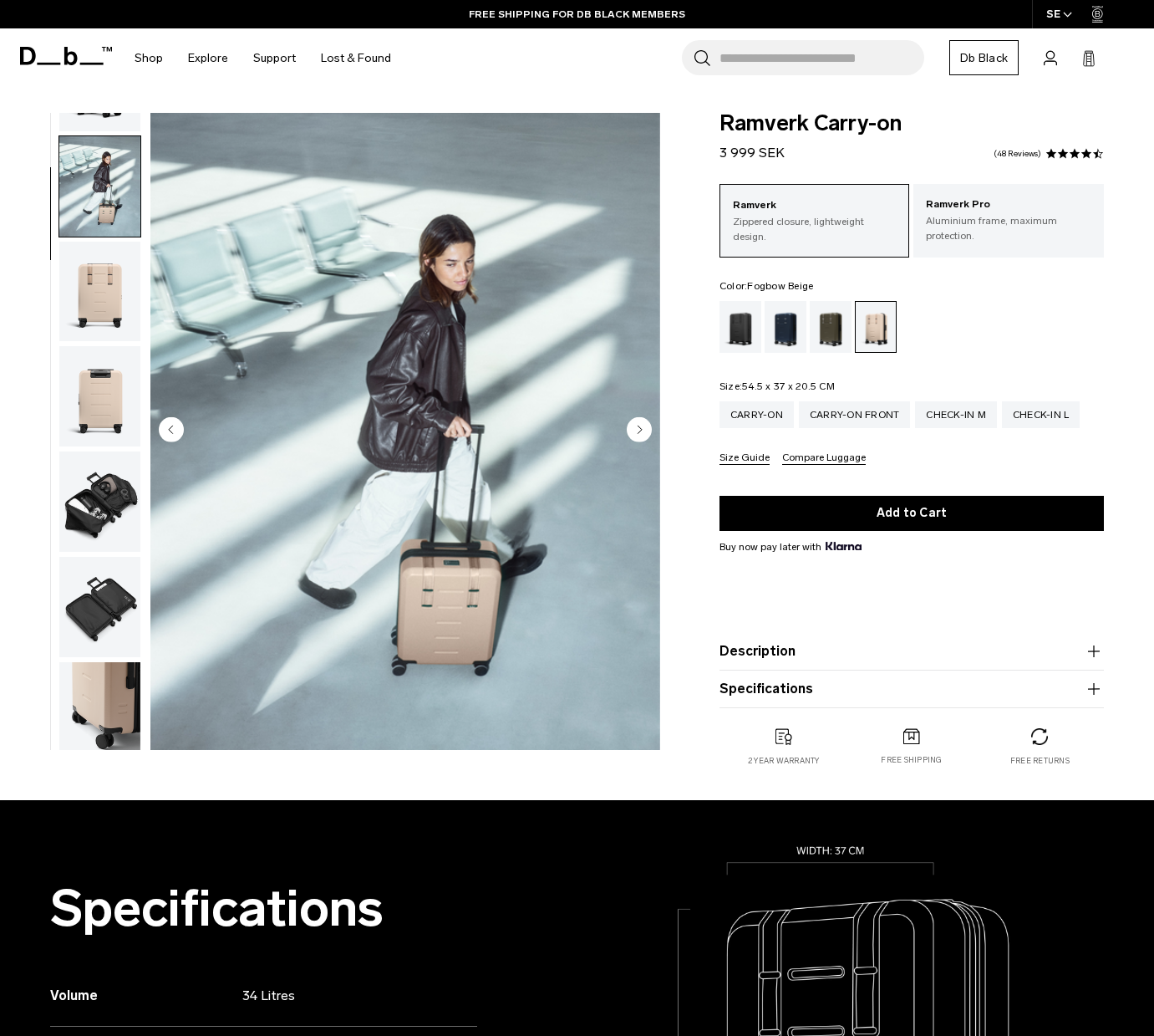
scroll to position [105, 0]
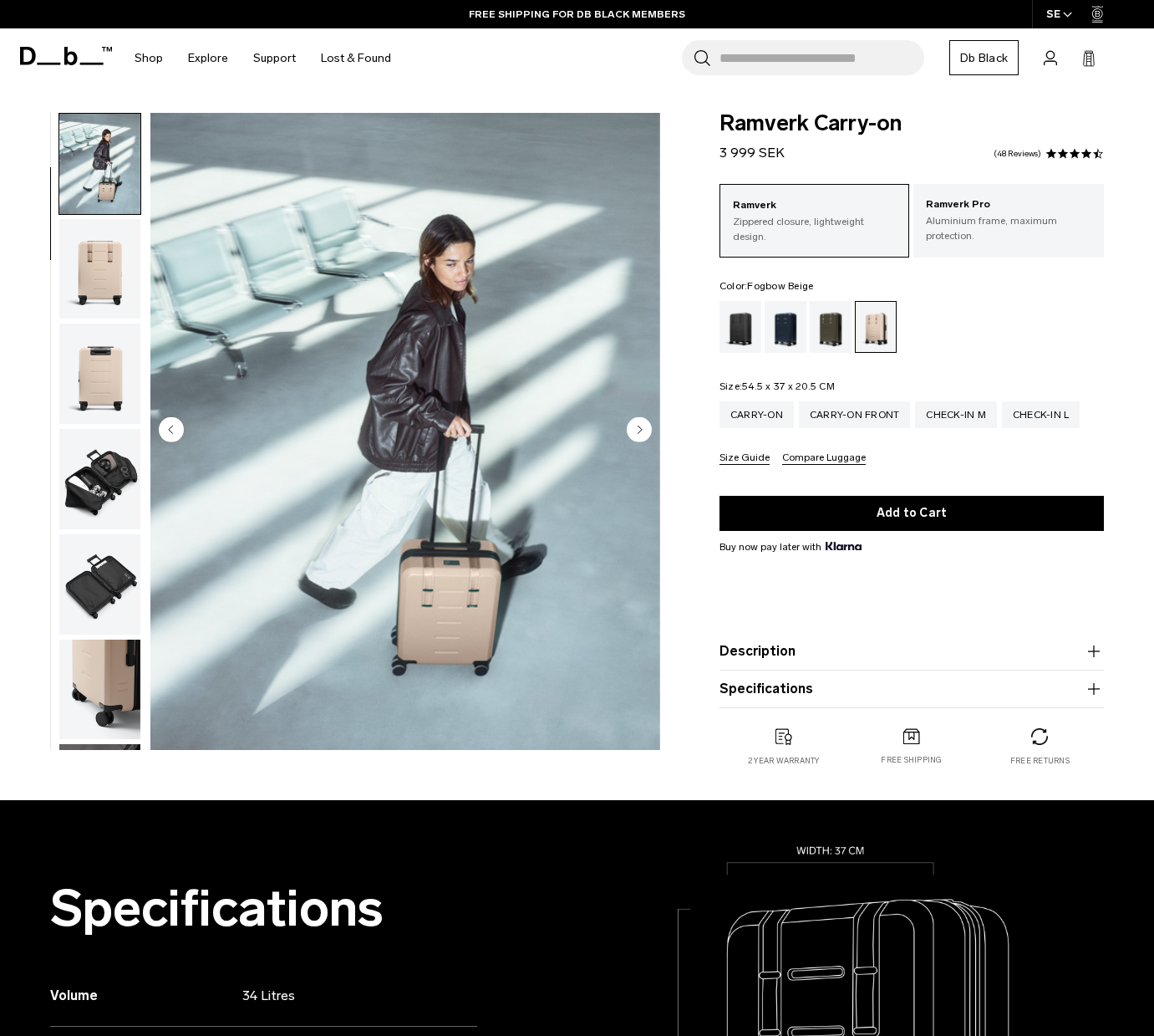
click at [635, 426] on circle "Next slide" at bounding box center [639, 430] width 25 height 25
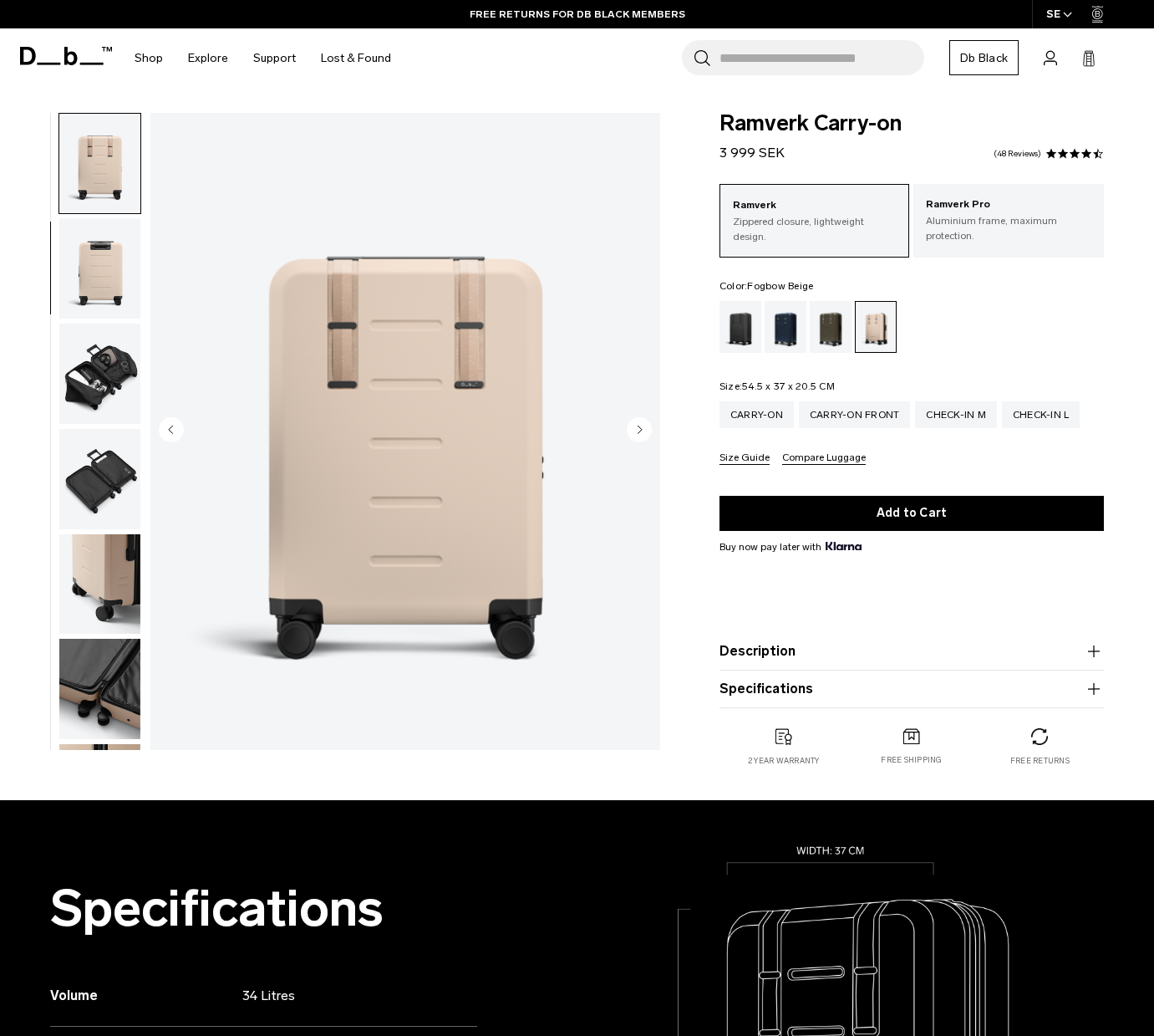
click at [635, 426] on circle "Next slide" at bounding box center [639, 430] width 25 height 25
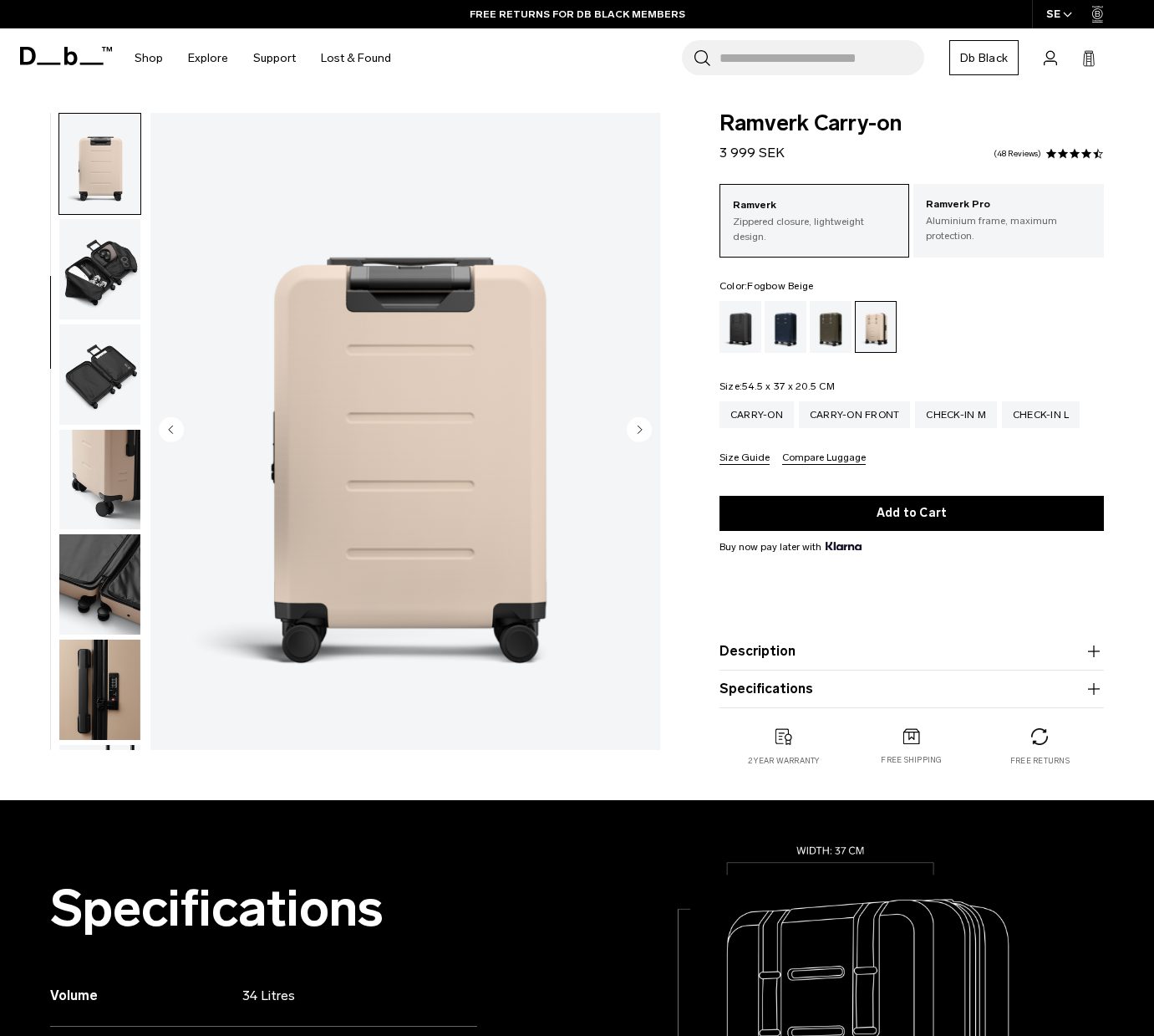
click at [635, 426] on circle "Next slide" at bounding box center [639, 430] width 25 height 25
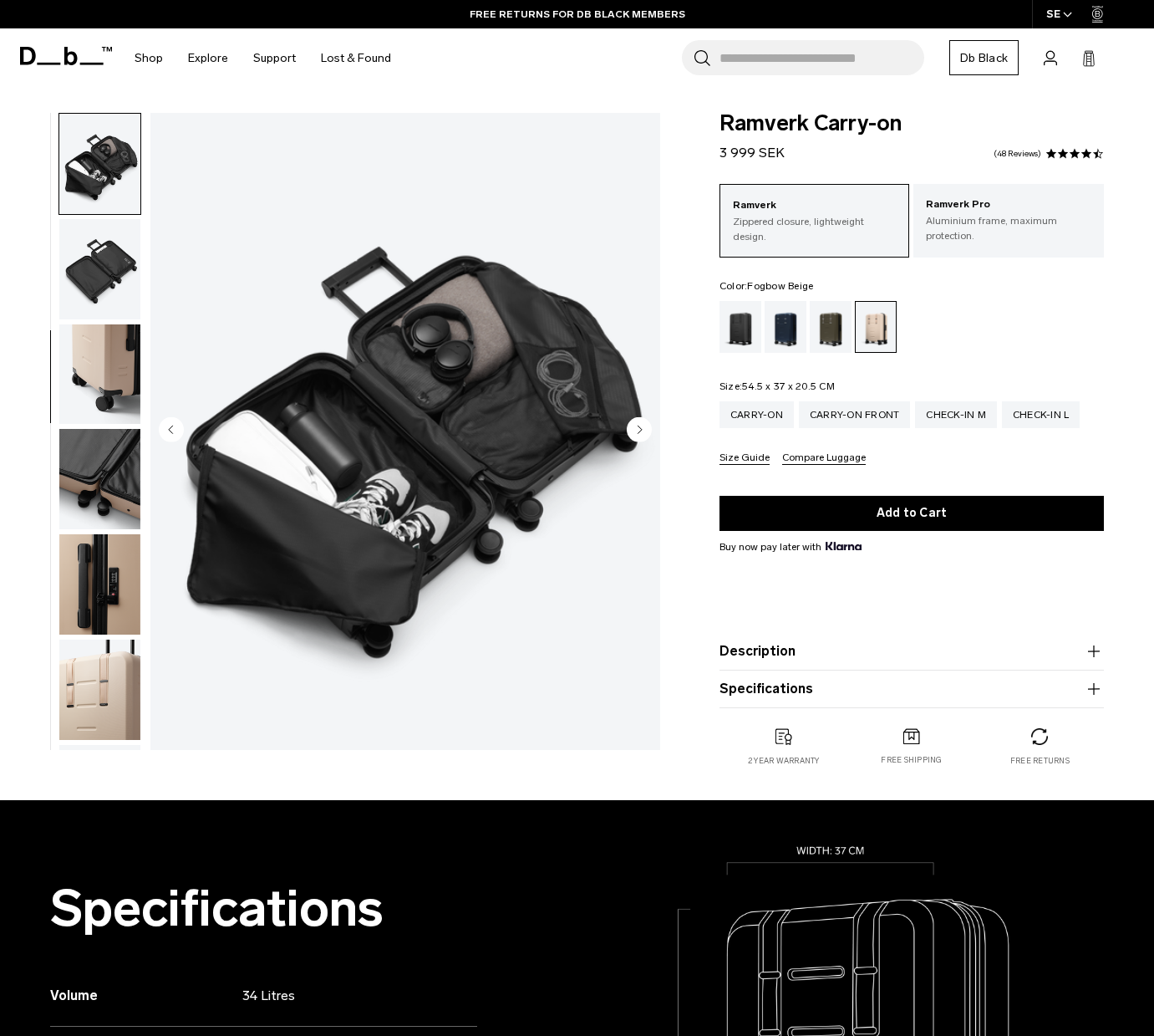
click at [635, 426] on circle "Next slide" at bounding box center [639, 430] width 25 height 25
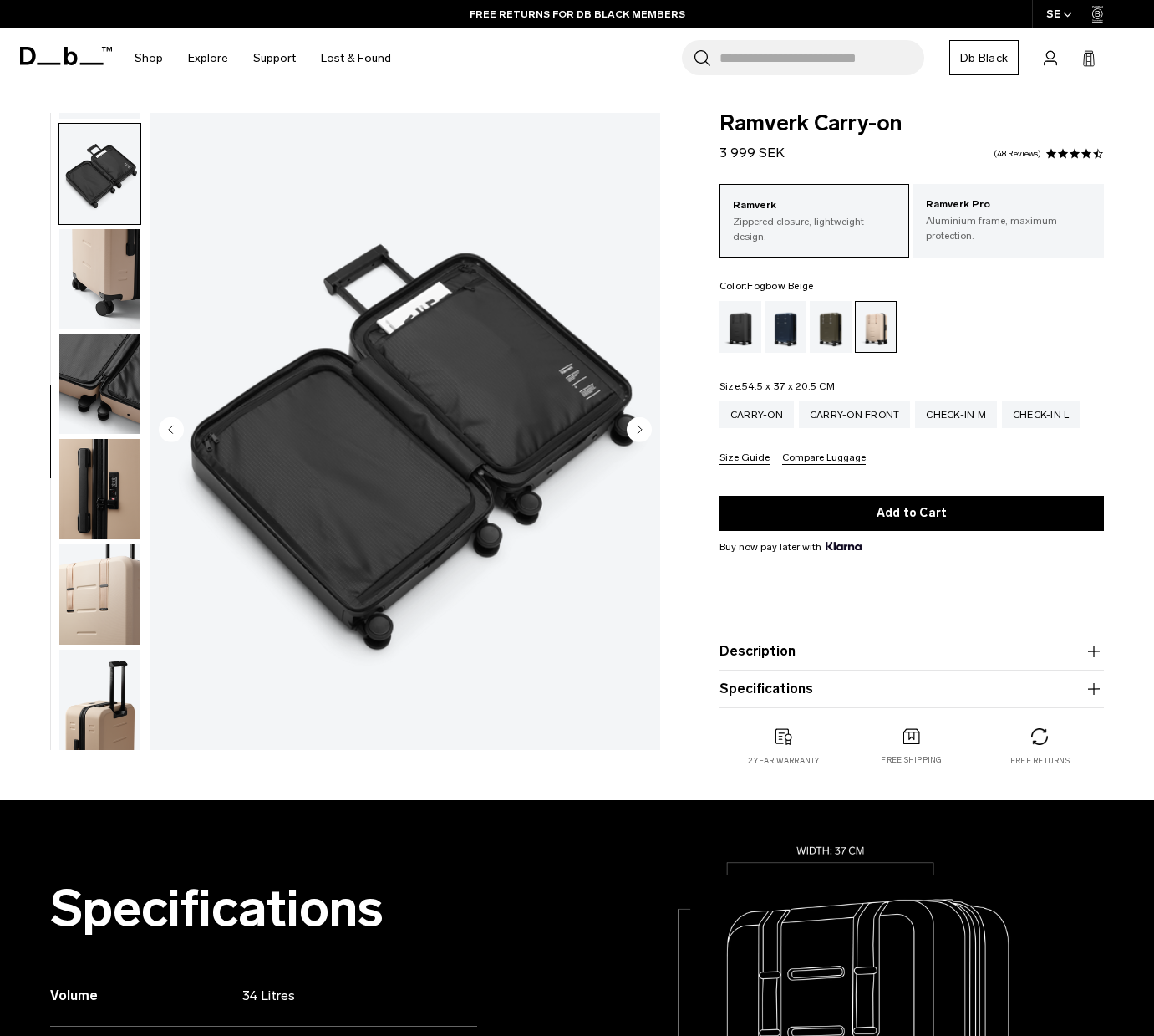
scroll to position [517, 0]
click at [635, 426] on circle "Next slide" at bounding box center [639, 430] width 25 height 25
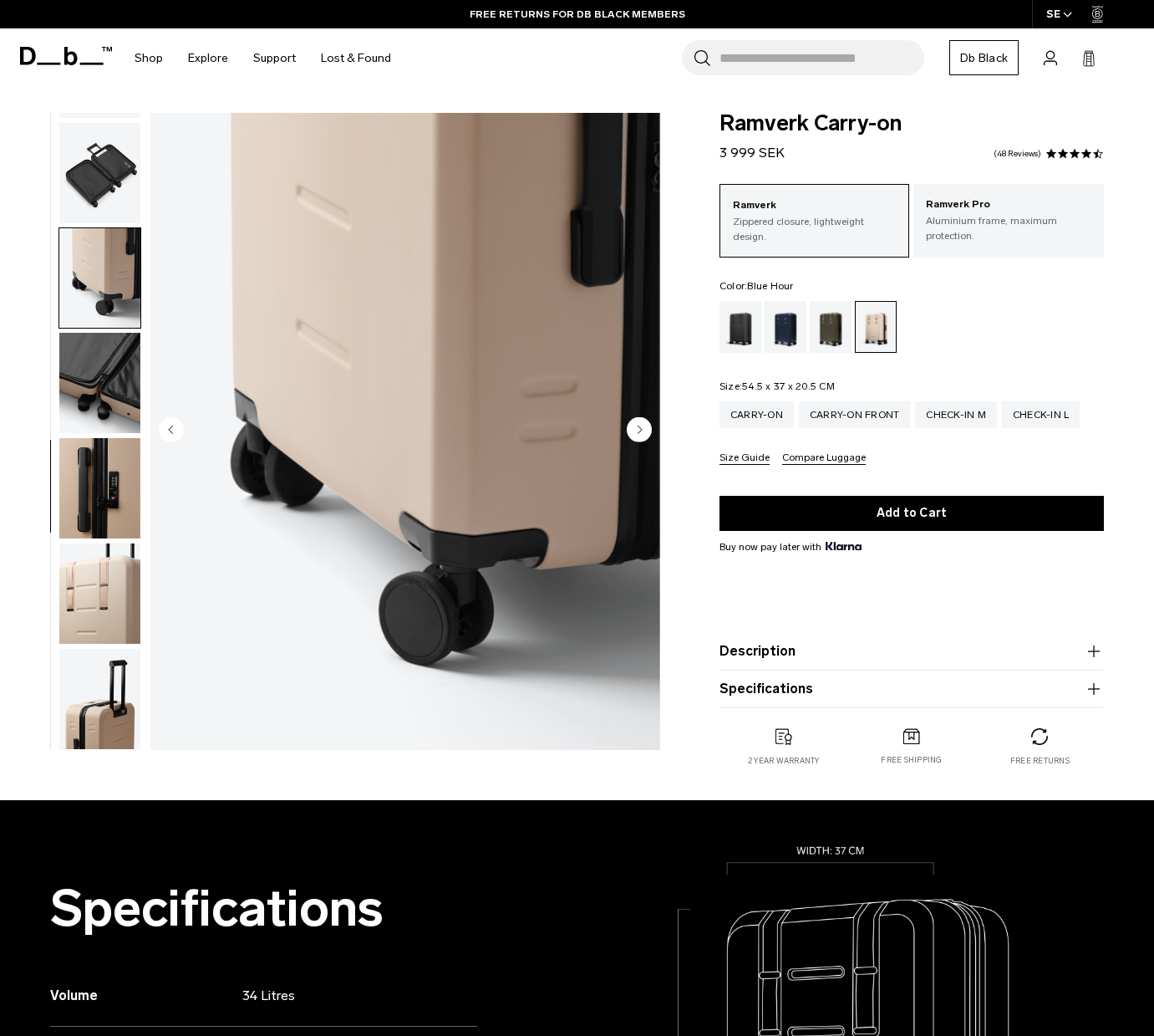
click at [780, 331] on div "Blue Hour" at bounding box center [787, 327] width 43 height 52
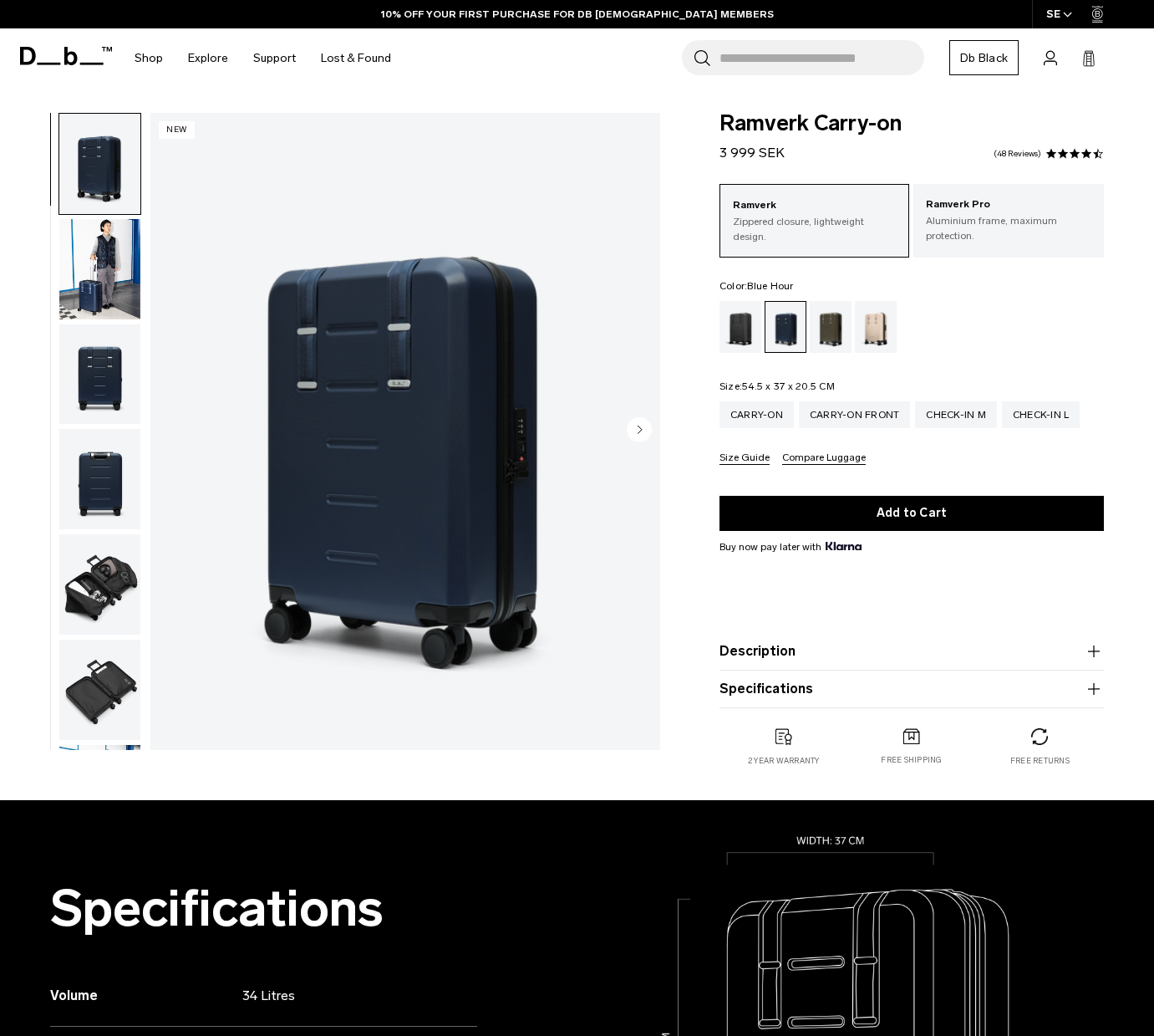
click at [830, 329] on div "Forest Green" at bounding box center [831, 327] width 43 height 52
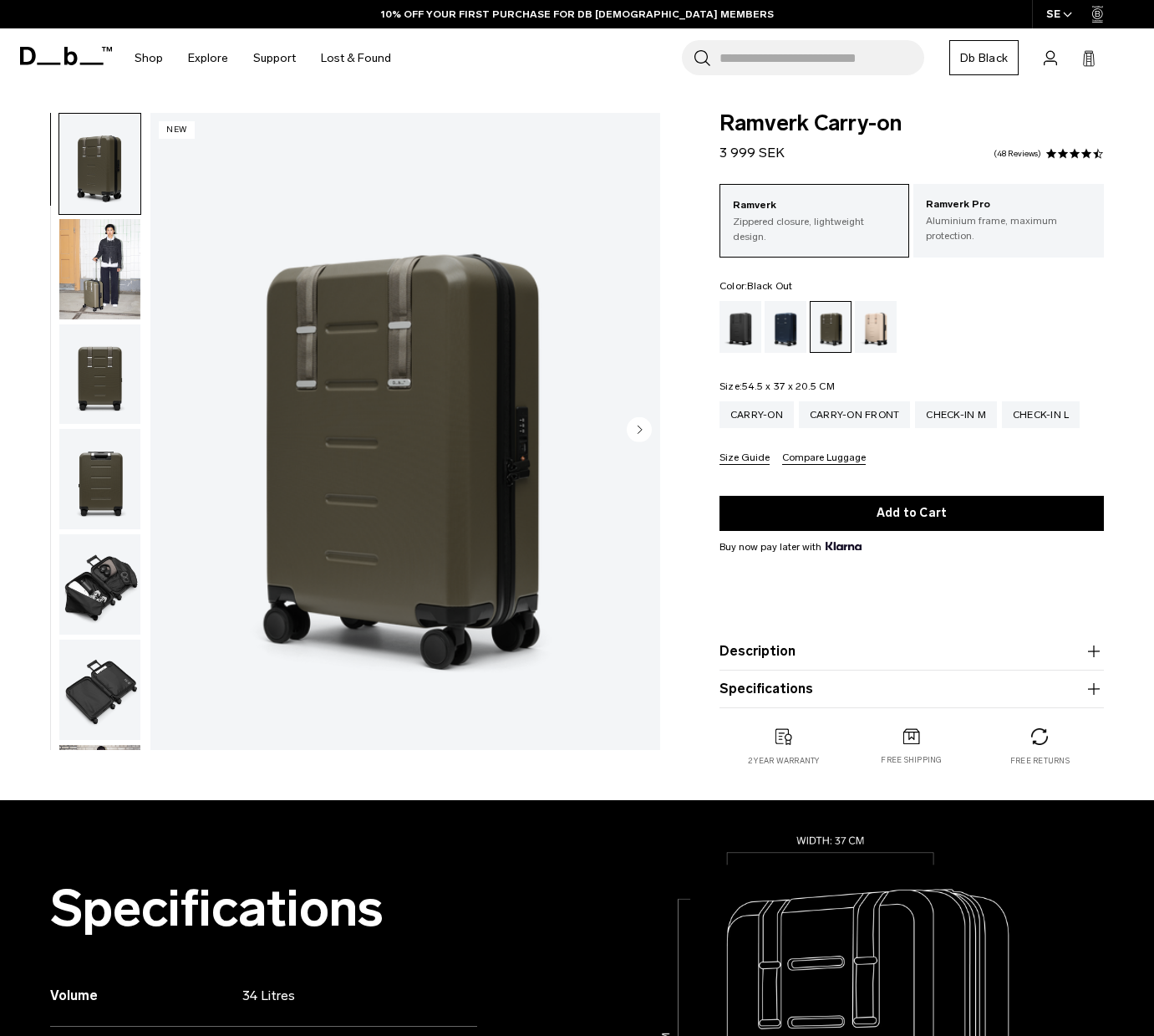
click at [733, 331] on div "Black Out" at bounding box center [741, 327] width 43 height 52
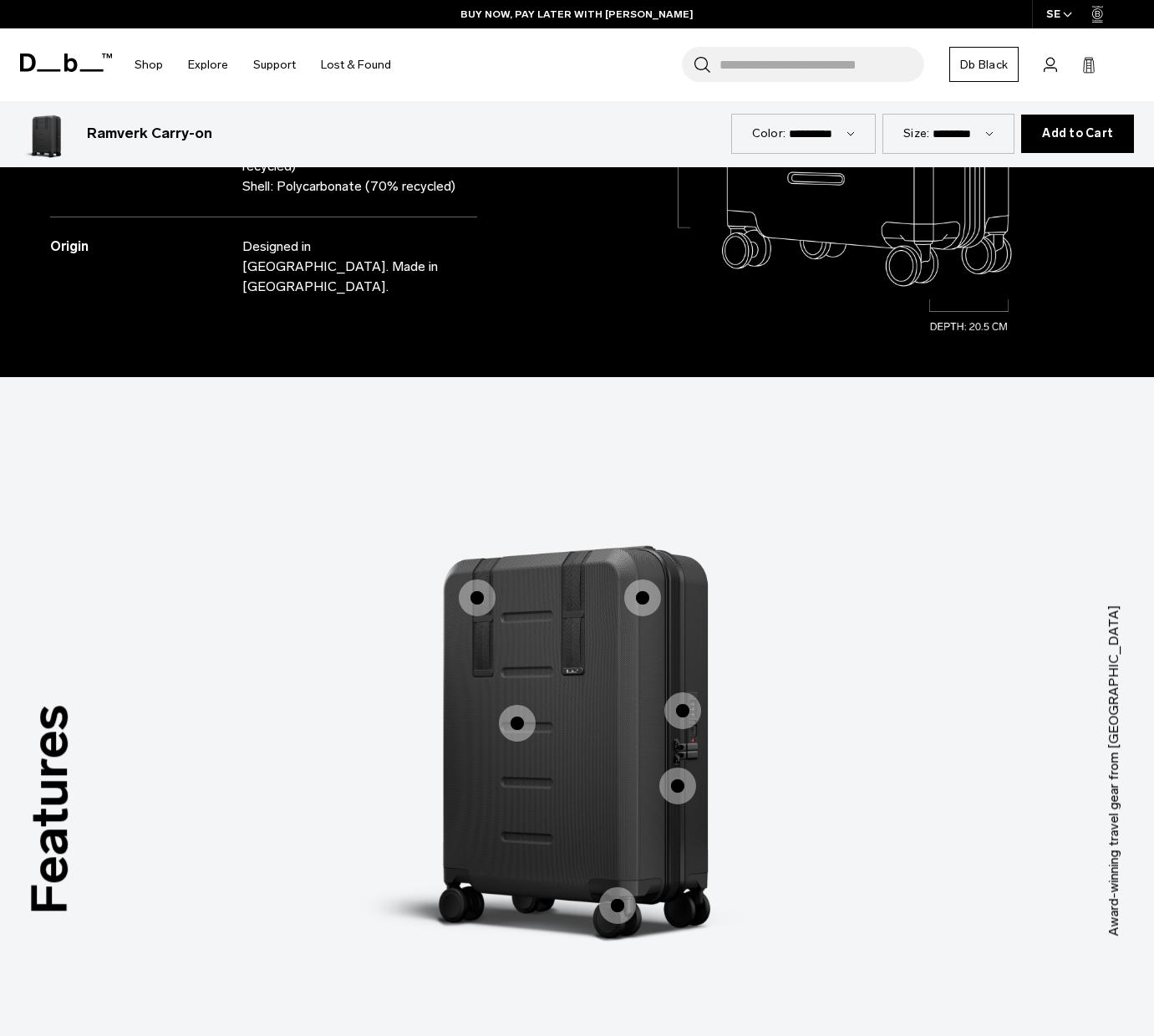
scroll to position [1033, 0]
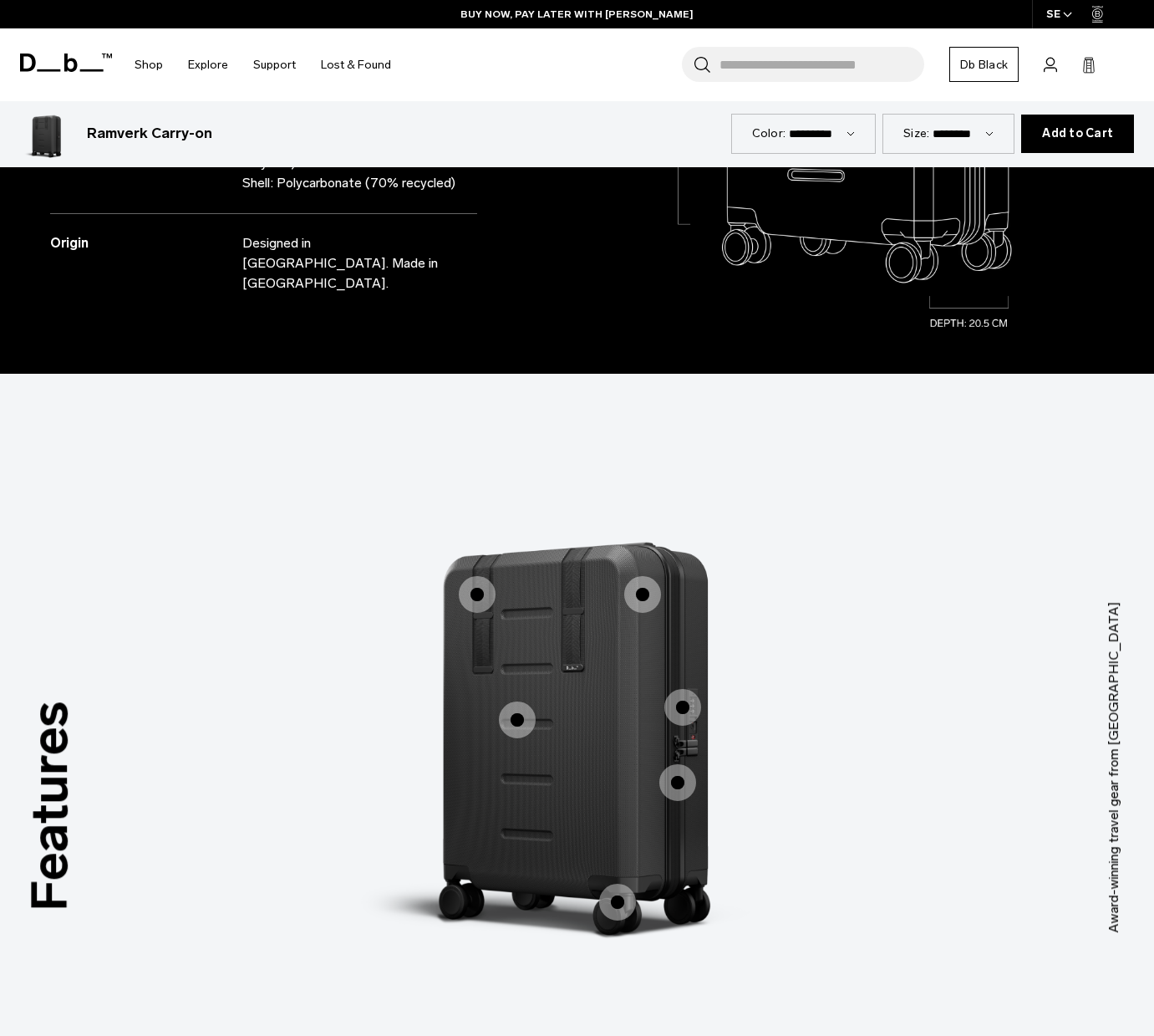
click at [483, 576] on span "1 / 3" at bounding box center [476, 594] width 37 height 37
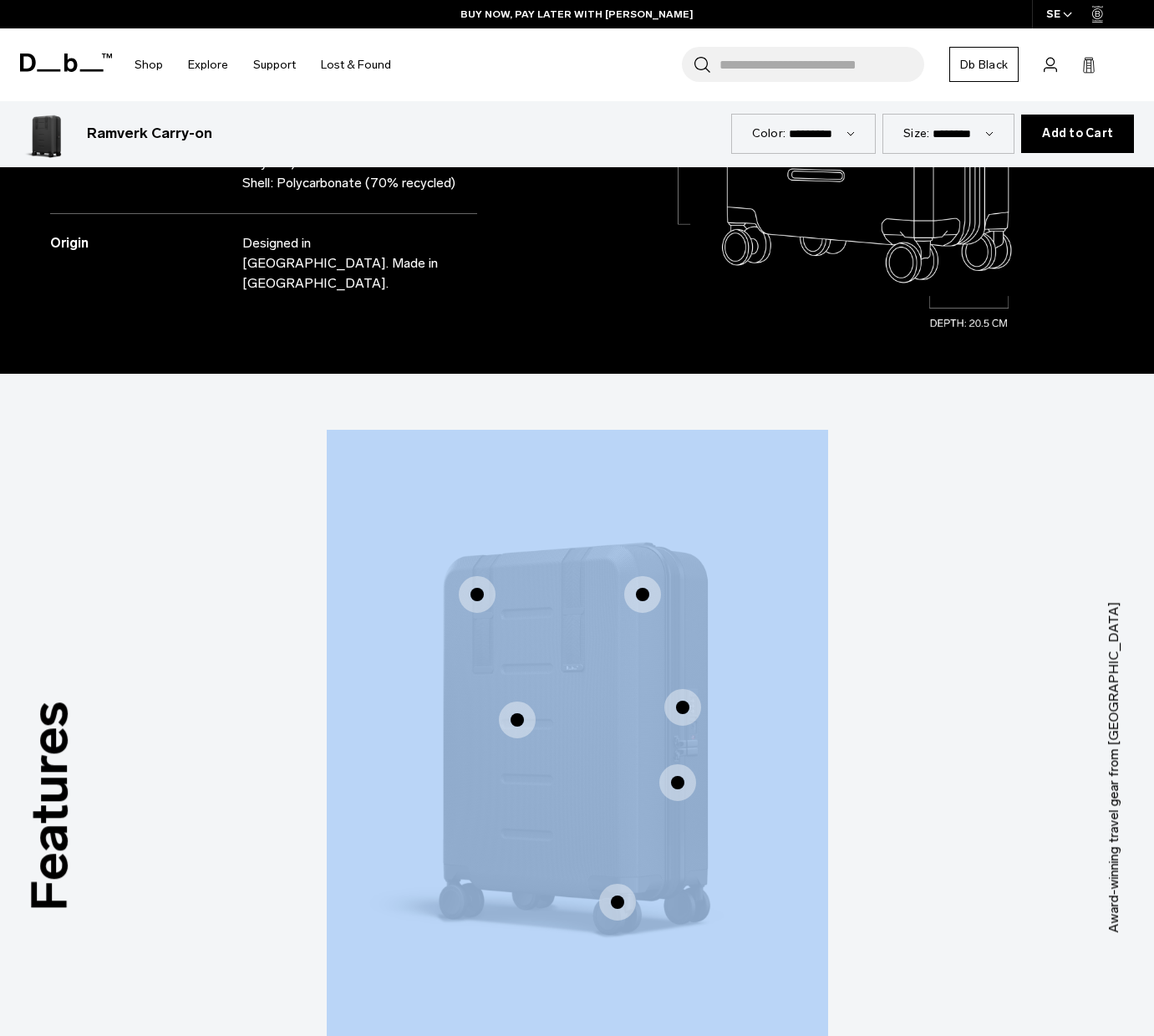
click at [483, 573] on div "Hook-Up System™ Hook-Up System™ 50mm Ultra-Silent 360 Hinomoto Wheels 50mm Ultr…" at bounding box center [577, 743] width 501 height 627
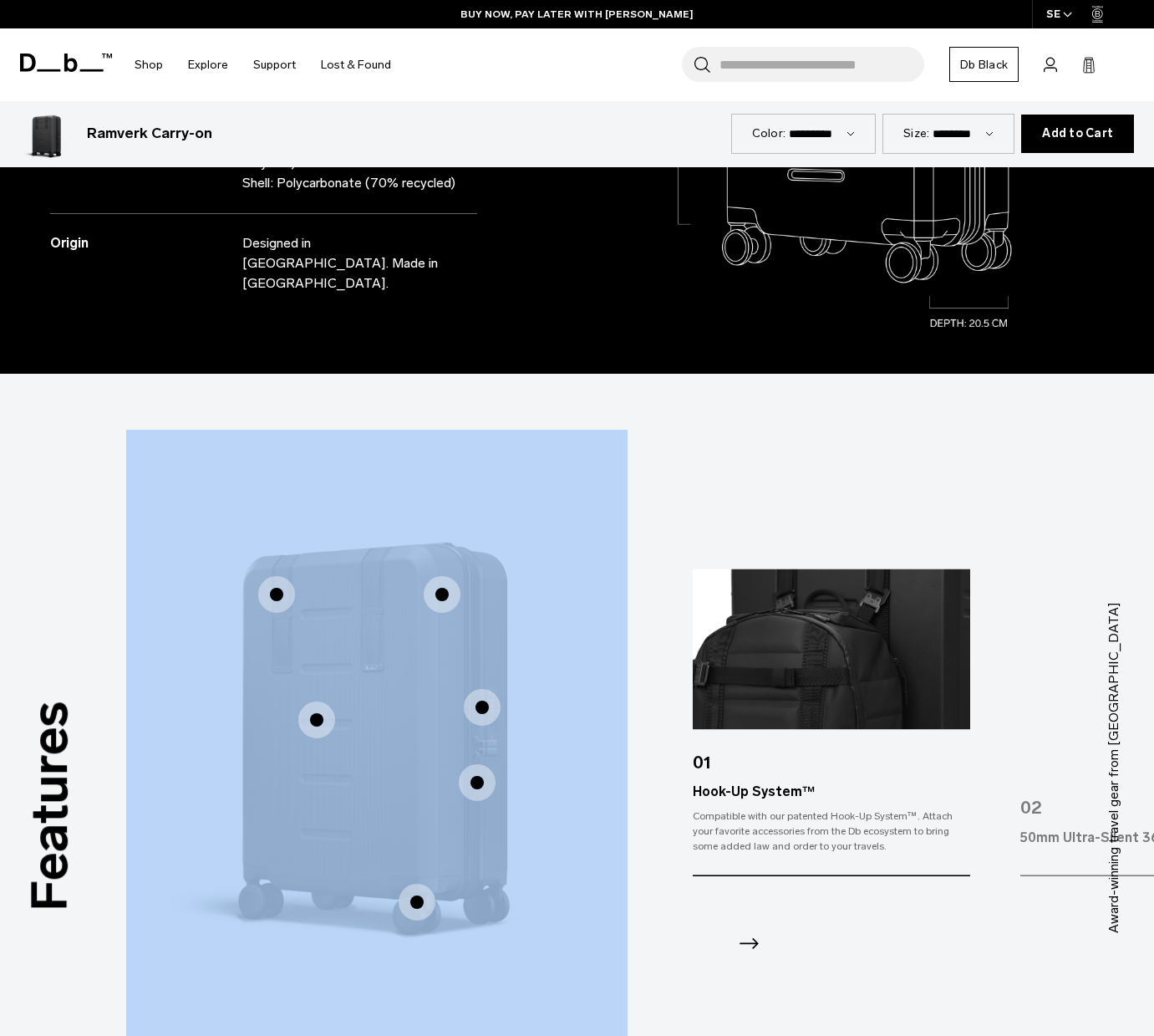
scroll to position [1034, 0]
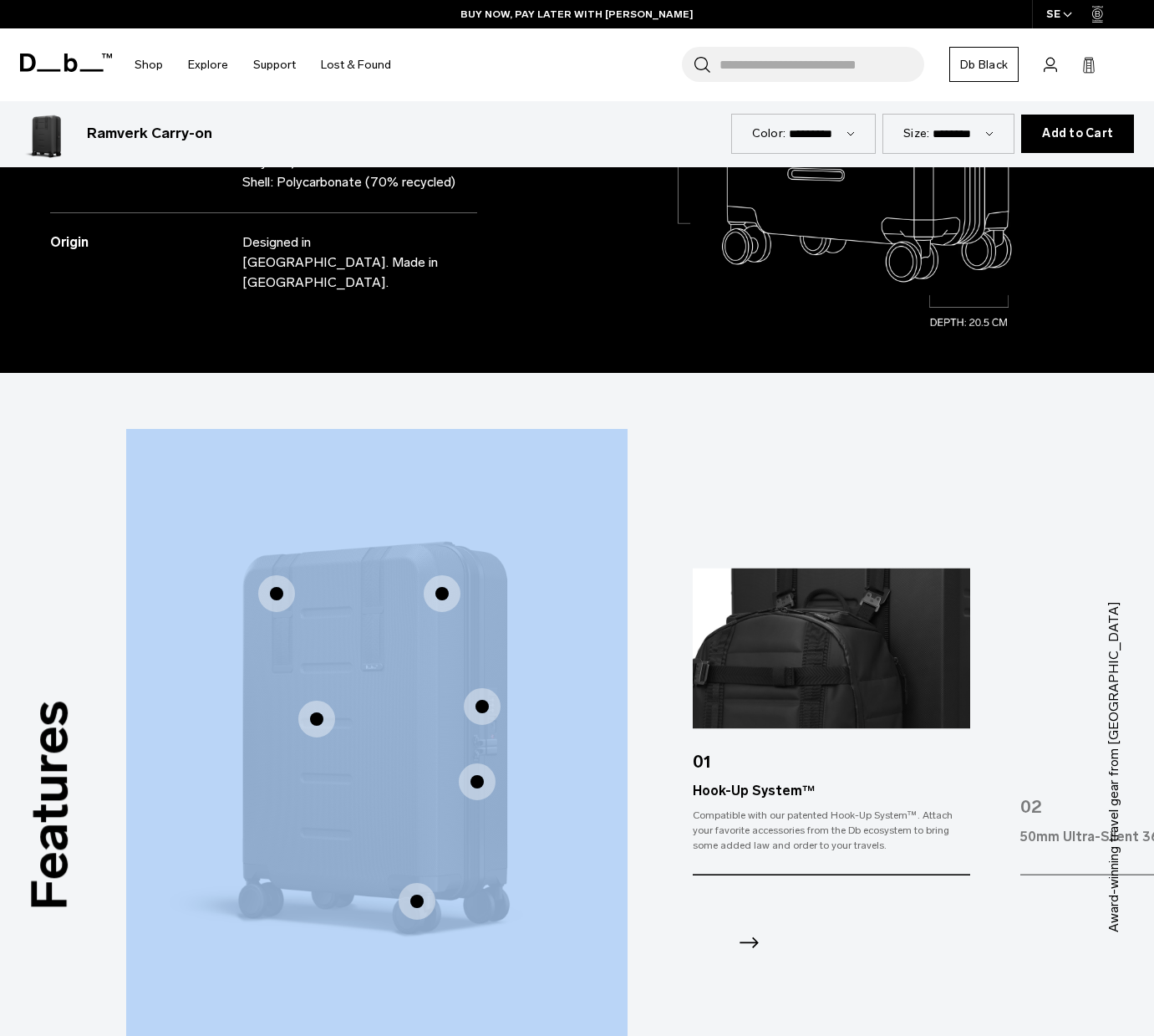
click at [560, 664] on img "1 / 3" at bounding box center [376, 742] width 501 height 627
click at [656, 658] on img "2 / 3" at bounding box center [891, 741] width 501 height 627
drag, startPoint x: 500, startPoint y: 615, endPoint x: 443, endPoint y: 585, distance: 64.4
click at [499, 615] on img "1 / 3" at bounding box center [376, 742] width 501 height 627
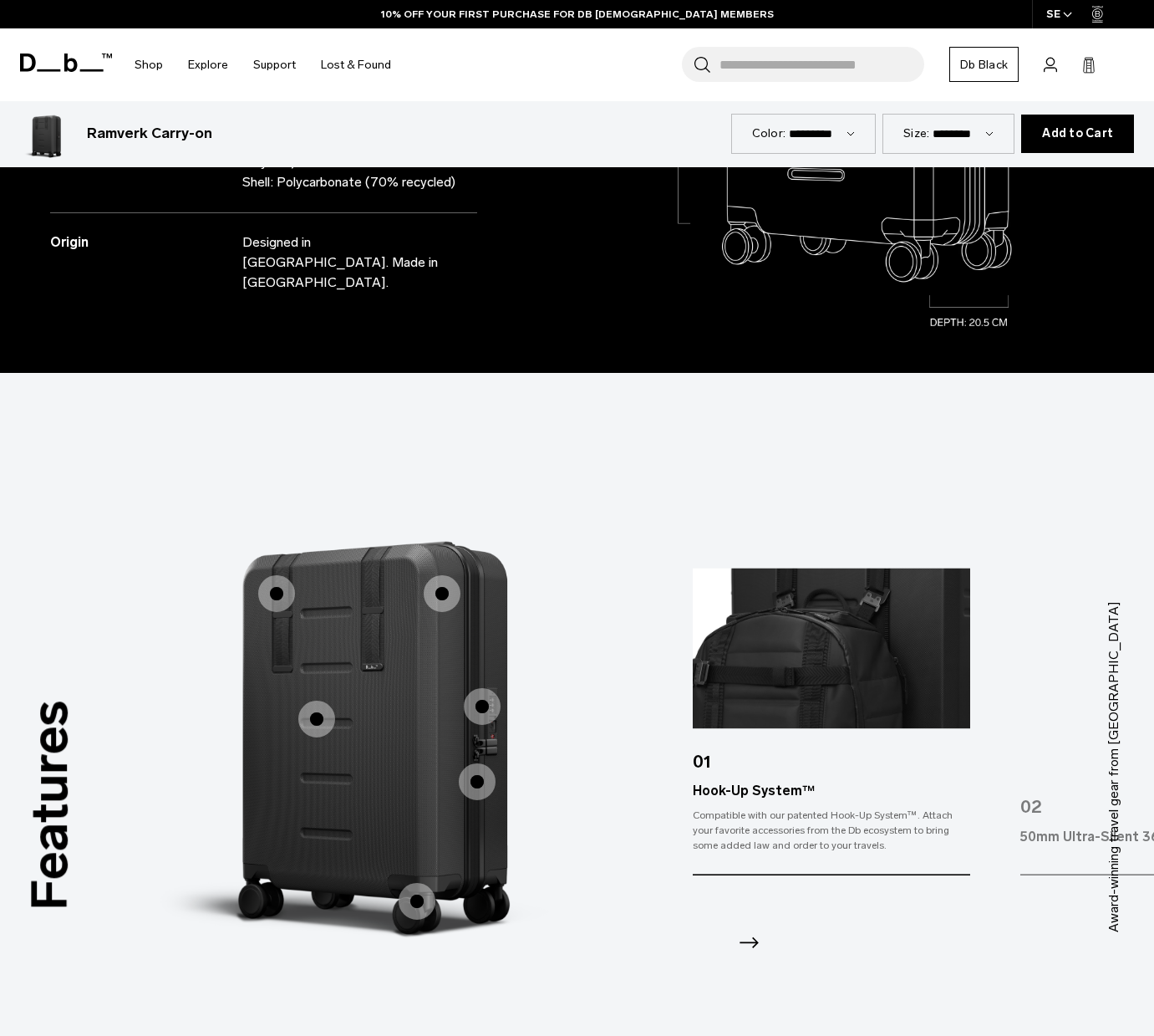
click at [439, 576] on span "1 / 3" at bounding box center [442, 593] width 37 height 37
click at [439, 577] on span "1 / 3" at bounding box center [442, 593] width 37 height 37
click at [447, 575] on span "1 / 3" at bounding box center [442, 593] width 37 height 37
click at [312, 703] on span "1 / 3" at bounding box center [316, 719] width 37 height 37
click at [472, 688] on span "1 / 3" at bounding box center [482, 706] width 37 height 37
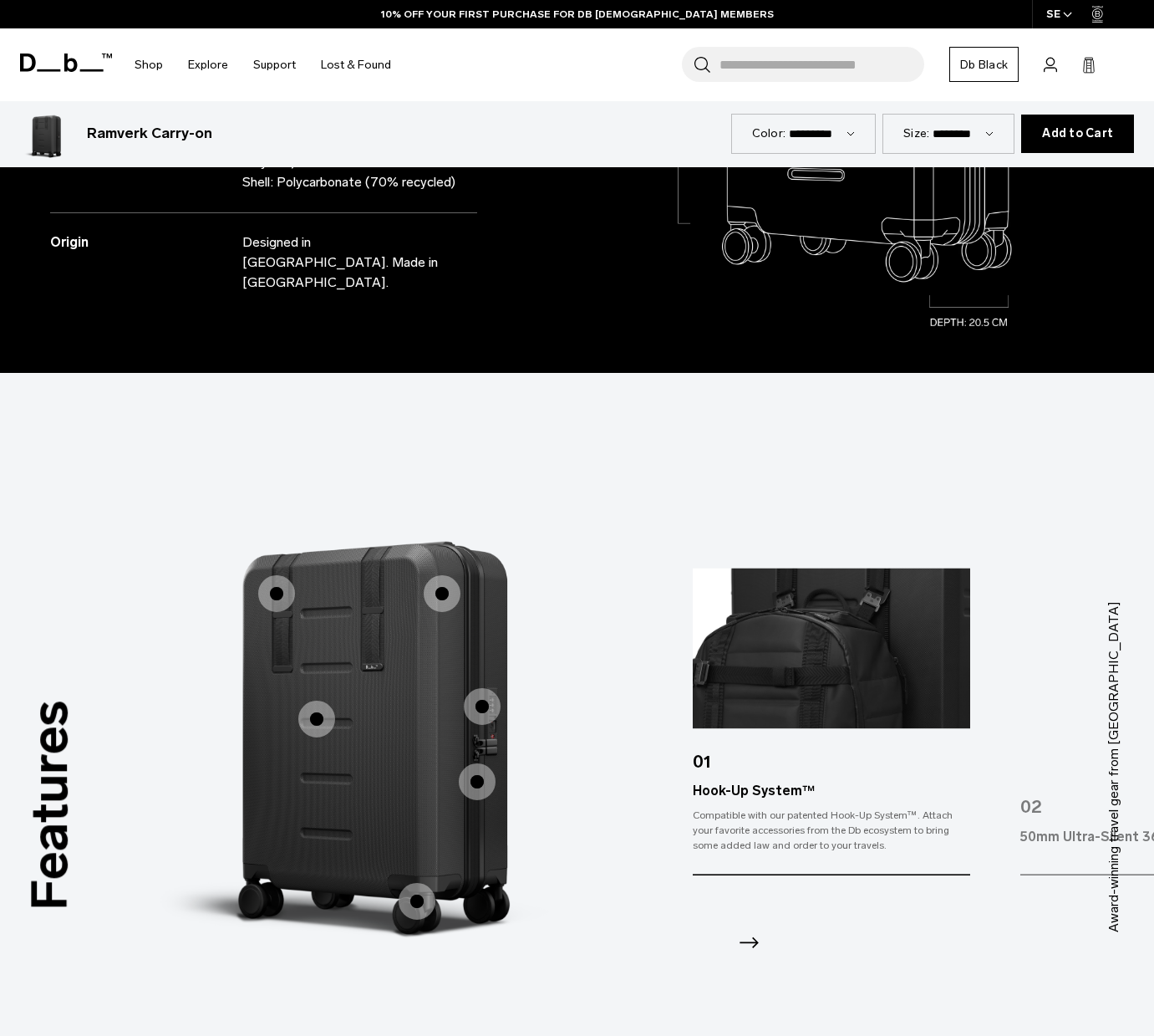
click at [472, 763] on span "1 / 3" at bounding box center [476, 781] width 37 height 37
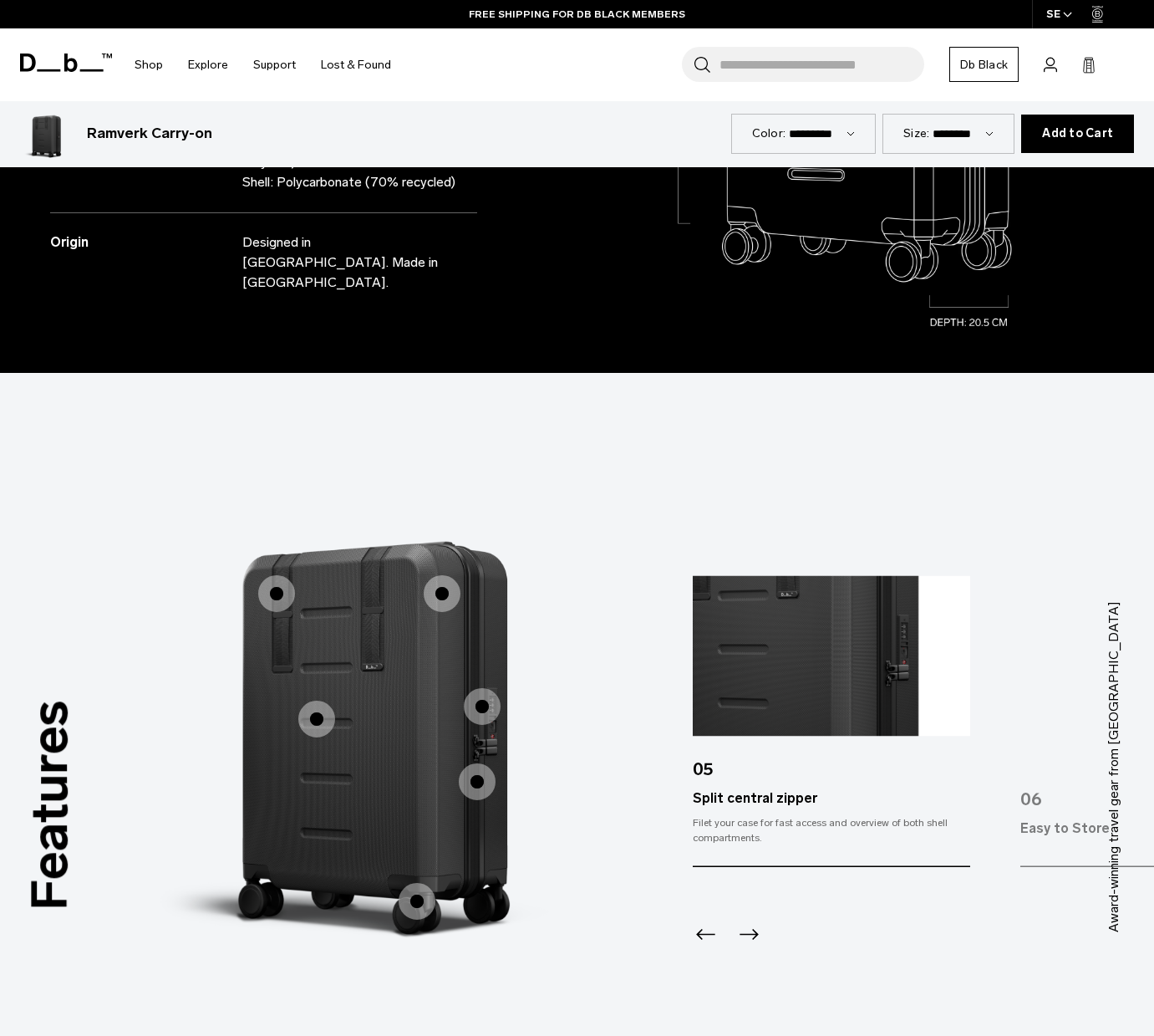
click at [272, 575] on span "1 / 3" at bounding box center [276, 593] width 37 height 37
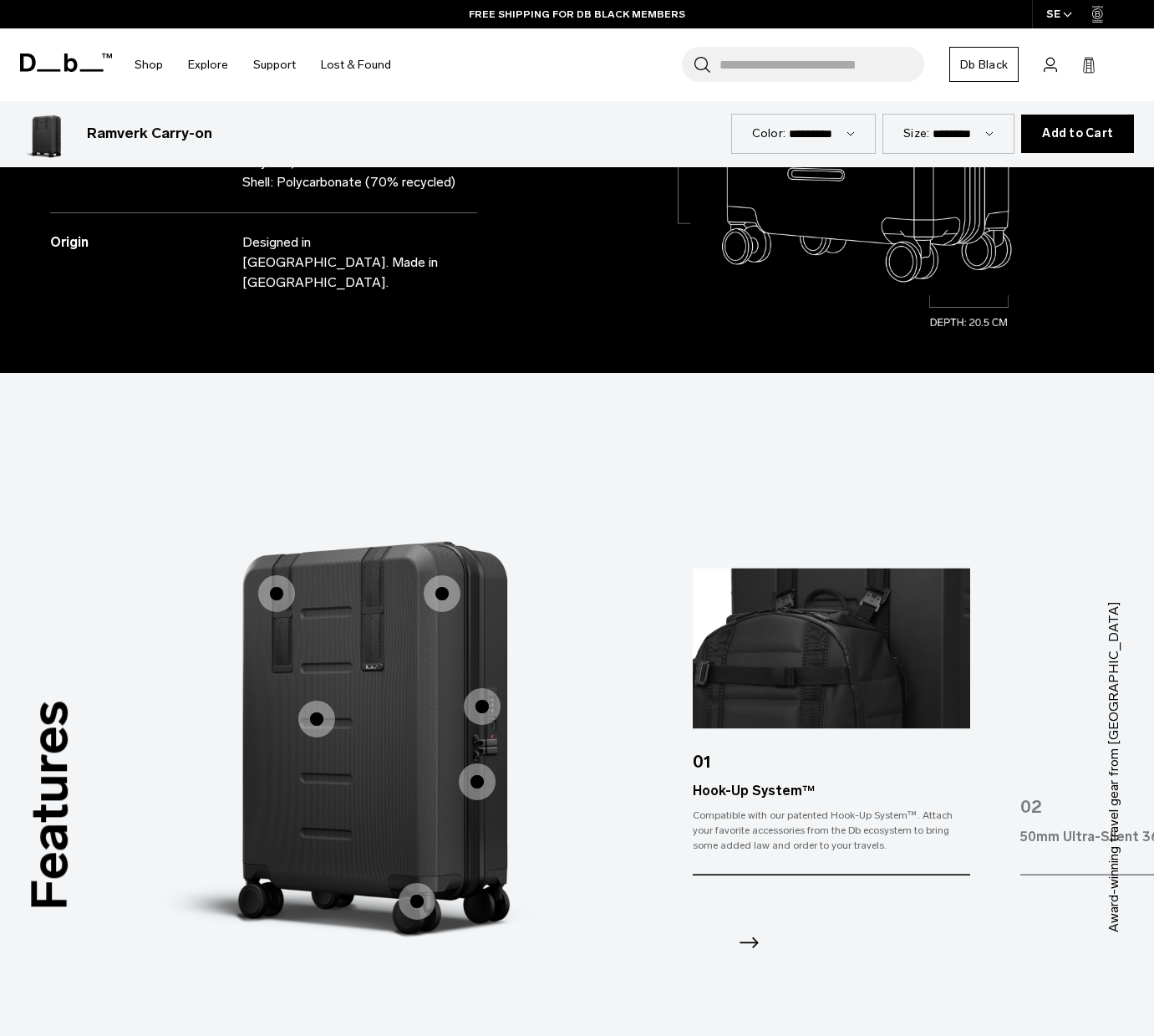
click at [444, 575] on span "1 / 3" at bounding box center [442, 593] width 37 height 37
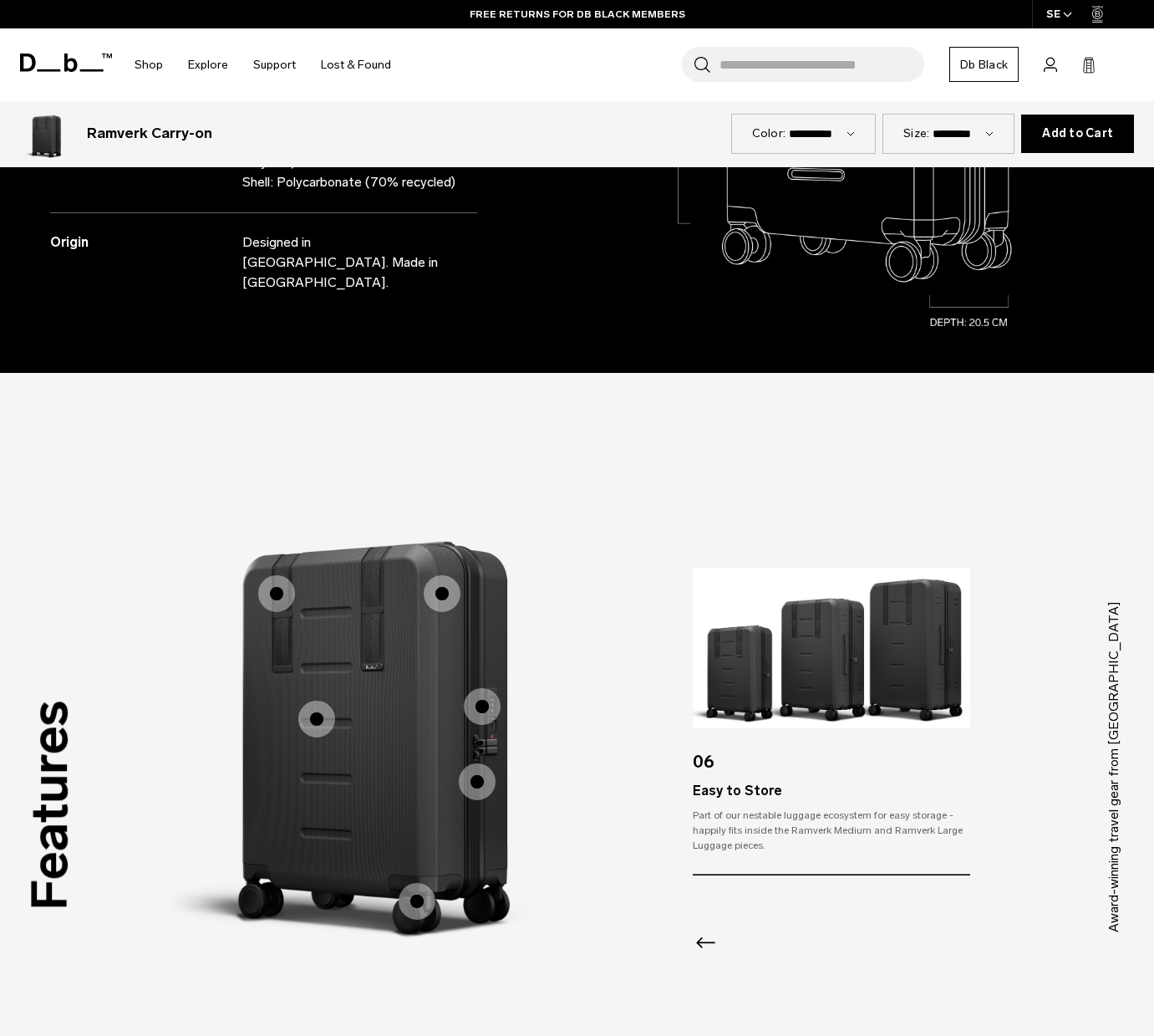
click at [318, 703] on span "1 / 3" at bounding box center [316, 719] width 37 height 37
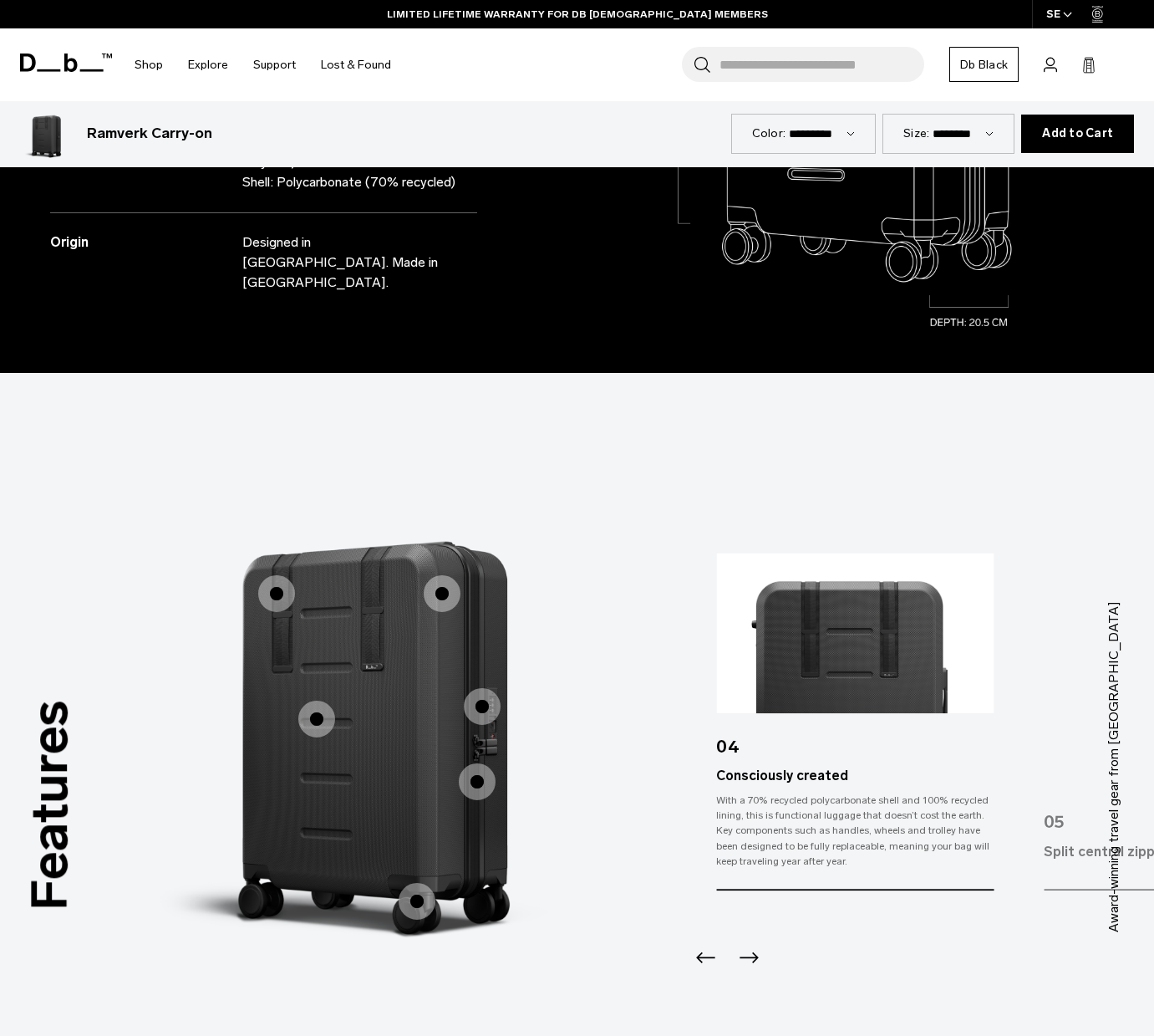
click at [716, 807] on div "With a 70% recycled polycarbonate shell and 100% recycled lining, this is funct…" at bounding box center [855, 830] width 277 height 75
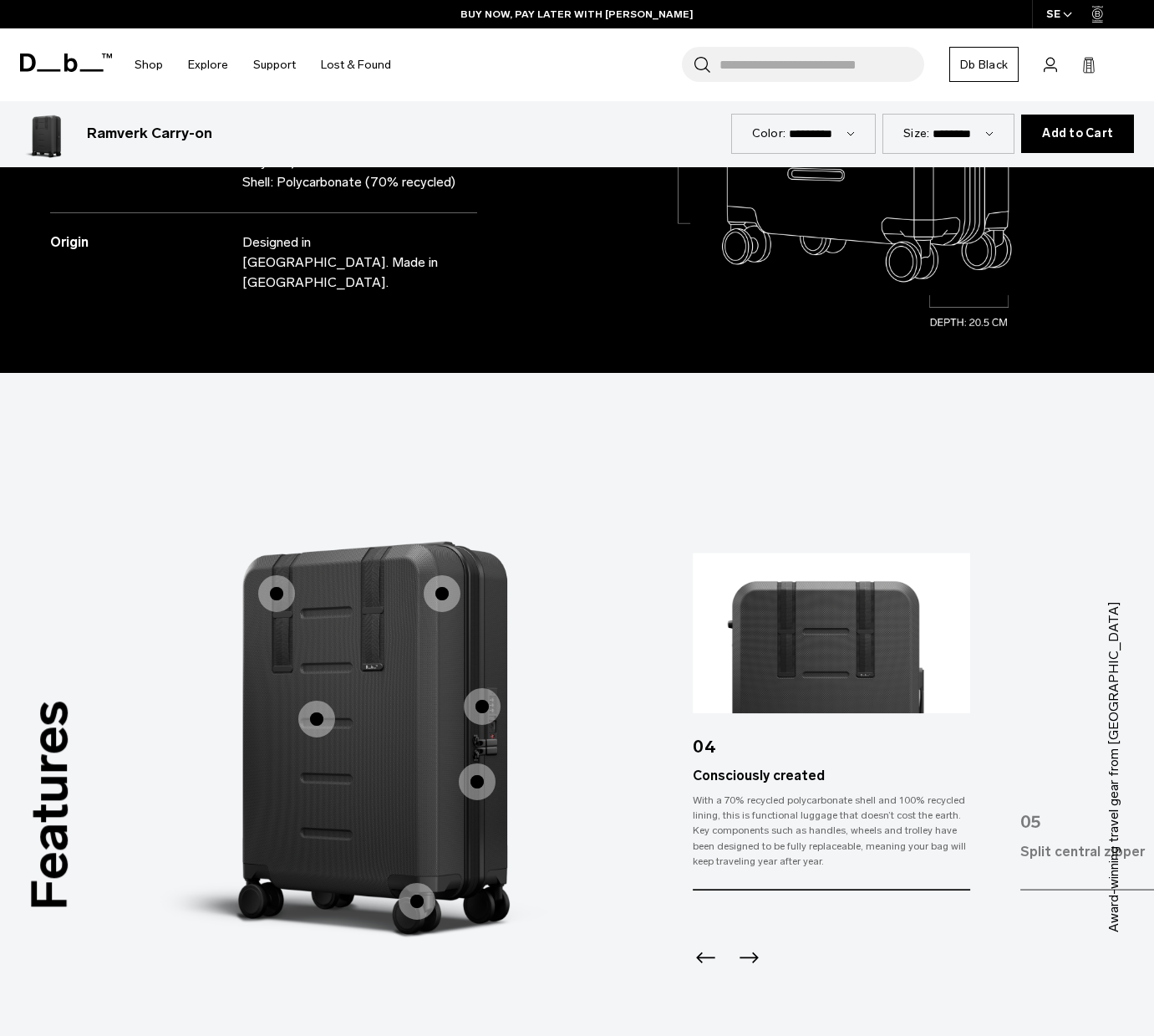
click at [830, 827] on div "With a 70% recycled polycarbonate shell and 100% recycled lining, this is funct…" at bounding box center [831, 830] width 277 height 75
click at [821, 793] on div "With a 70% recycled polycarbonate shell and 100% recycled lining, this is funct…" at bounding box center [831, 830] width 277 height 75
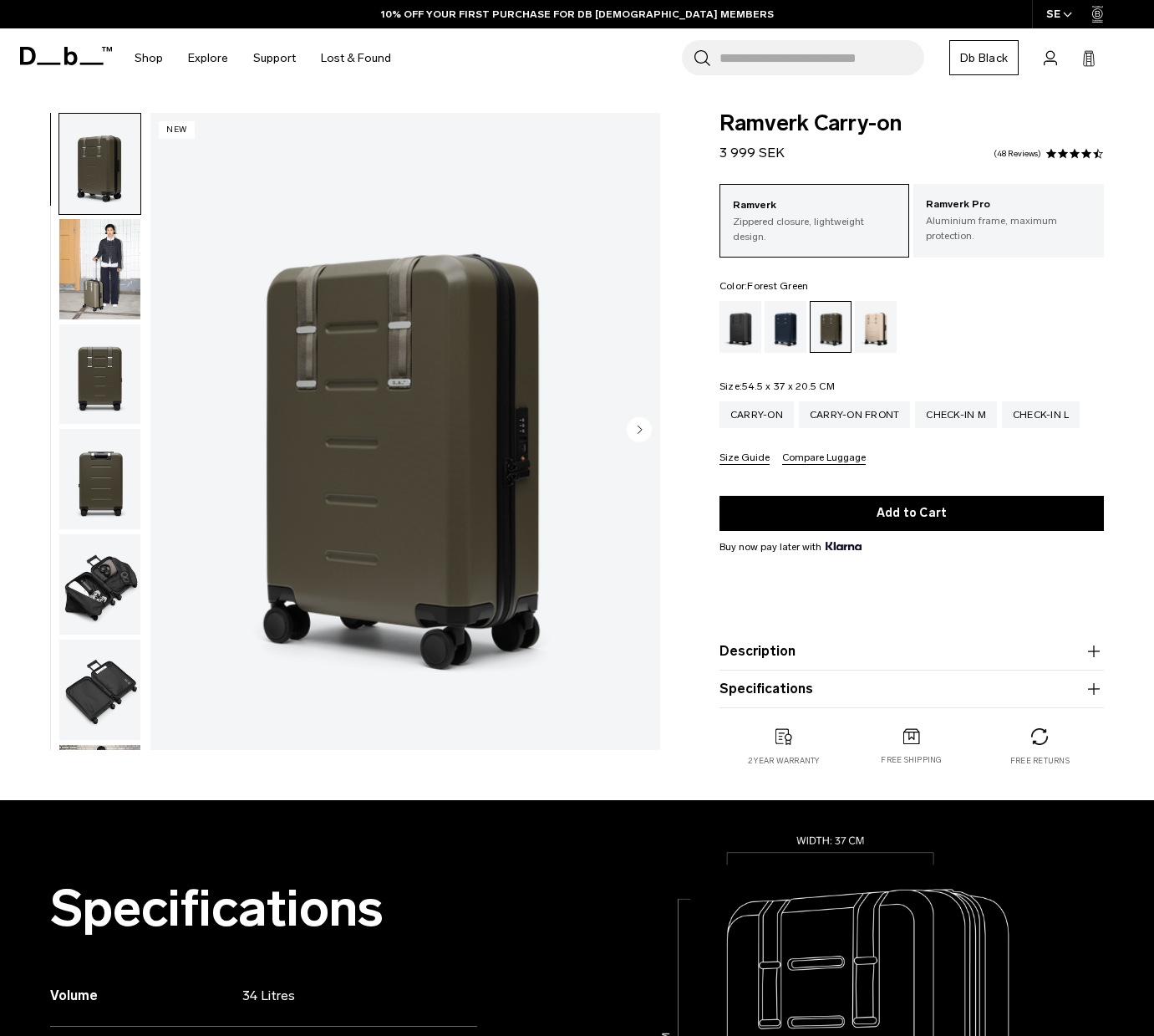
click at [60, 55] on icon at bounding box center [65, 55] width 92 height 19
click at [61, 55] on icon at bounding box center [65, 55] width 92 height 19
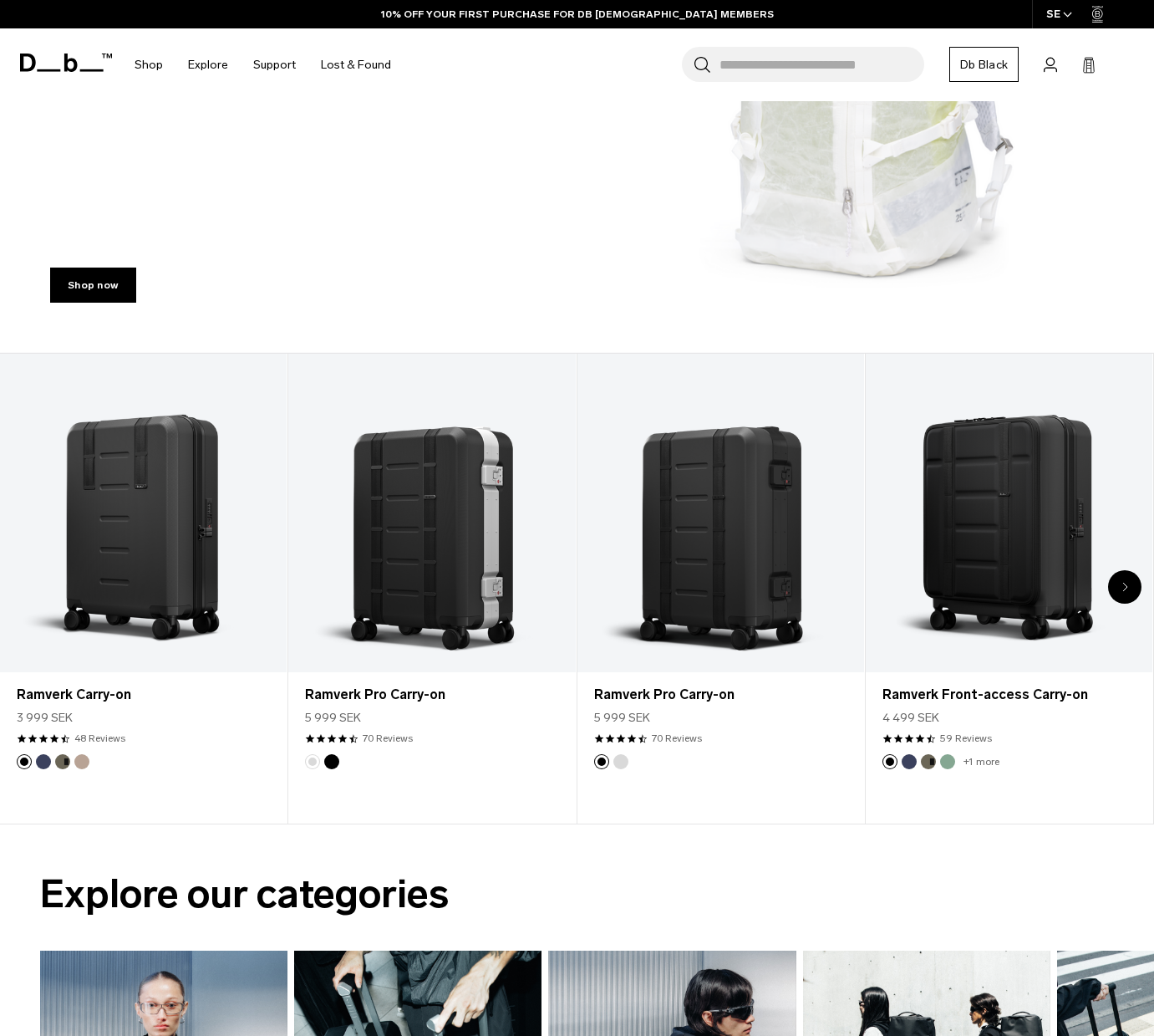
scroll to position [360, 0]
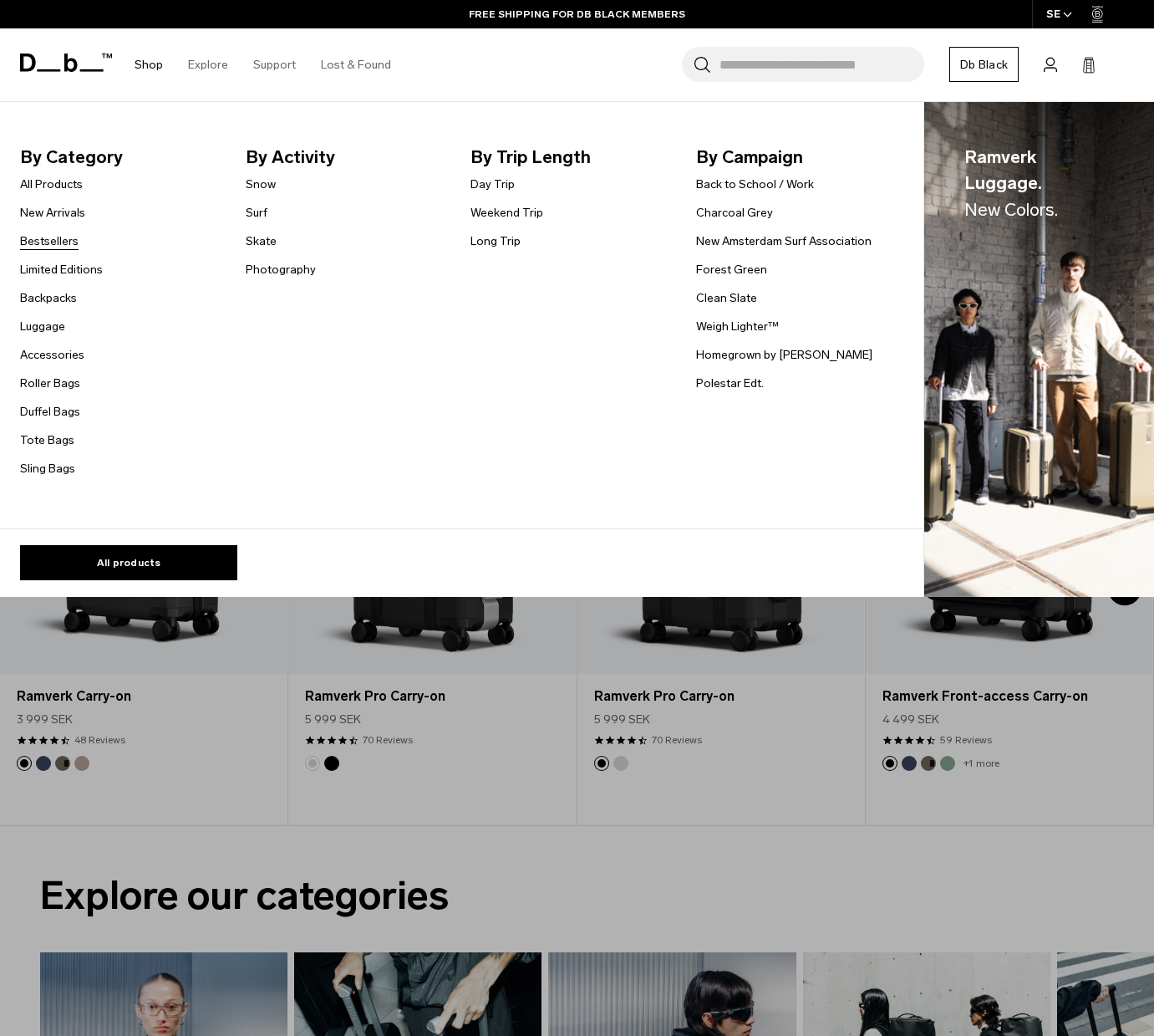
click at [55, 236] on link "Bestsellers" at bounding box center [48, 241] width 58 height 18
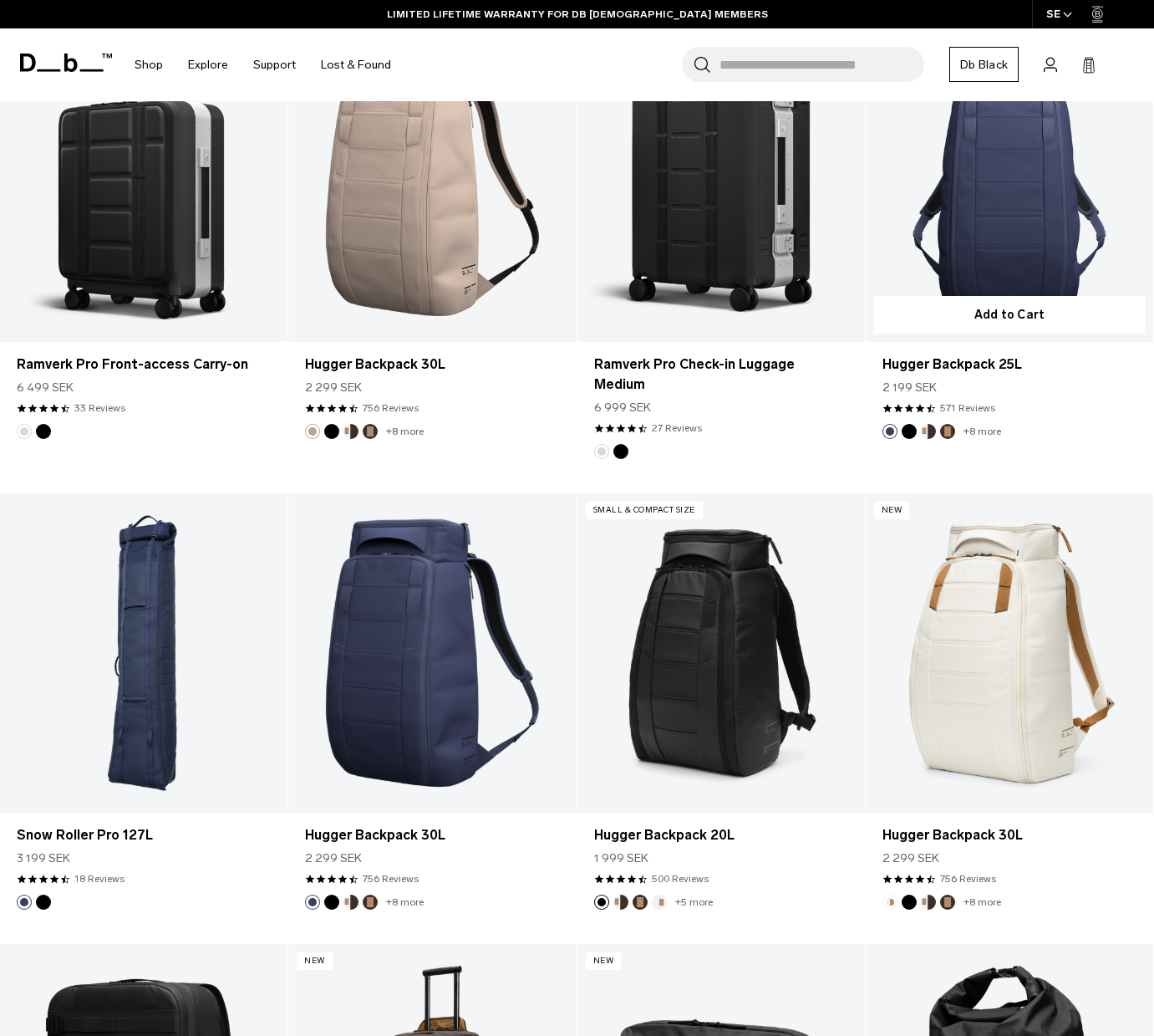
scroll to position [2408, 0]
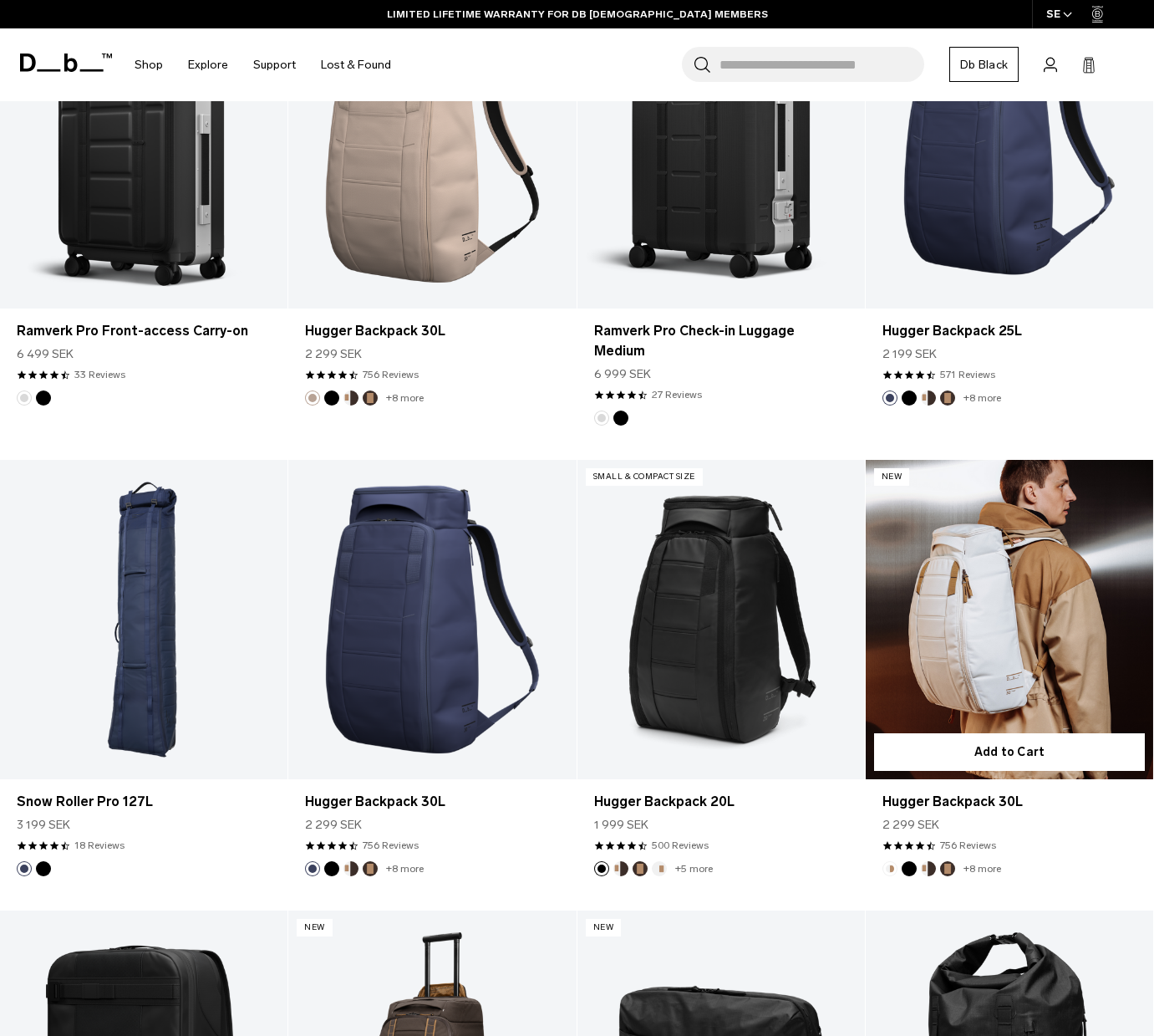
click at [962, 605] on link "Hugger Backpack 30L" at bounding box center [1010, 619] width 288 height 320
